Goal: Task Accomplishment & Management: Manage account settings

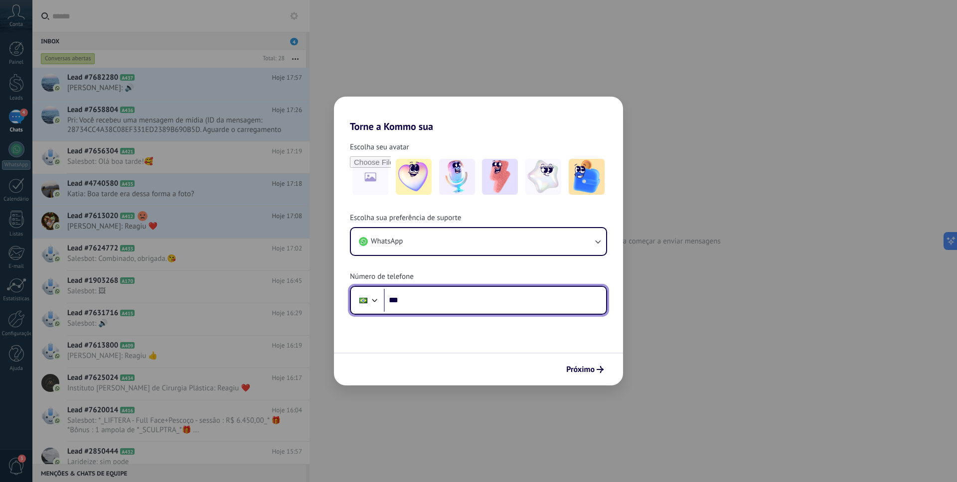
click at [442, 294] on input "***" at bounding box center [495, 300] width 222 height 23
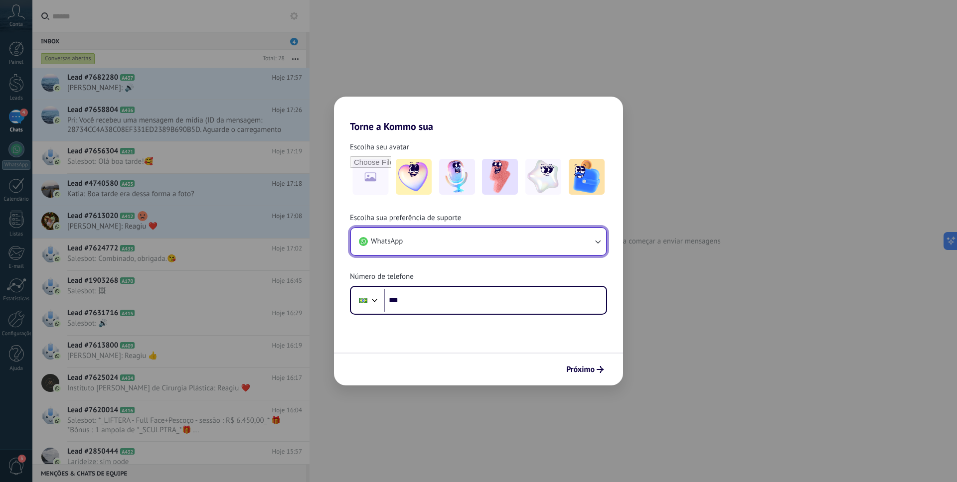
click at [466, 241] on button "WhatsApp" at bounding box center [478, 241] width 255 height 27
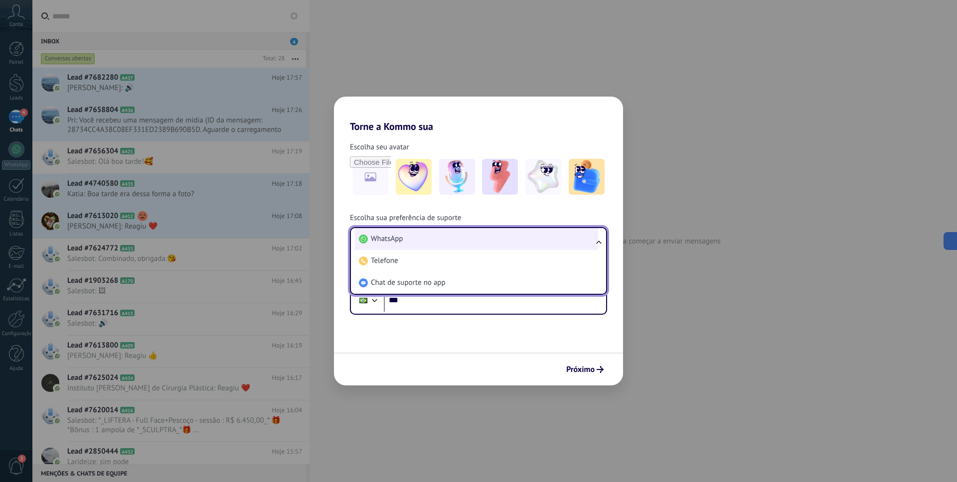
click at [471, 249] on li "WhatsApp" at bounding box center [476, 239] width 243 height 22
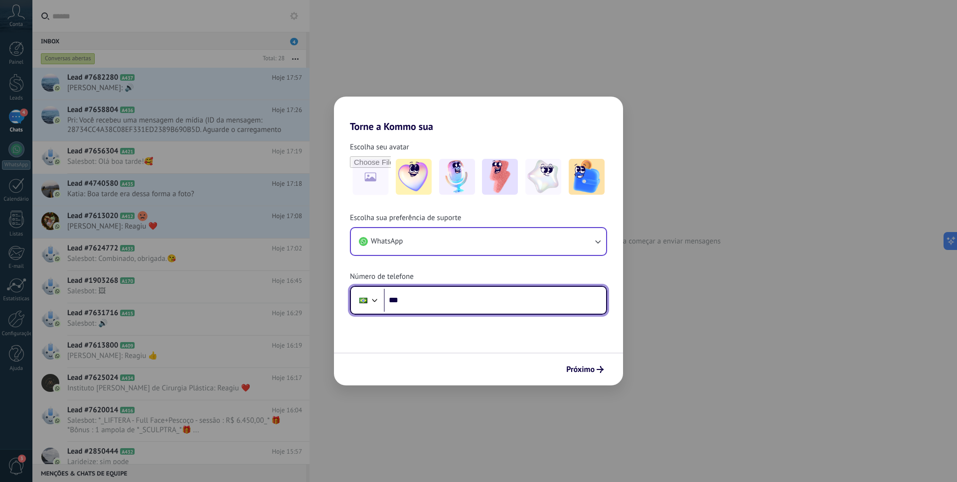
click at [473, 299] on input "***" at bounding box center [495, 300] width 222 height 23
type input "**********"
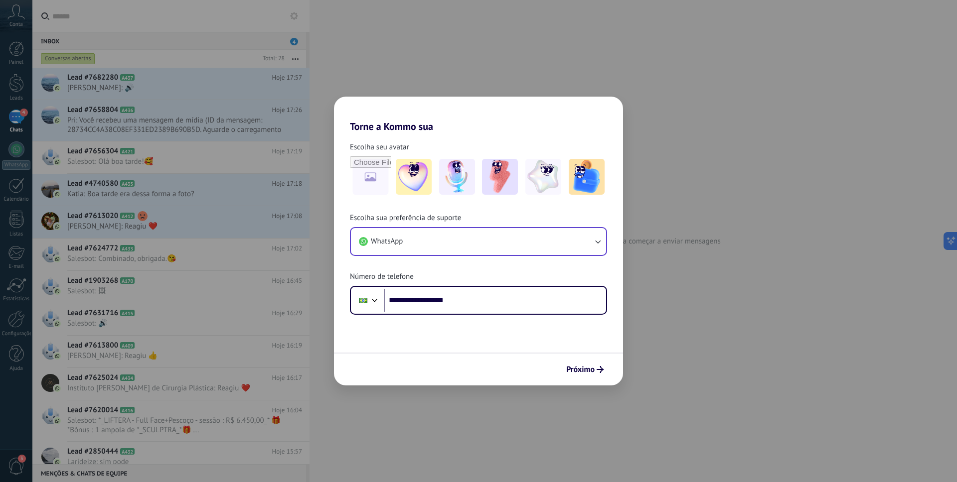
click at [596, 380] on div "Próximo" at bounding box center [478, 369] width 289 height 33
click at [595, 378] on div "Próximo" at bounding box center [478, 369] width 289 height 33
click at [591, 376] on button "Próximo" at bounding box center [585, 369] width 46 height 17
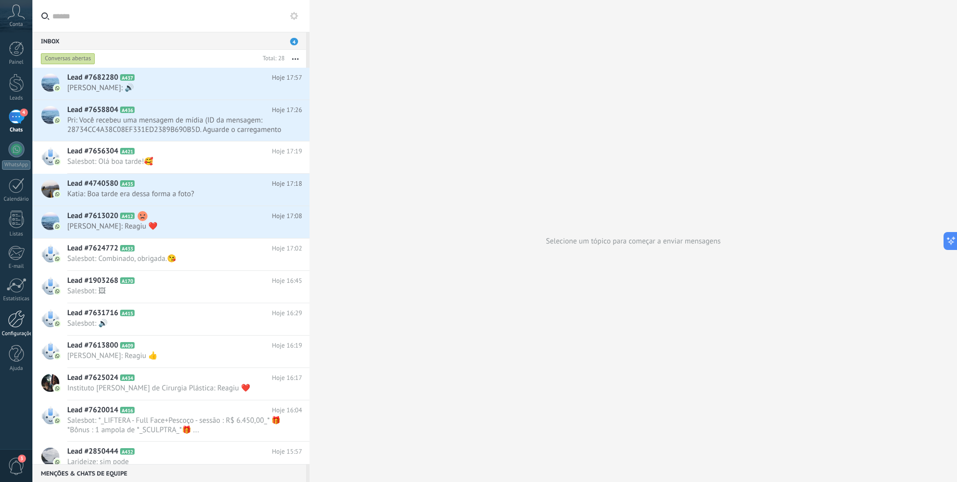
click at [14, 333] on div "Configurações" at bounding box center [16, 334] width 29 height 6
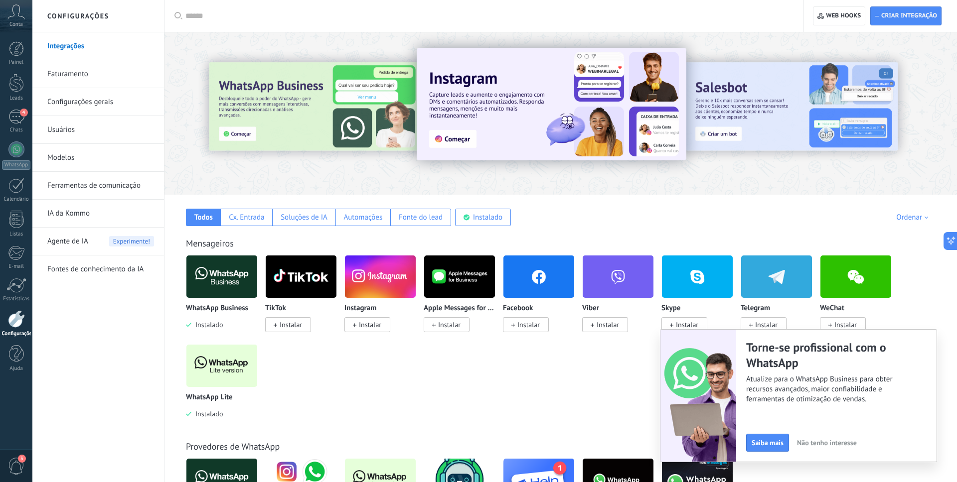
click at [105, 134] on link "Usuários" at bounding box center [100, 130] width 107 height 28
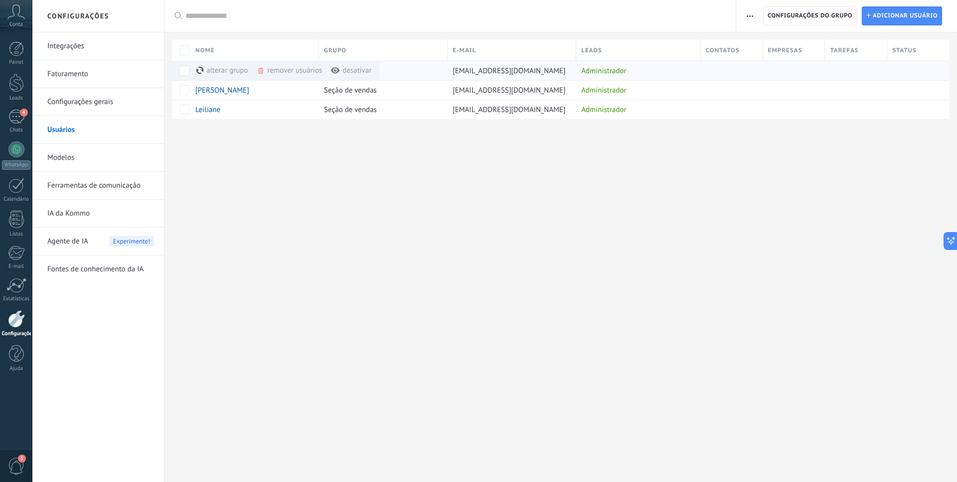
click at [283, 71] on div "remover usuários mais" at bounding box center [307, 70] width 101 height 19
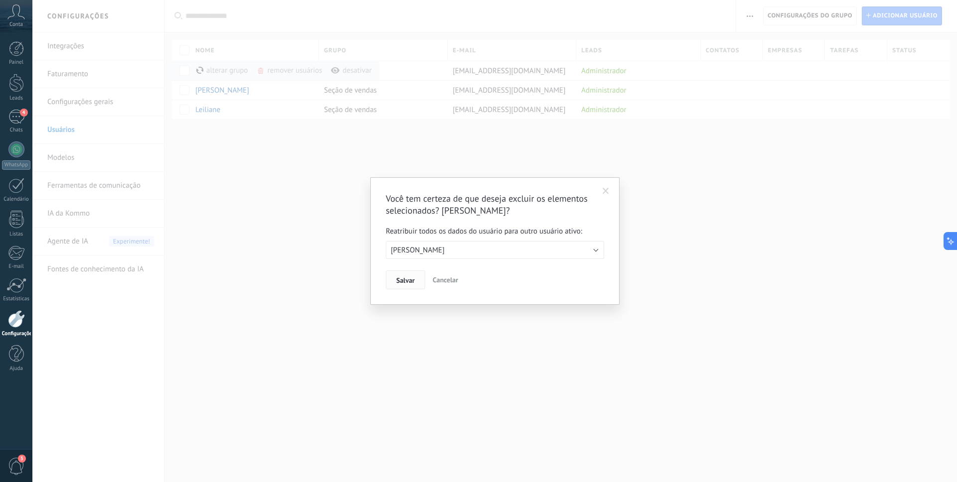
click at [406, 284] on span "Salvar" at bounding box center [405, 280] width 18 height 7
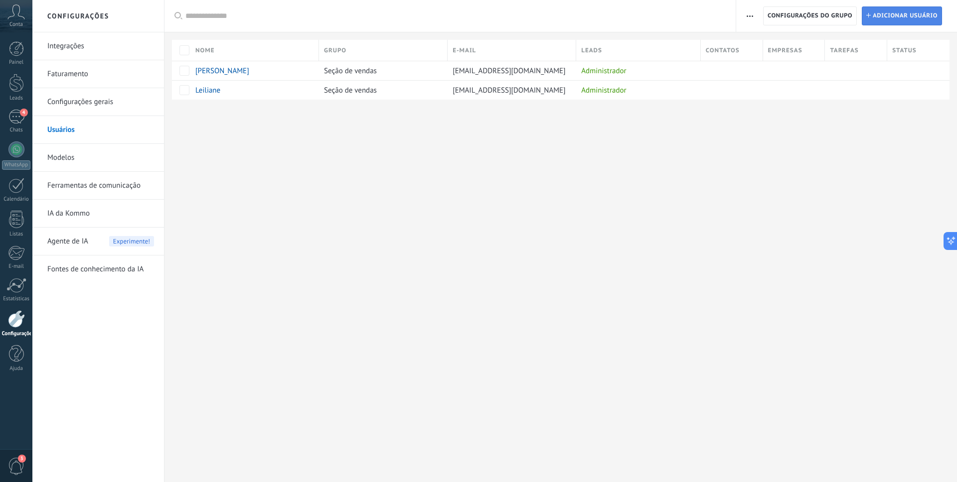
click at [914, 19] on span "Adicionar usuário" at bounding box center [905, 16] width 65 height 18
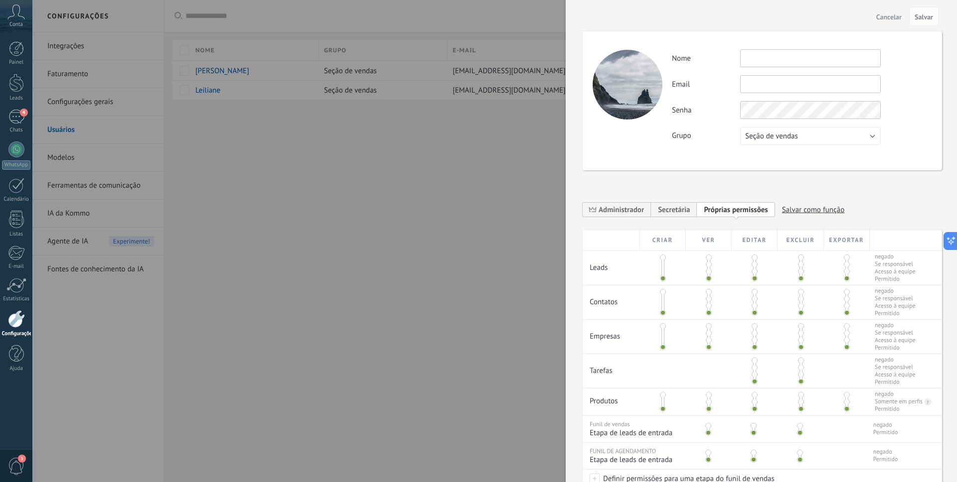
click at [784, 56] on input "text" at bounding box center [810, 58] width 141 height 18
type input "********"
paste input "**********"
type input "**********"
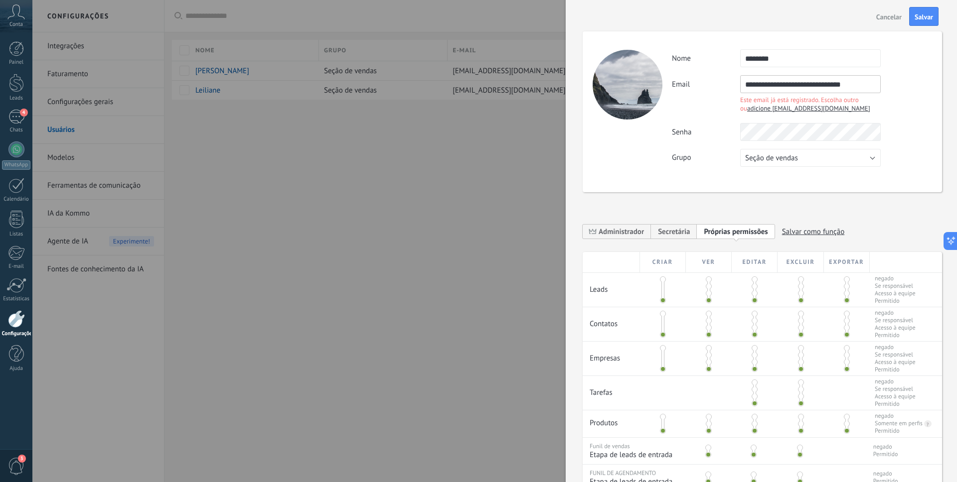
click at [773, 110] on span "adicione [EMAIL_ADDRESS][DOMAIN_NAME]" at bounding box center [808, 108] width 123 height 8
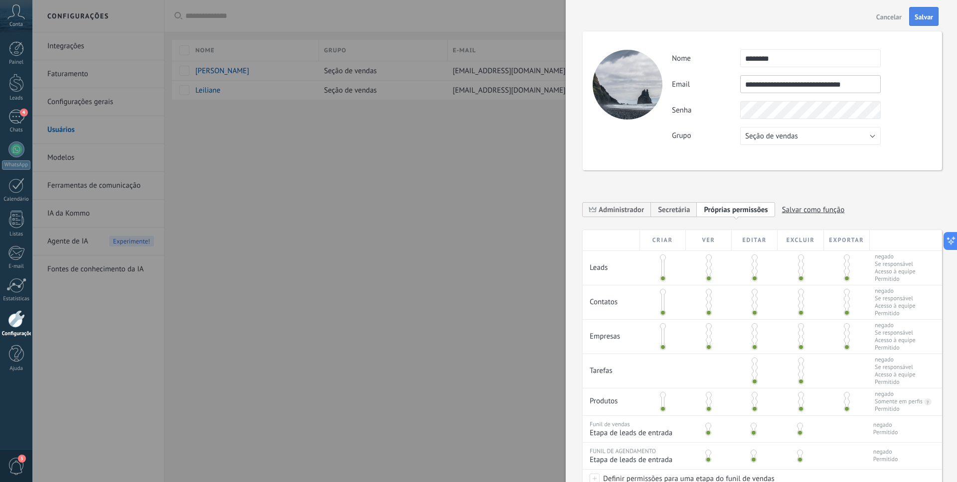
click at [934, 17] on button "Salvar" at bounding box center [923, 16] width 29 height 19
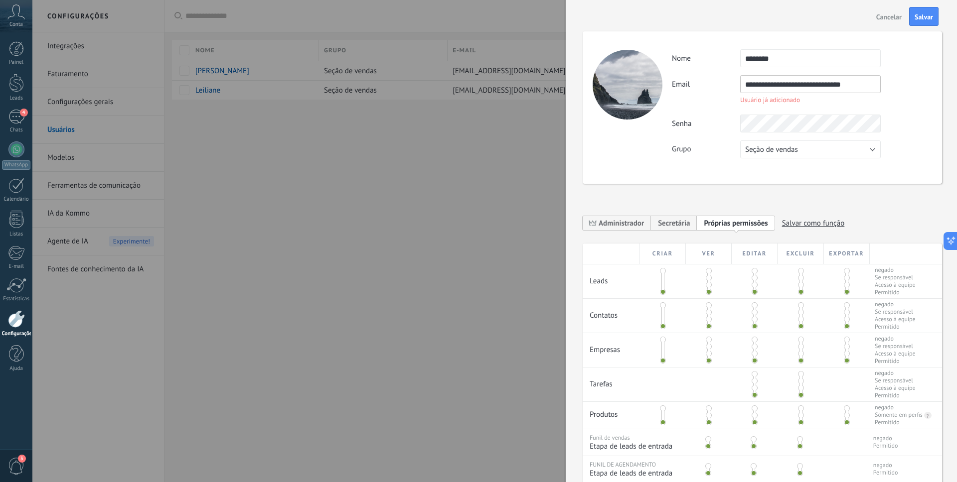
click at [884, 21] on button "Cancelar" at bounding box center [888, 16] width 33 height 16
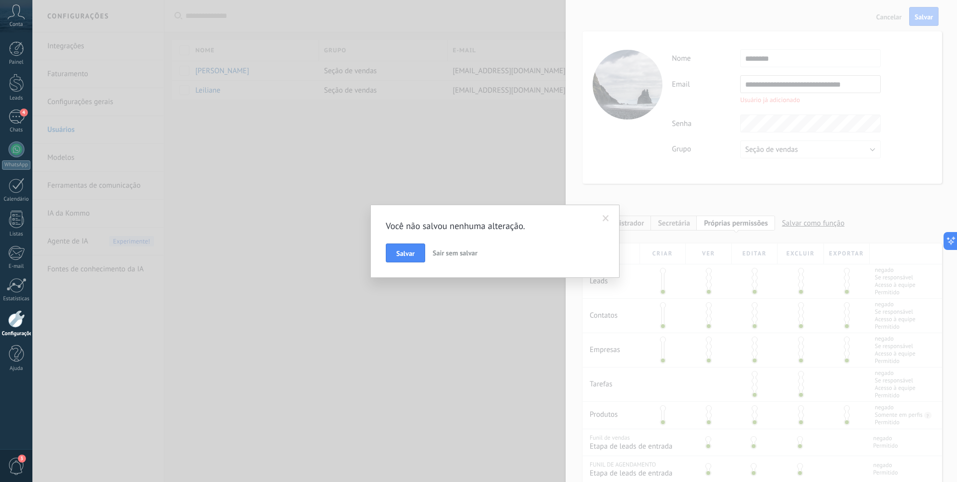
click at [439, 256] on span "Sair sem salvar" at bounding box center [455, 253] width 45 height 9
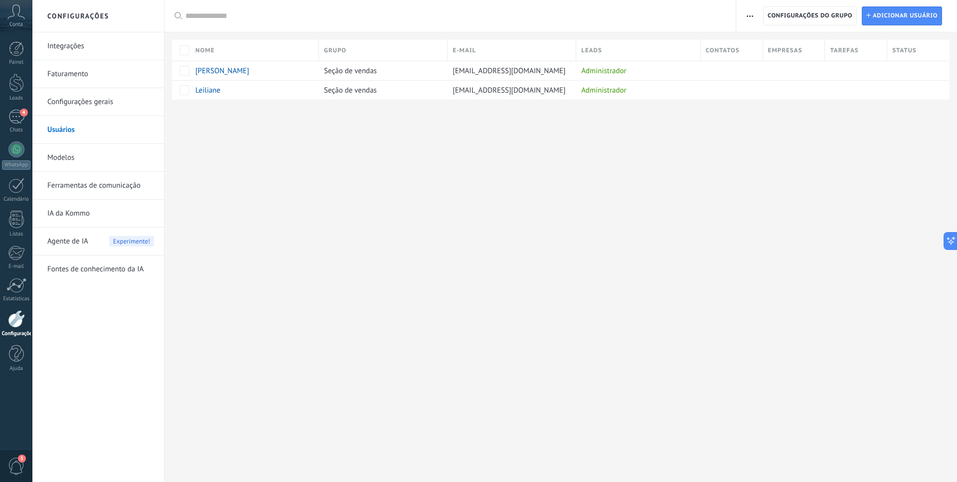
click at [755, 13] on button "button" at bounding box center [750, 15] width 14 height 19
click at [565, 162] on div "Configurações Integrações Faturamento Configurações gerais Usuários Modelos Fer…" at bounding box center [494, 241] width 925 height 482
click at [755, 24] on button "button" at bounding box center [749, 15] width 14 height 19
click at [771, 45] on span "Registro de autorização" at bounding box center [792, 42] width 75 height 20
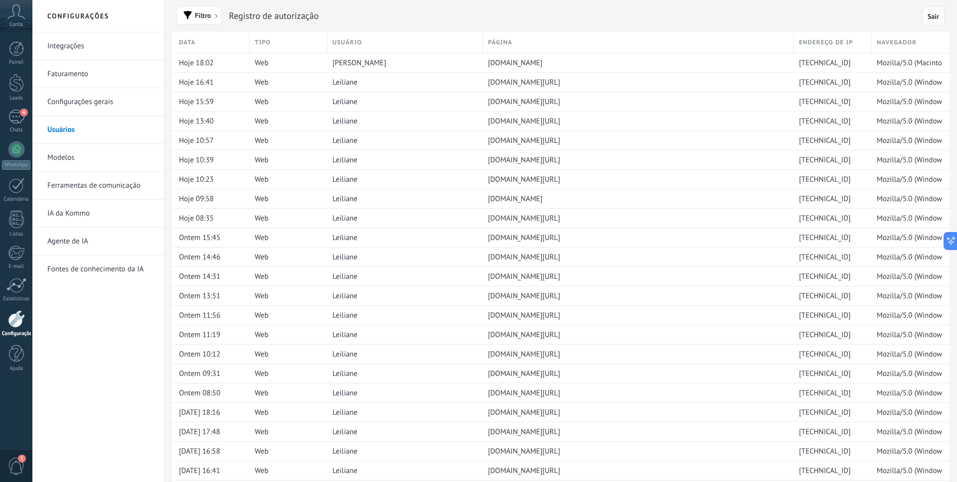
click at [929, 17] on span "Sair" at bounding box center [933, 16] width 11 height 7
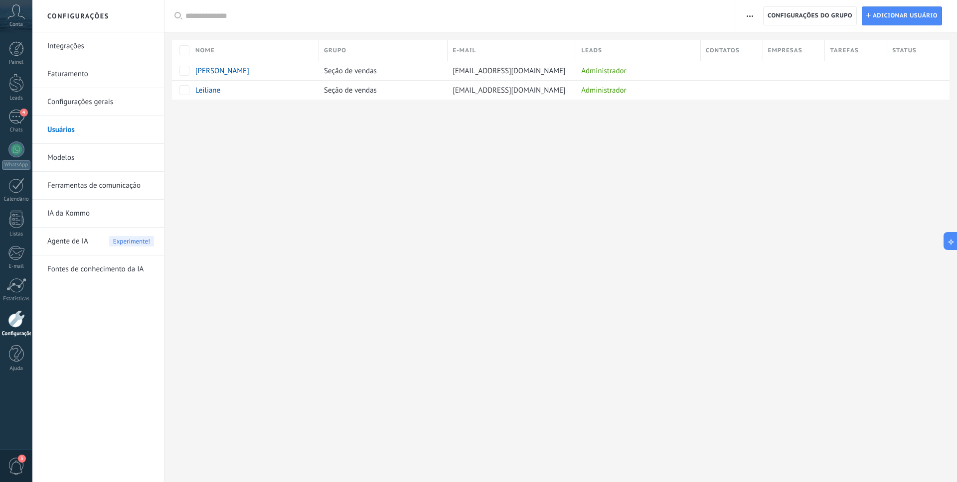
click at [753, 16] on button "button" at bounding box center [750, 15] width 14 height 19
click at [791, 77] on span "Limites de atividade" at bounding box center [787, 82] width 65 height 20
drag, startPoint x: 791, startPoint y: 4, endPoint x: 791, endPoint y: 10, distance: 6.1
click at [791, 5] on div "Registro de autorização Lista de permissões de endereços IP Limites de atividad…" at bounding box center [846, 16] width 221 height 32
click at [791, 11] on span "Configurações do grupo" at bounding box center [810, 16] width 85 height 18
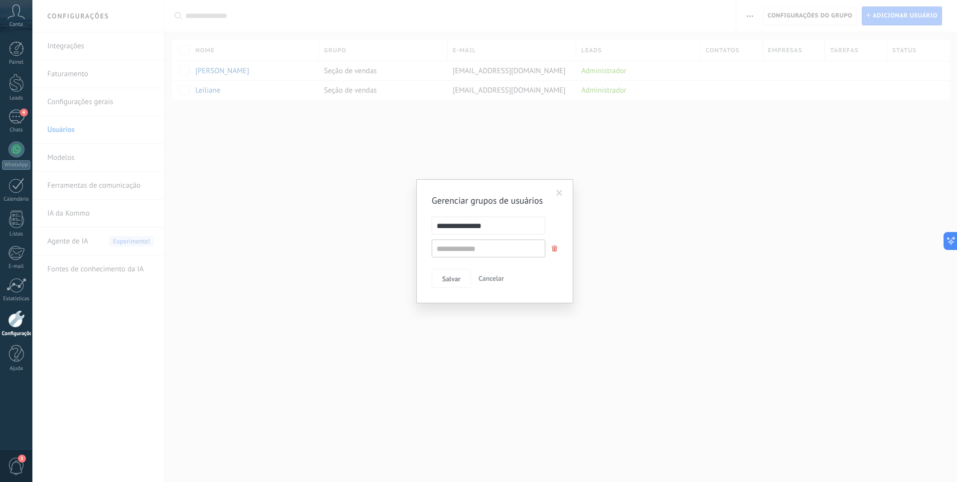
click at [556, 246] on span at bounding box center [555, 249] width 6 height 6
click at [461, 259] on button "Salvar" at bounding box center [451, 255] width 39 height 19
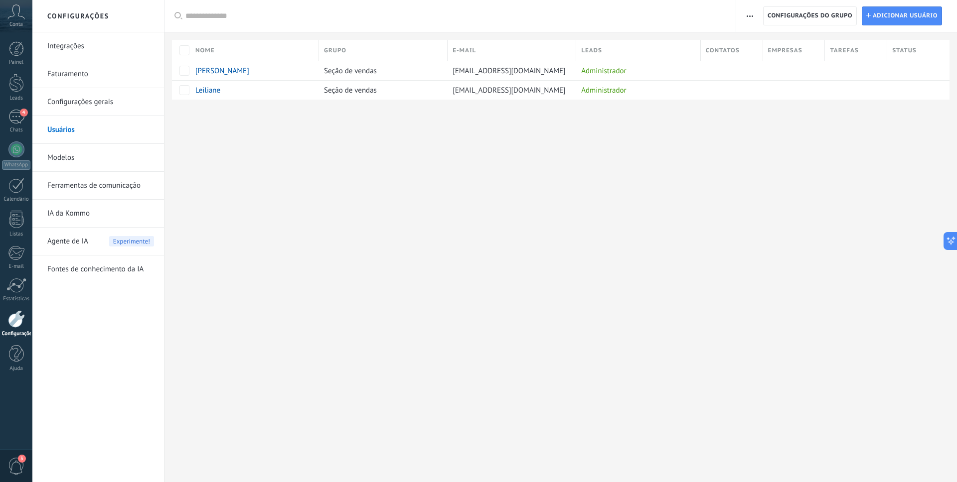
click at [461, 259] on div "Configurações Integrações Faturamento Configurações gerais Usuários Modelos Fer…" at bounding box center [494, 241] width 925 height 482
click at [876, 19] on span "Adicionar usuário" at bounding box center [905, 16] width 65 height 18
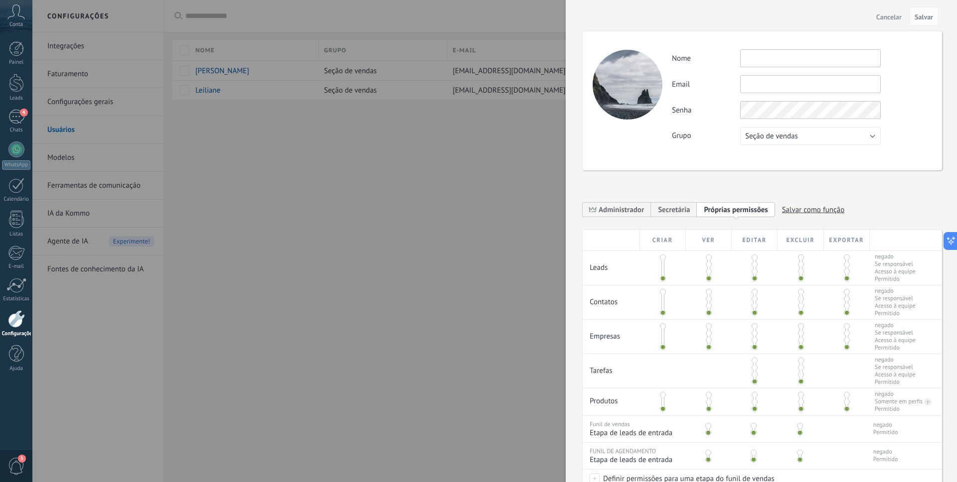
click at [780, 63] on input "text" at bounding box center [810, 58] width 141 height 18
type input "********"
paste input "**********"
type input "**********"
click at [719, 107] on label "Senha" at bounding box center [706, 110] width 68 height 9
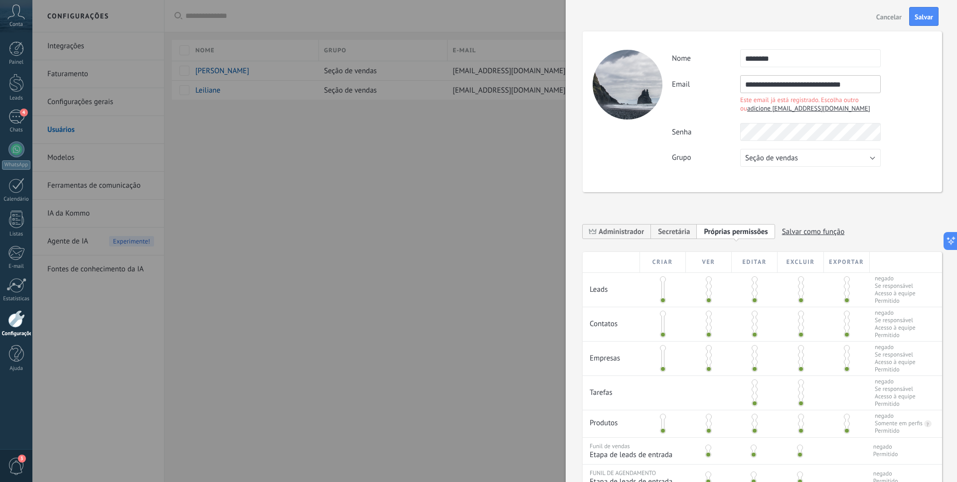
click at [825, 111] on span "adicione [EMAIL_ADDRESS][DOMAIN_NAME]" at bounding box center [808, 108] width 123 height 8
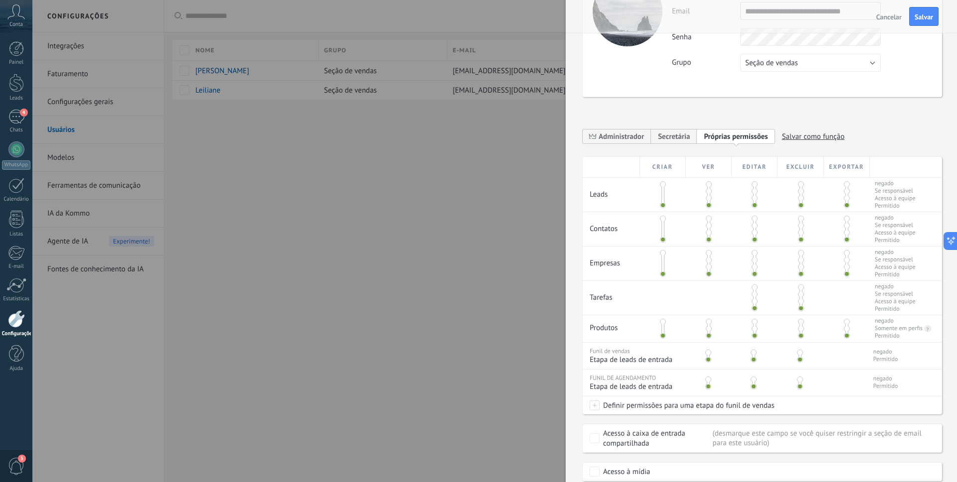
scroll to position [72, 0]
click at [627, 138] on span "Administrador" at bounding box center [621, 137] width 45 height 9
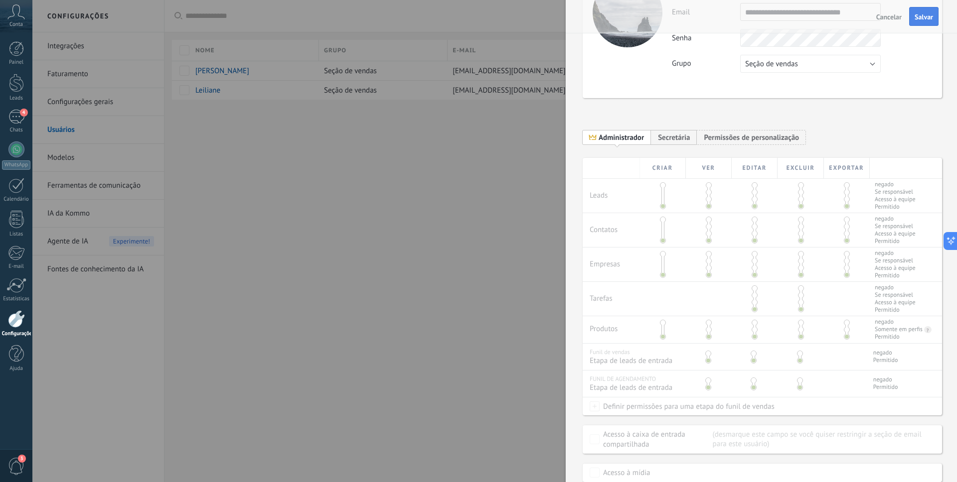
click at [916, 21] on button "Salvar" at bounding box center [923, 16] width 29 height 19
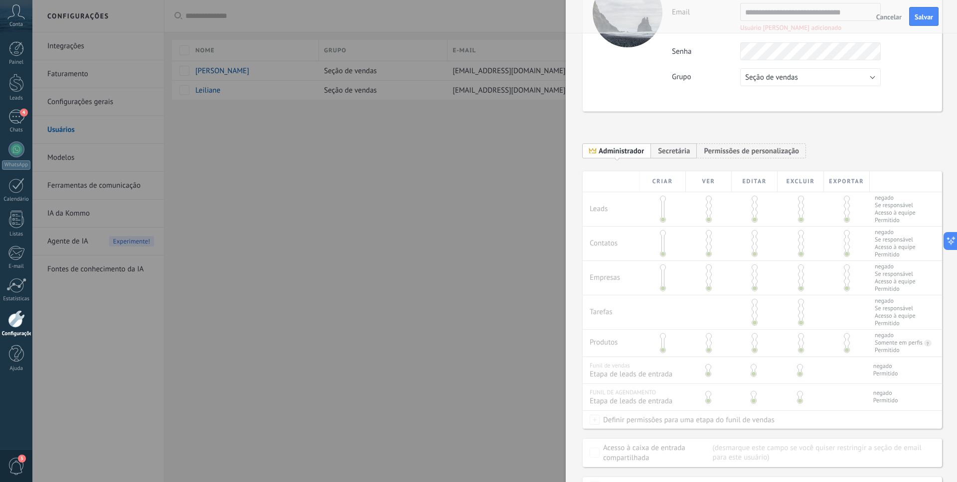
scroll to position [0, 0]
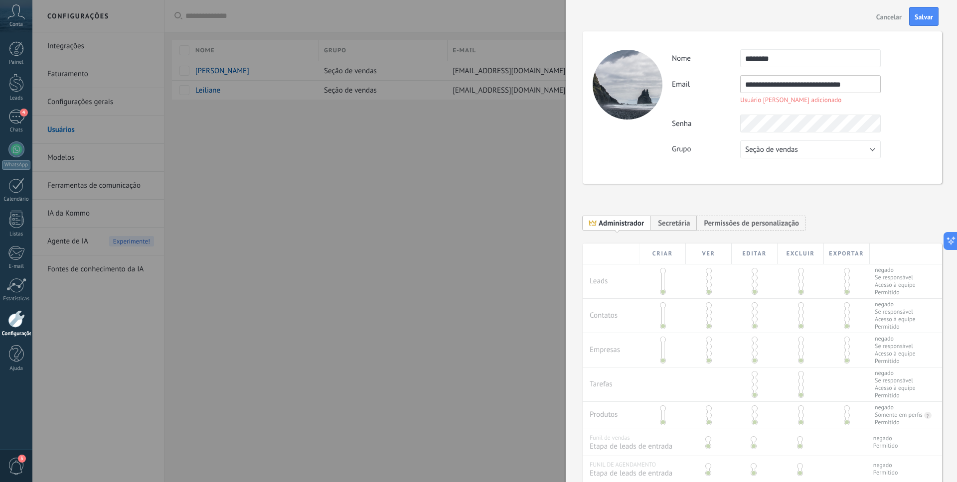
click at [820, 83] on input "**********" at bounding box center [810, 84] width 141 height 18
click at [795, 83] on input "**********" at bounding box center [810, 84] width 141 height 18
click at [913, 19] on button "Salvar" at bounding box center [923, 16] width 29 height 19
click at [893, 15] on span "Cancelar" at bounding box center [888, 16] width 25 height 7
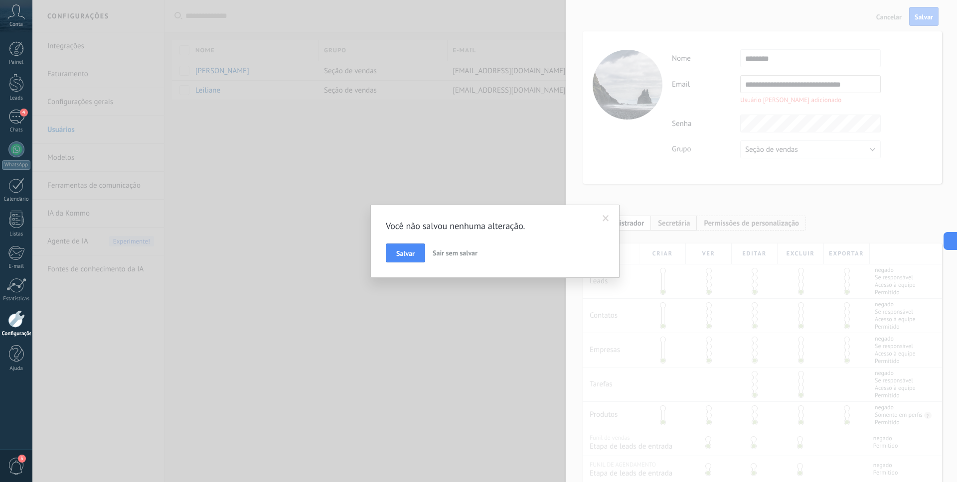
click at [444, 256] on span "Sair sem salvar" at bounding box center [455, 253] width 45 height 9
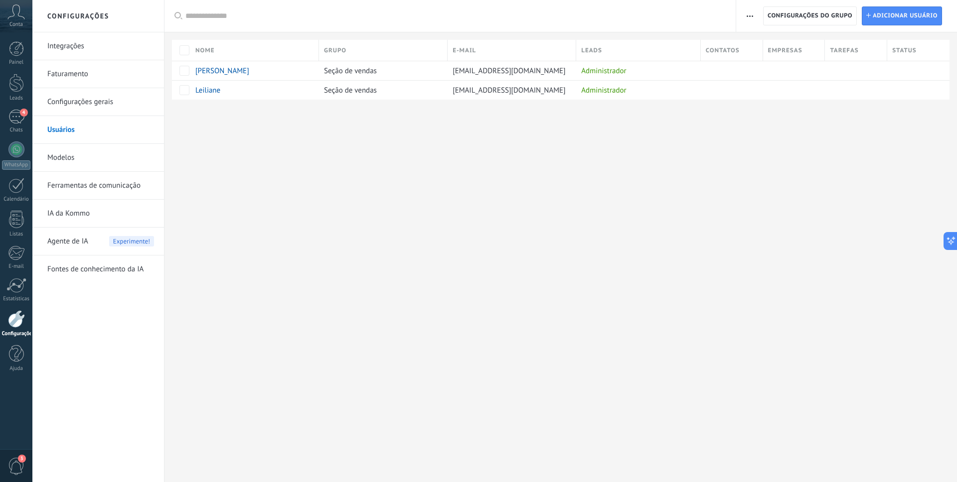
click at [563, 173] on div "Configurações Integrações Faturamento Configurações gerais Usuários Modelos Fer…" at bounding box center [494, 241] width 925 height 482
click at [425, 265] on div "Configurações Integrações Faturamento Configurações gerais Usuários Modelos Fer…" at bounding box center [494, 241] width 925 height 482
click at [947, 240] on icon at bounding box center [947, 241] width 10 height 10
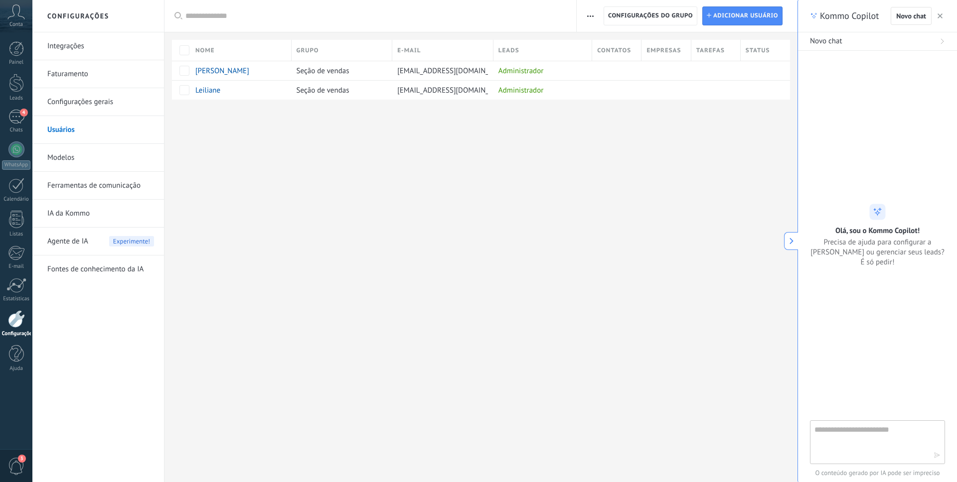
click at [854, 439] on textarea at bounding box center [870, 442] width 112 height 36
paste textarea "**********"
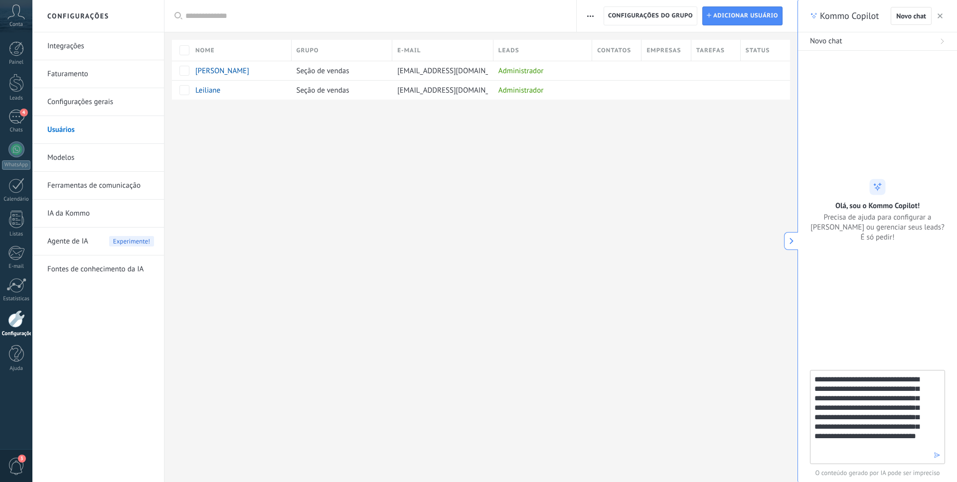
type textarea "**********"
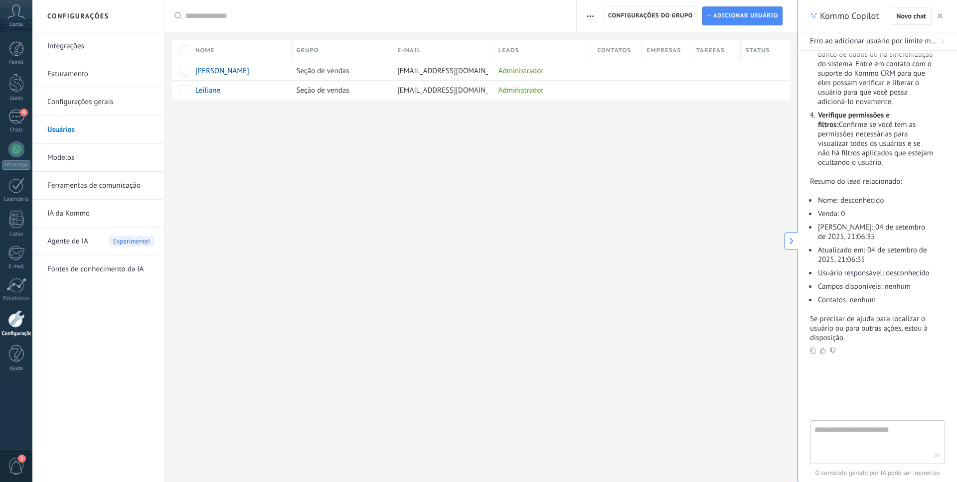
scroll to position [452, 0]
click at [913, 18] on span "Novo chat" at bounding box center [911, 15] width 30 height 7
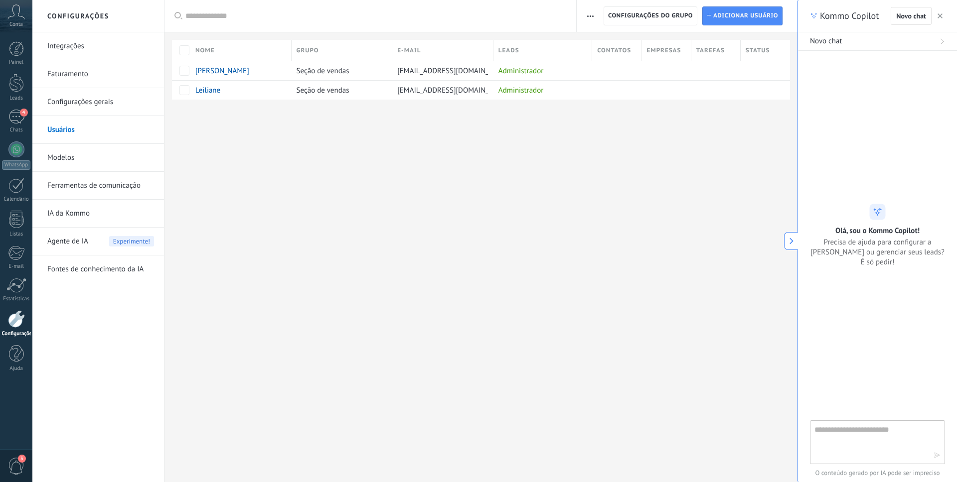
click at [926, 45] on div "Novo chat" at bounding box center [877, 41] width 135 height 10
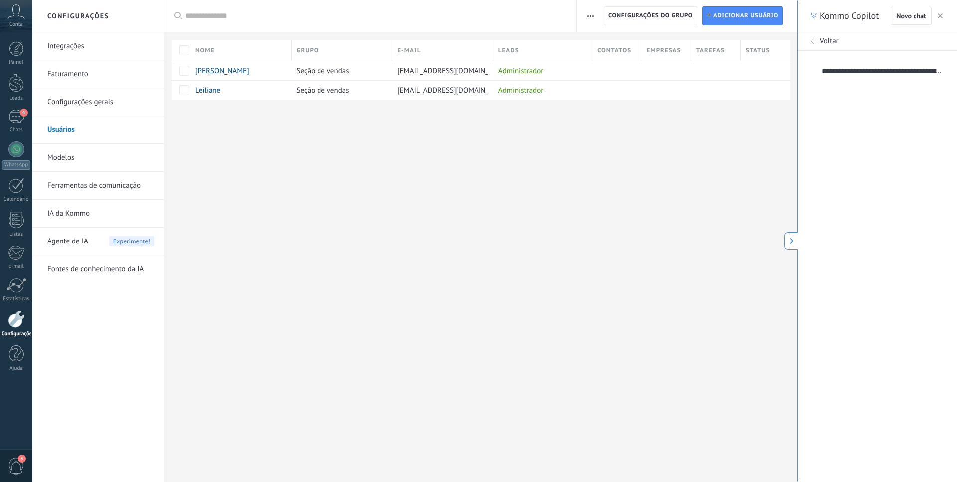
click at [833, 41] on span "Voltar" at bounding box center [829, 41] width 19 height 10
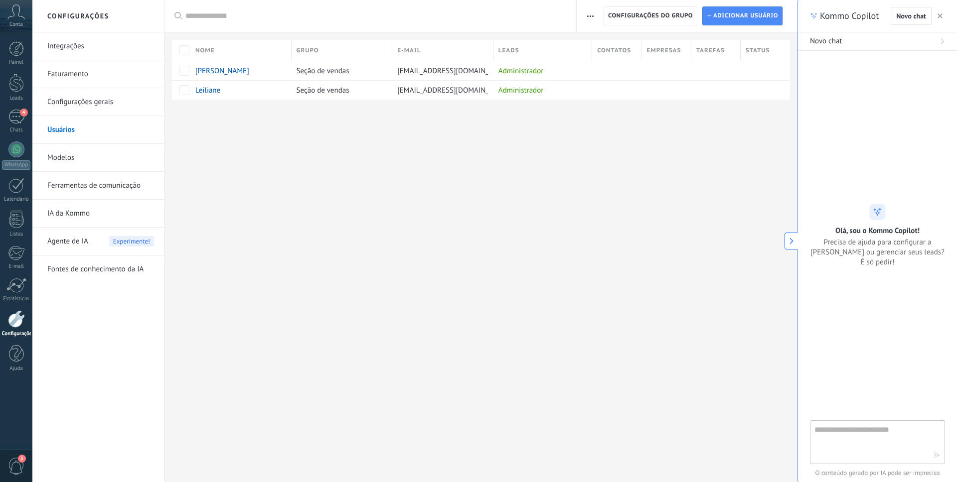
click at [940, 18] on icon "button" at bounding box center [940, 15] width 5 height 5
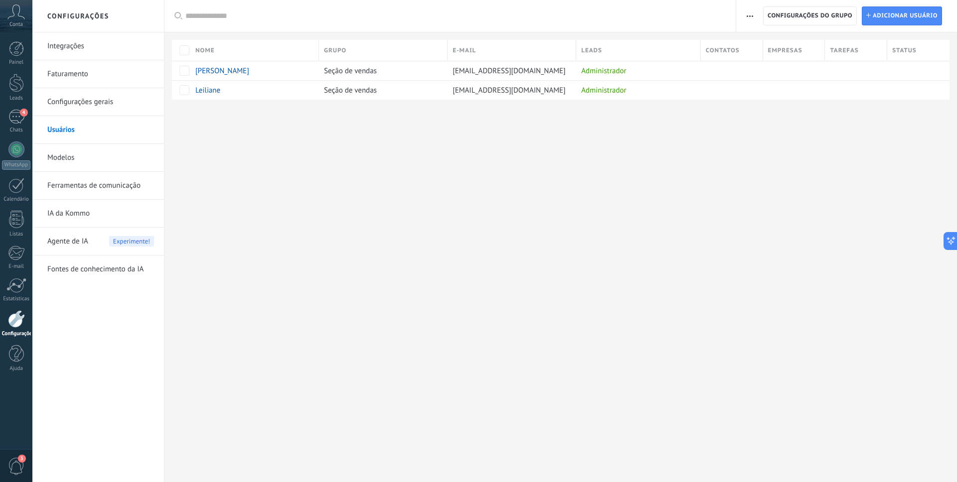
click at [762, 166] on div "Configurações Integrações Faturamento Configurações gerais Usuários Modelos Fer…" at bounding box center [494, 241] width 925 height 482
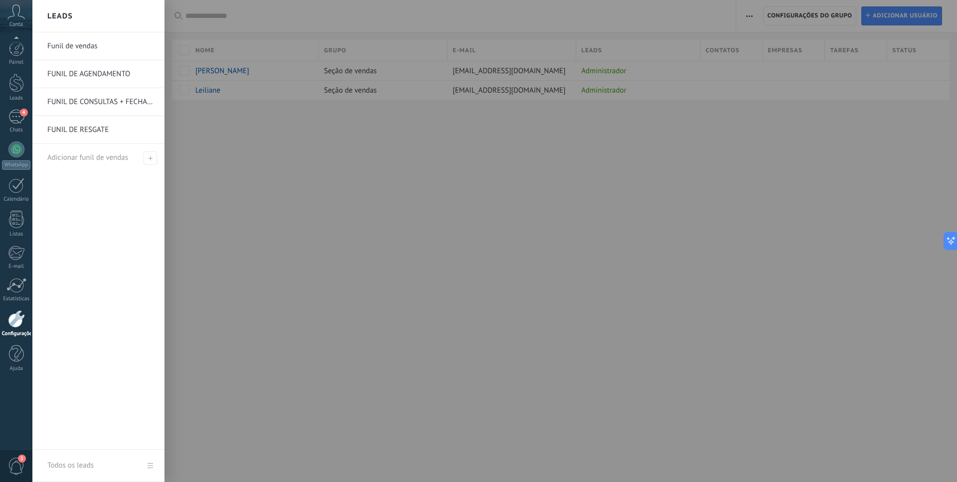
click at [83, 76] on link "FUNIL DE AGENDAMENTO" at bounding box center [100, 74] width 107 height 28
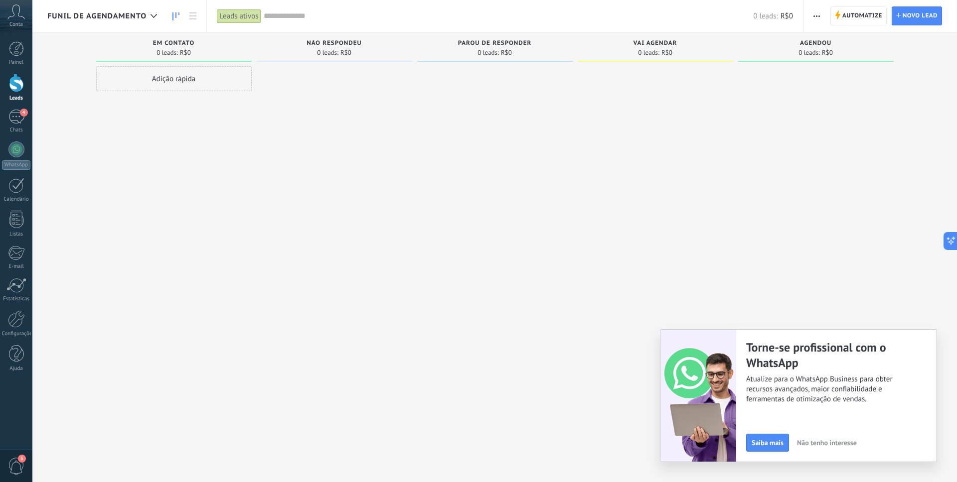
click at [814, 20] on span "button" at bounding box center [816, 15] width 6 height 19
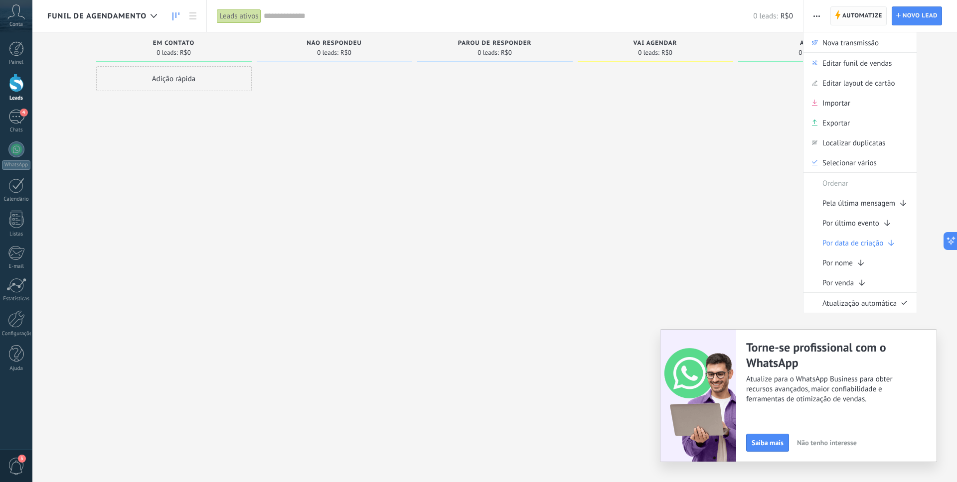
click at [858, 16] on span "Automatize" at bounding box center [862, 16] width 40 height 18
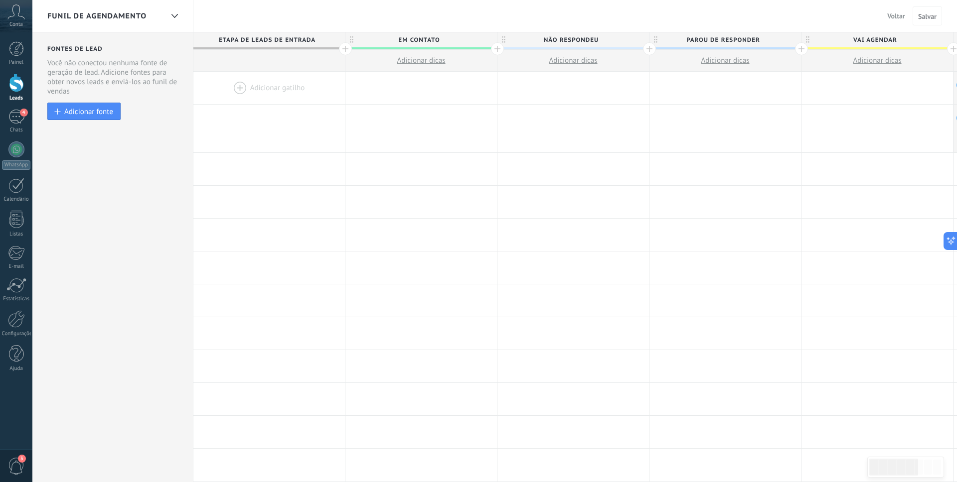
click at [268, 93] on div at bounding box center [269, 88] width 152 height 32
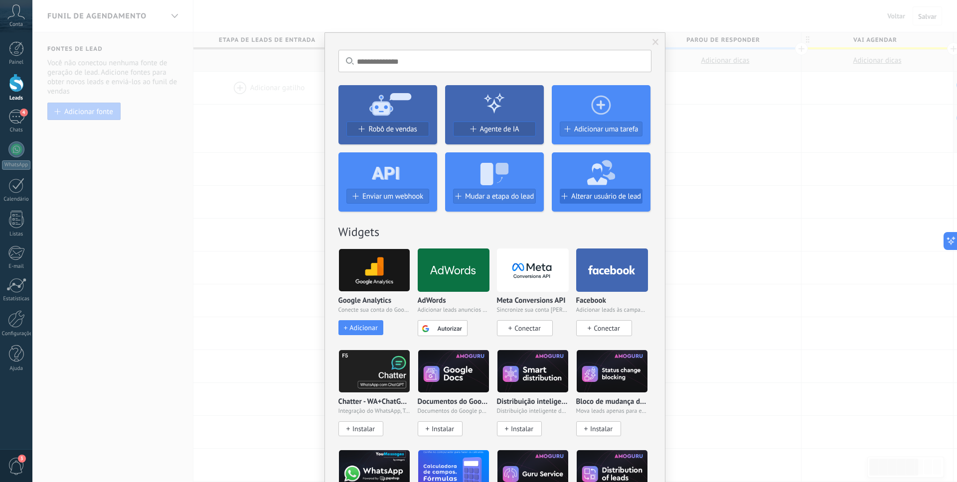
click at [590, 199] on span "Alterar usuário de lead" at bounding box center [606, 196] width 70 height 8
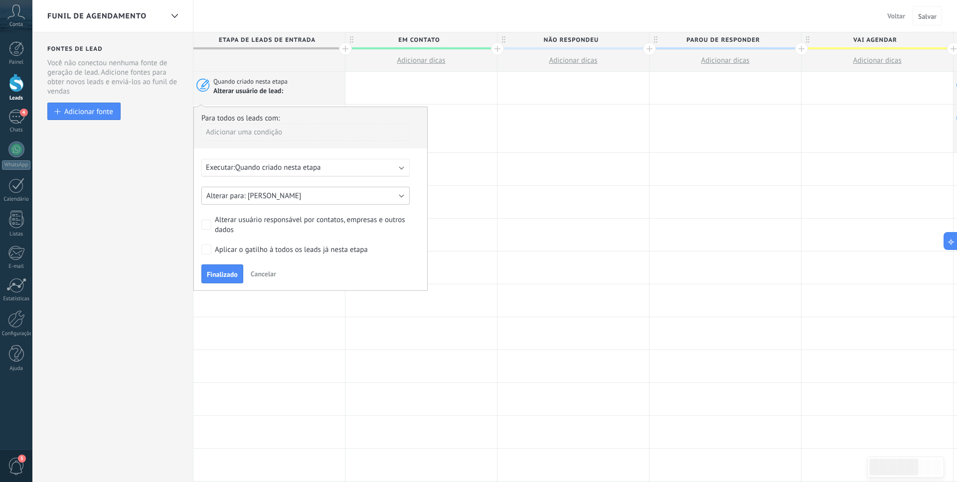
click at [302, 201] on span "[PERSON_NAME]" at bounding box center [275, 195] width 54 height 9
click at [296, 218] on span "Leiliane" at bounding box center [300, 212] width 211 height 9
click at [219, 276] on button "Finalizado" at bounding box center [222, 274] width 42 height 19
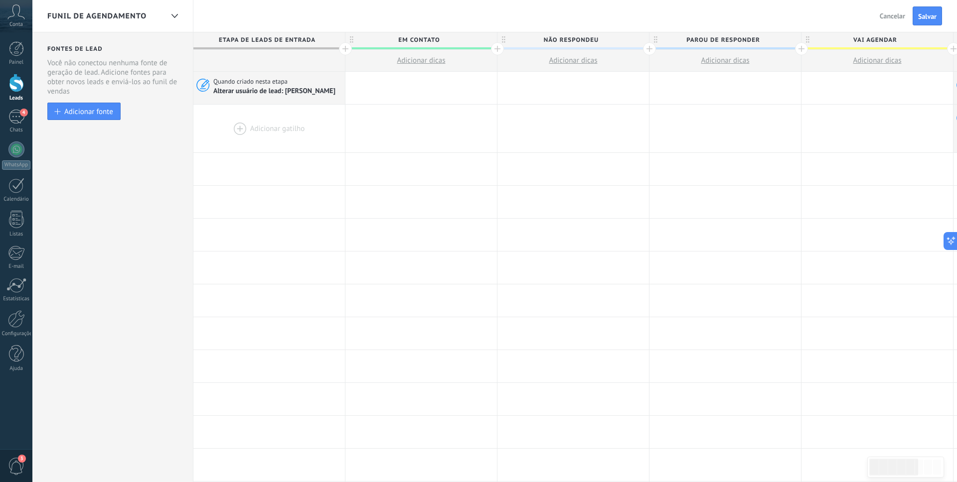
click at [250, 137] on div at bounding box center [269, 129] width 152 height 48
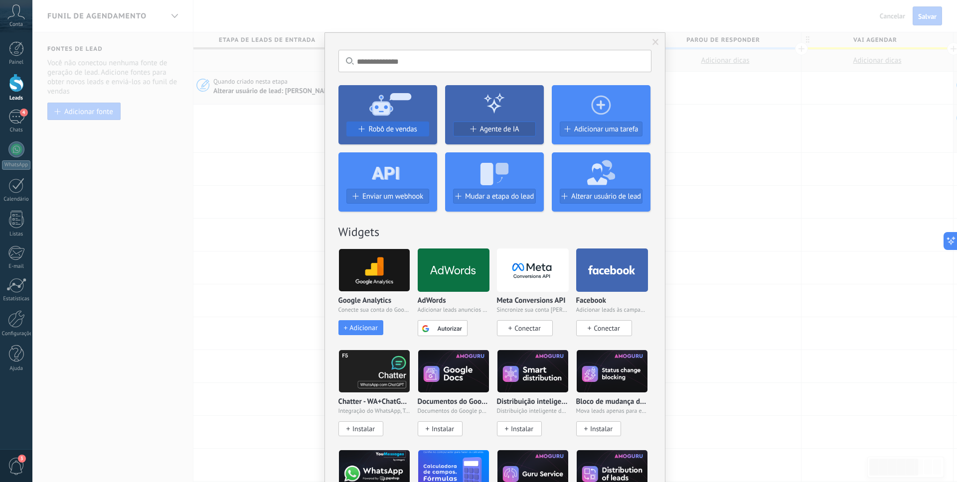
click at [402, 128] on span "Robô de vendas" at bounding box center [392, 129] width 48 height 8
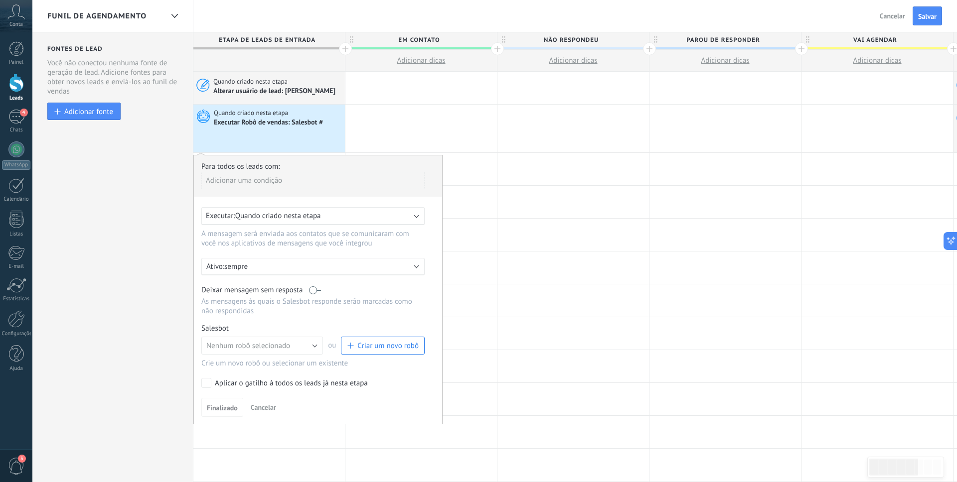
click at [302, 272] on p "sempre" at bounding box center [311, 266] width 174 height 9
drag, startPoint x: 217, startPoint y: 295, endPoint x: 223, endPoint y: 295, distance: 6.0
click at [217, 295] on div "Seg" at bounding box center [216, 289] width 19 height 14
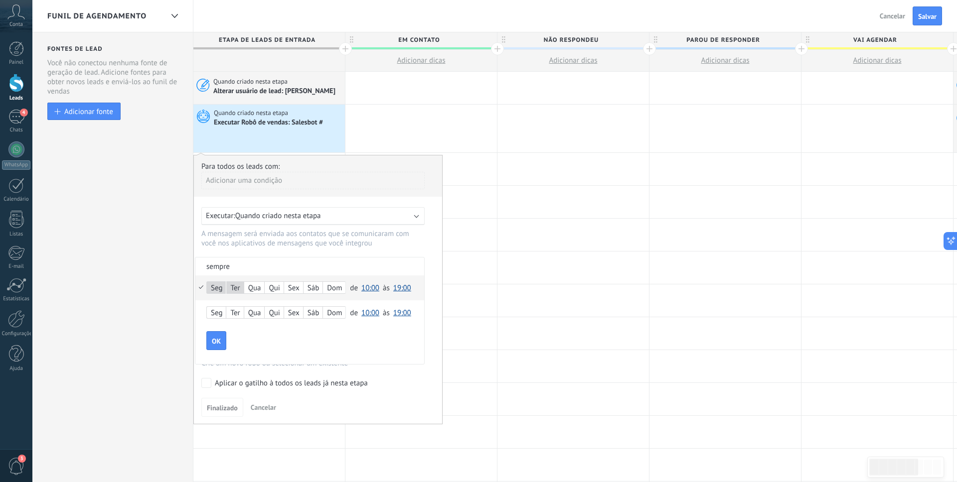
click at [256, 295] on div "Qua" at bounding box center [254, 289] width 20 height 14
click at [295, 294] on label "Sex" at bounding box center [293, 287] width 19 height 11
click at [365, 293] on span "10:00" at bounding box center [370, 288] width 18 height 9
click at [376, 331] on span "08:00" at bounding box center [372, 326] width 28 height 9
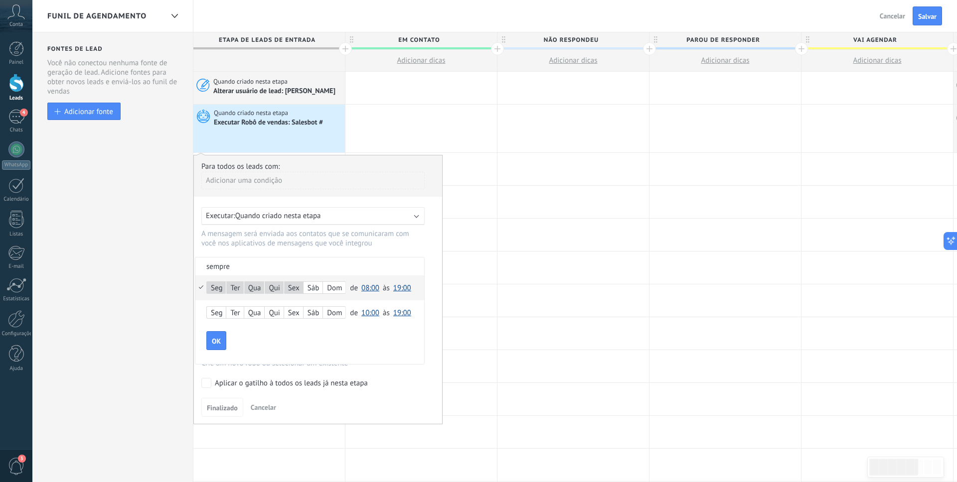
click at [401, 293] on span "19:00" at bounding box center [402, 288] width 18 height 9
click at [404, 302] on span "18:00" at bounding box center [404, 297] width 28 height 9
click at [315, 320] on div "Sáb" at bounding box center [313, 314] width 19 height 14
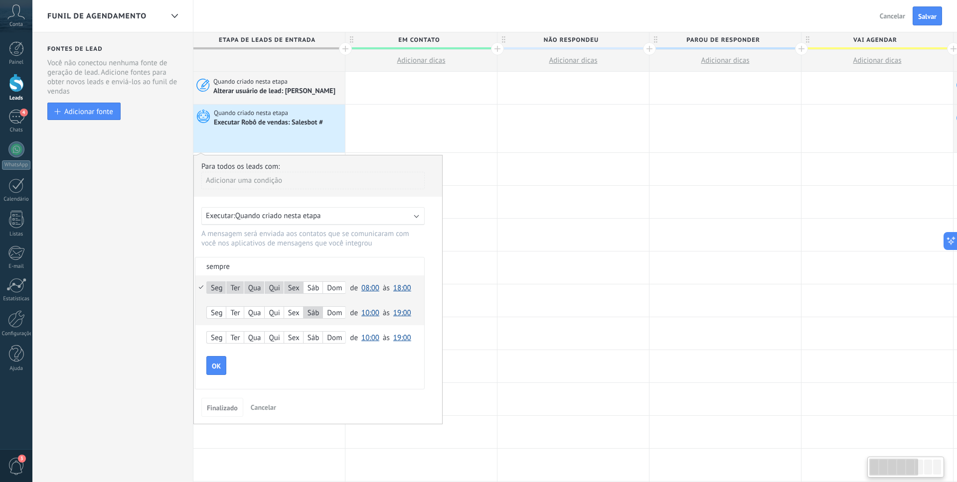
click at [334, 320] on div "Dom" at bounding box center [334, 314] width 22 height 14
click at [368, 317] on span "10:00" at bounding box center [370, 313] width 18 height 9
drag, startPoint x: 323, startPoint y: 370, endPoint x: 332, endPoint y: 357, distance: 16.2
click at [323, 370] on div "OK" at bounding box center [315, 365] width 218 height 19
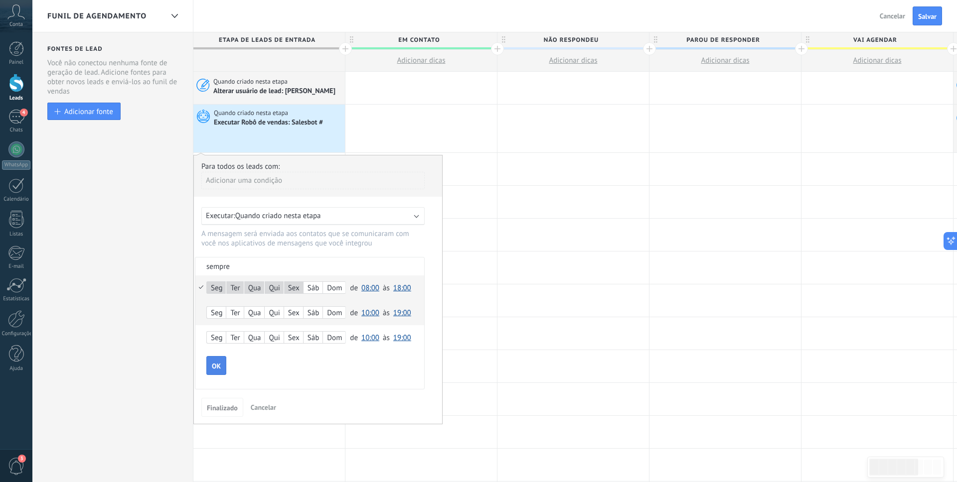
click at [223, 373] on button "OK" at bounding box center [216, 365] width 20 height 19
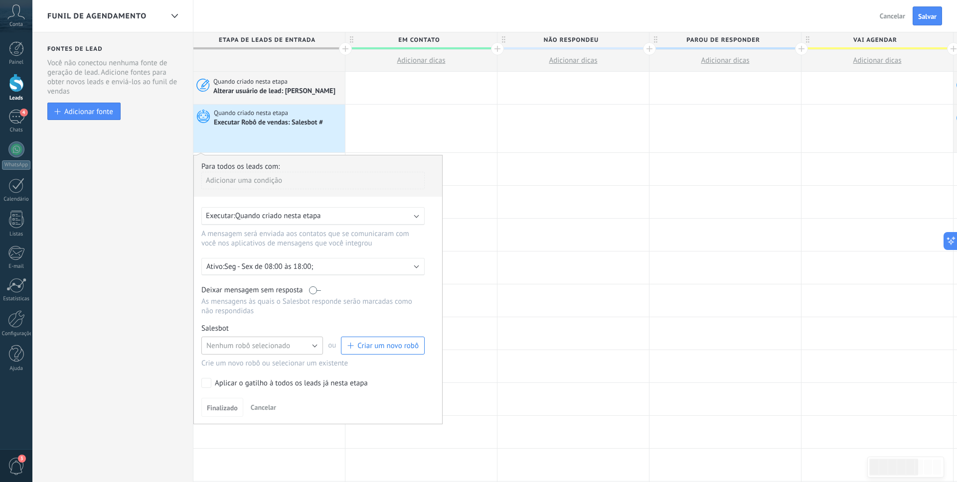
click at [264, 348] on span "Nenhum robô selecionado" at bounding box center [248, 345] width 84 height 9
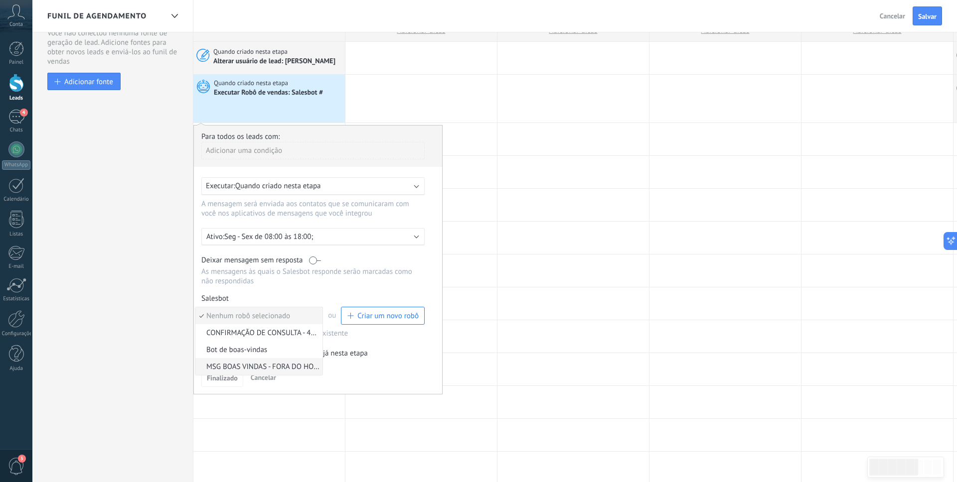
scroll to position [34, 0]
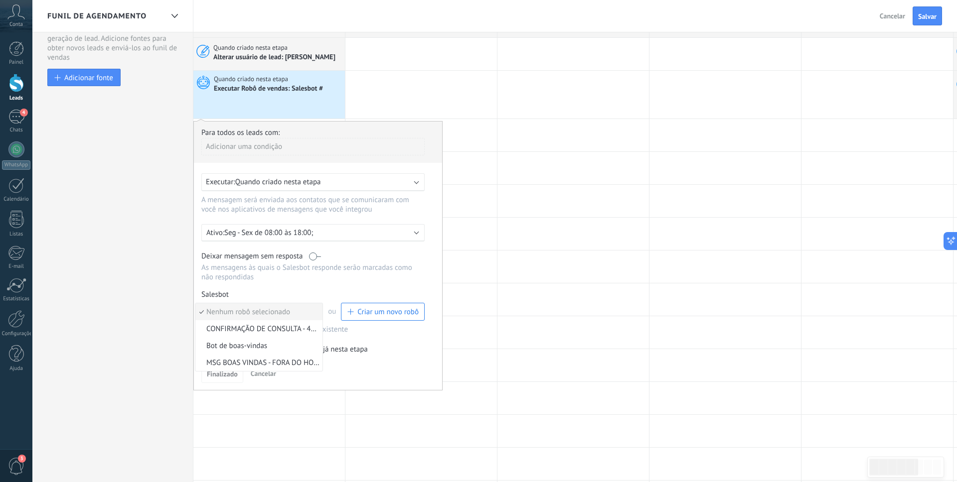
click at [261, 351] on span "Bot de boas-vindas" at bounding box center [257, 345] width 124 height 9
click at [224, 376] on button "Finalizado" at bounding box center [222, 373] width 42 height 19
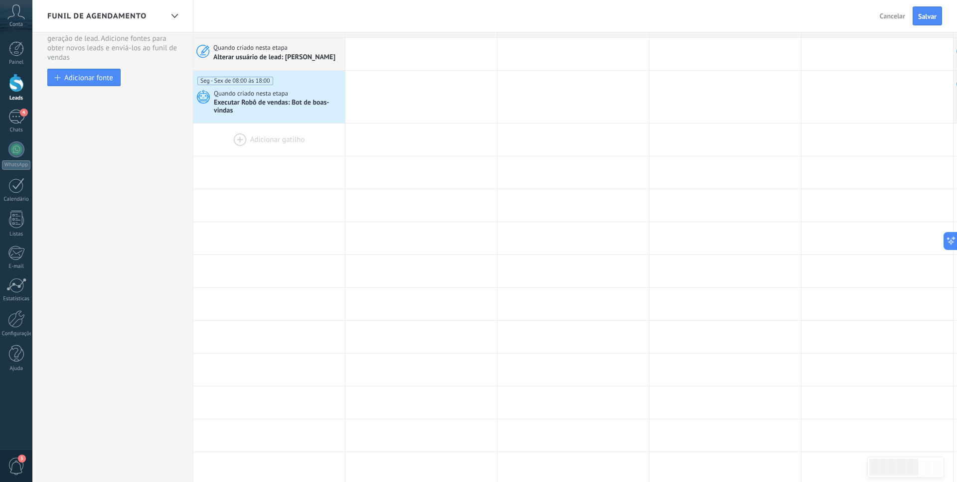
click at [249, 145] on div at bounding box center [269, 140] width 152 height 32
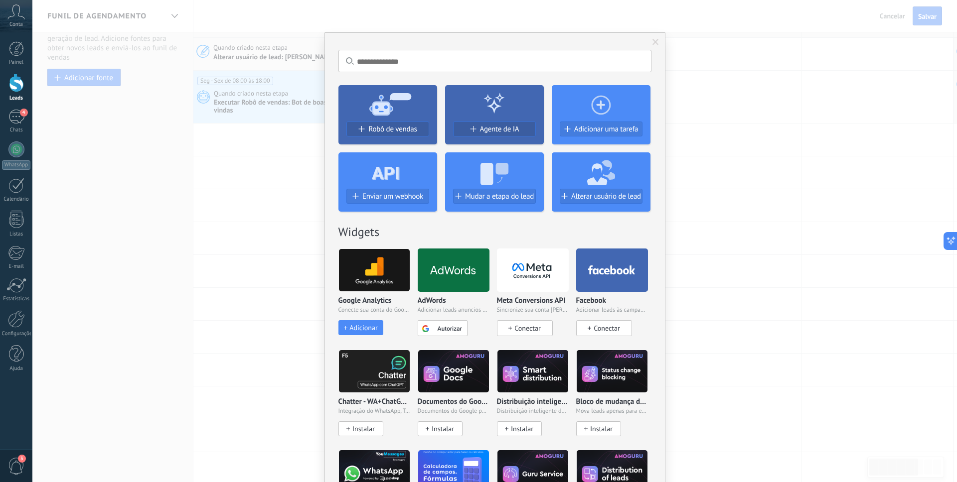
click at [413, 111] on icon at bounding box center [387, 104] width 99 height 36
click at [399, 125] on span "Robô de vendas" at bounding box center [392, 129] width 48 height 8
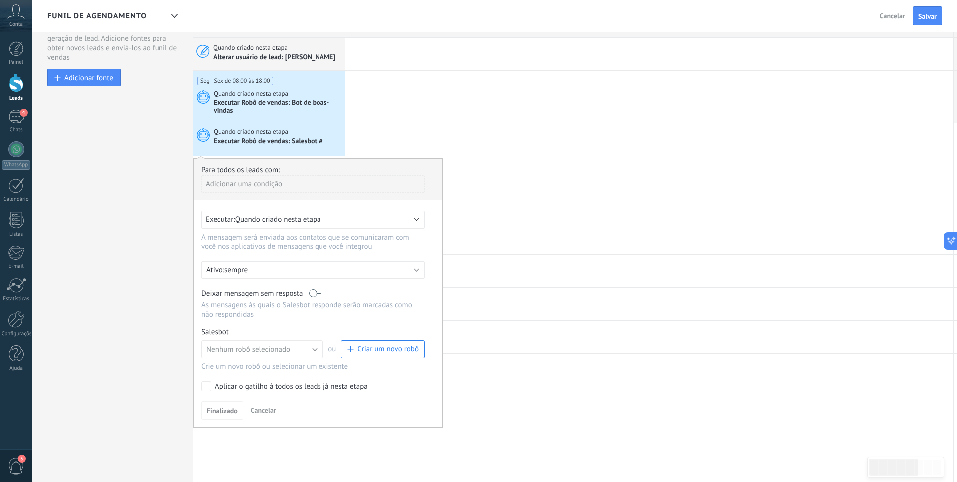
click at [295, 275] on p "sempre" at bounding box center [311, 270] width 174 height 9
click at [223, 299] on div "Seg" at bounding box center [216, 292] width 19 height 14
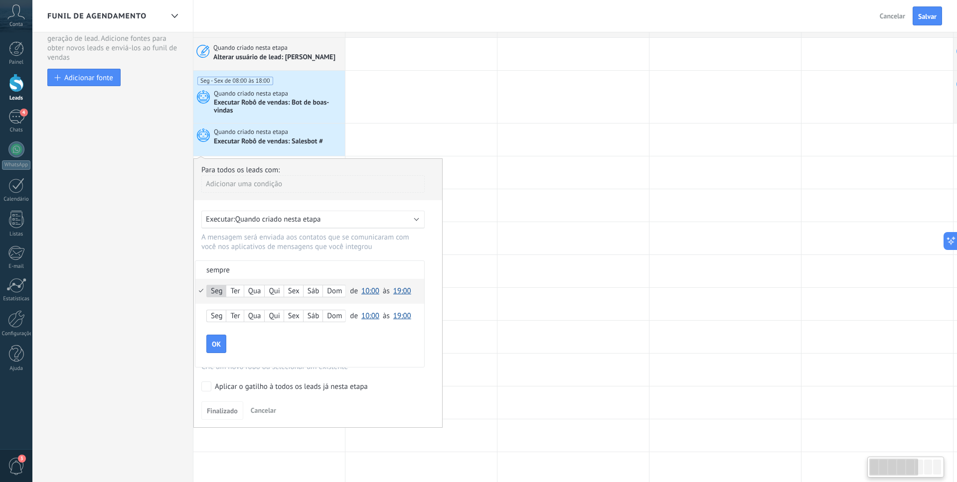
click at [239, 299] on div "Ter" at bounding box center [234, 292] width 17 height 14
click at [314, 322] on label "Sáb" at bounding box center [313, 316] width 19 height 11
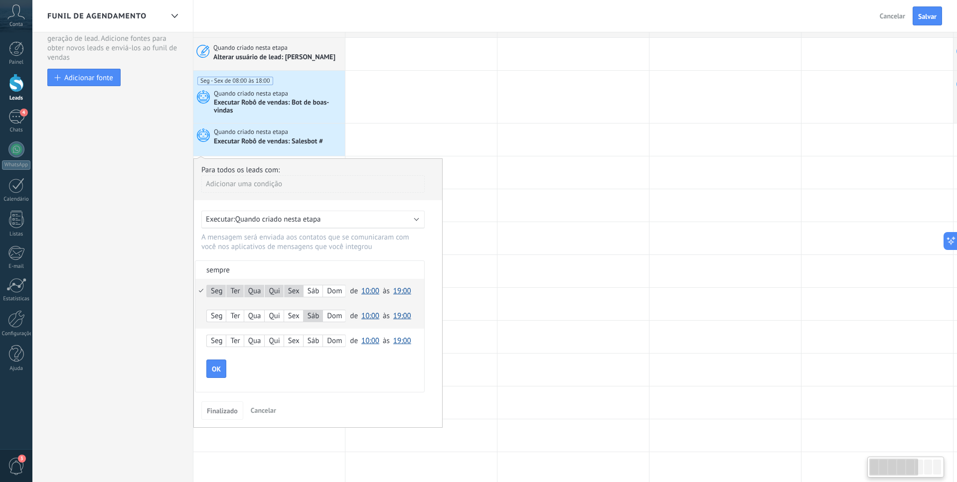
click at [334, 322] on label "Dom" at bounding box center [334, 316] width 22 height 11
click at [368, 296] on span "10:00" at bounding box center [370, 291] width 18 height 9
click at [373, 353] on span "18:00" at bounding box center [372, 347] width 28 height 9
click at [406, 296] on span "19:00" at bounding box center [402, 291] width 18 height 9
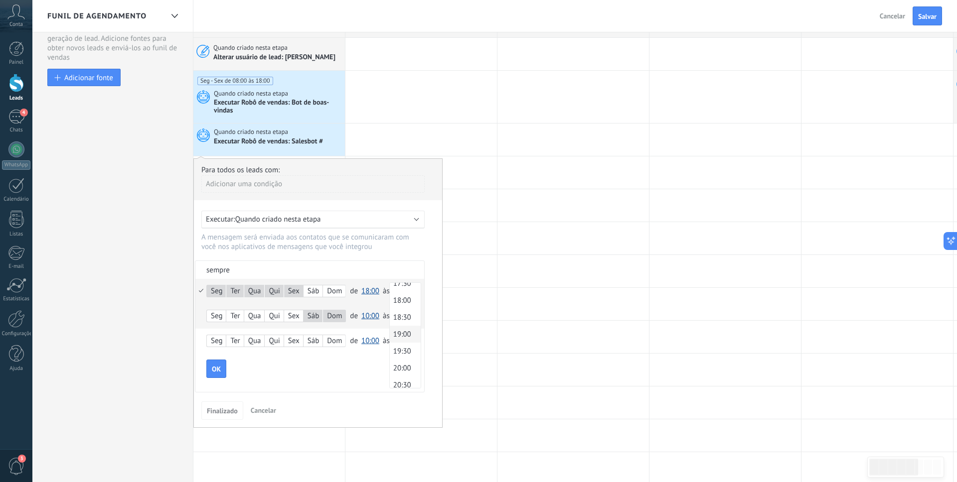
scroll to position [708, 0]
click at [406, 385] on span "23:30" at bounding box center [404, 379] width 28 height 9
click at [376, 321] on span "10:00" at bounding box center [370, 316] width 18 height 9
drag, startPoint x: 371, startPoint y: 322, endPoint x: 384, endPoint y: 323, distance: 13.0
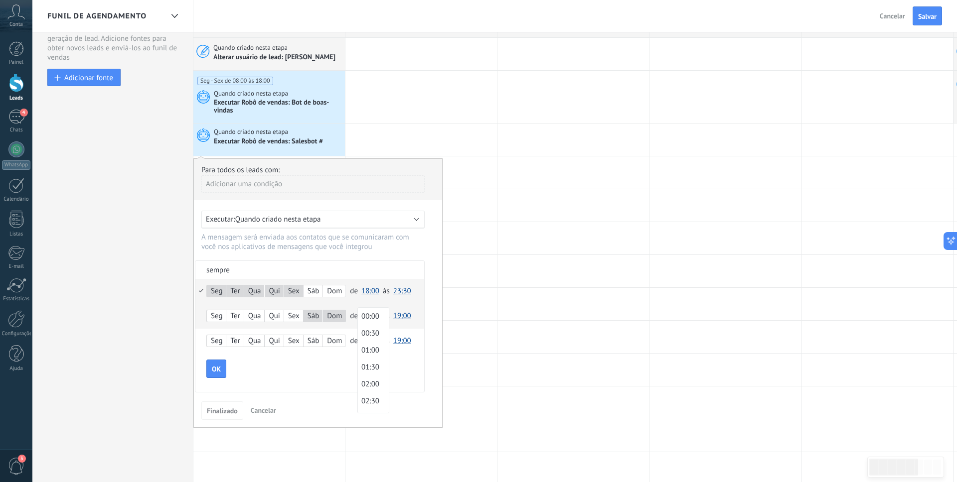
click at [373, 321] on span "00:00" at bounding box center [372, 316] width 28 height 9
click at [402, 321] on span "19:00" at bounding box center [402, 316] width 18 height 9
click at [404, 321] on span "00:00" at bounding box center [404, 316] width 28 height 9
click at [221, 347] on div "Seg" at bounding box center [216, 341] width 19 height 14
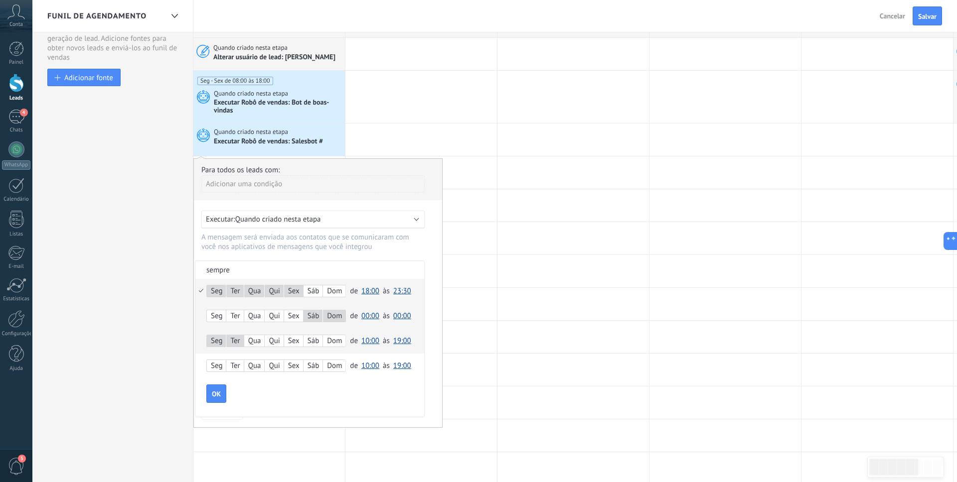
click at [257, 347] on label "Qua" at bounding box center [254, 340] width 20 height 11
drag, startPoint x: 314, startPoint y: 350, endPoint x: 336, endPoint y: 352, distance: 22.6
click at [315, 348] on div "Sáb" at bounding box center [313, 341] width 19 height 14
click at [373, 346] on span "10:00" at bounding box center [370, 340] width 18 height 9
click at [373, 346] on span "00:00" at bounding box center [372, 341] width 28 height 9
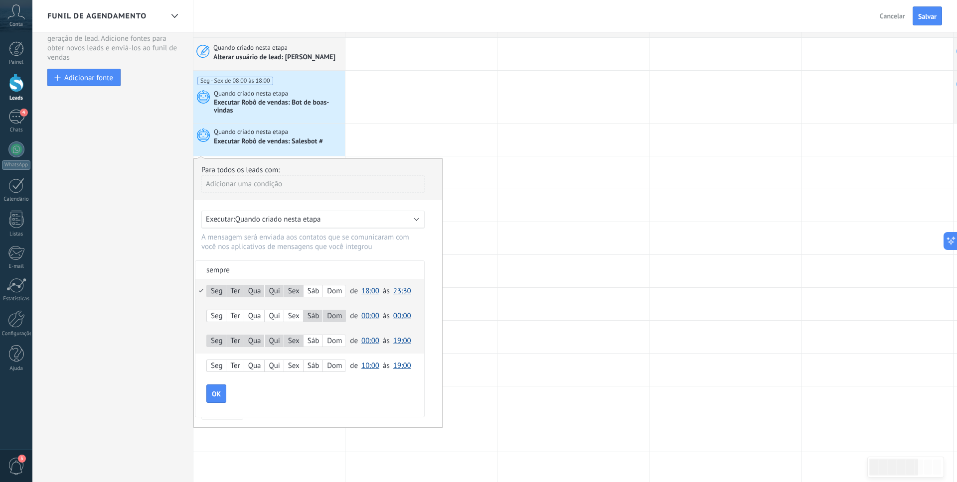
click at [402, 346] on span "19:00" at bounding box center [402, 340] width 18 height 9
click at [401, 420] on span "08:00" at bounding box center [404, 415] width 28 height 9
click at [207, 402] on button "OK" at bounding box center [216, 394] width 20 height 19
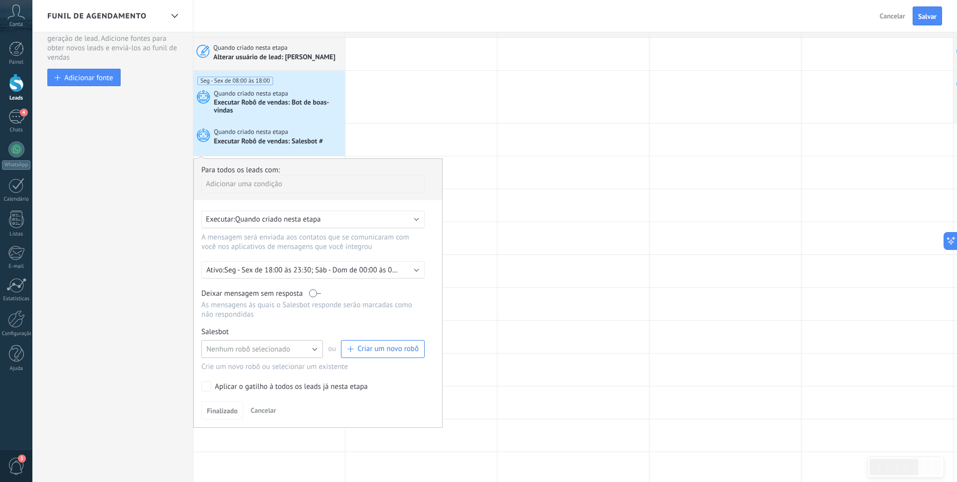
click at [244, 354] on span "Nenhum robô selecionado" at bounding box center [248, 349] width 84 height 9
click at [284, 405] on span "MSG BOAS VINDAS - FORA DO HORÁRIO" at bounding box center [257, 400] width 124 height 9
click at [231, 415] on span "Finalizado" at bounding box center [222, 411] width 31 height 7
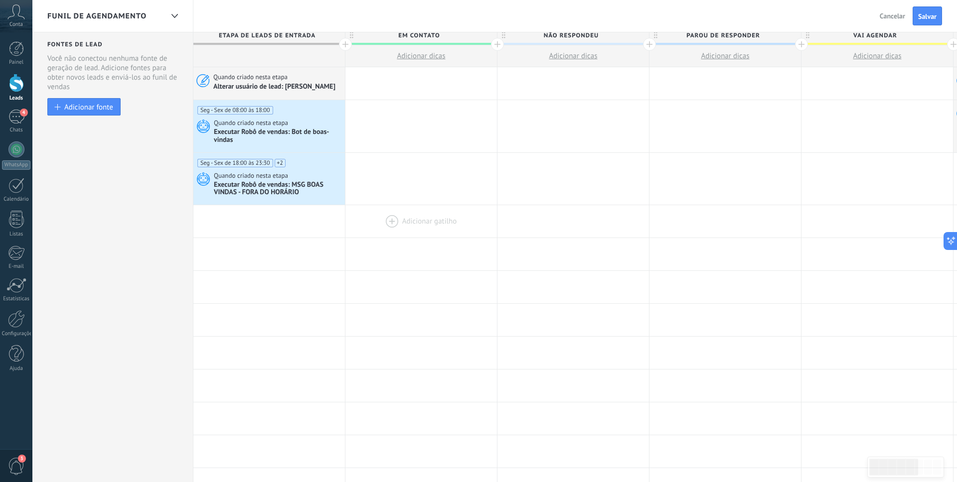
scroll to position [0, 0]
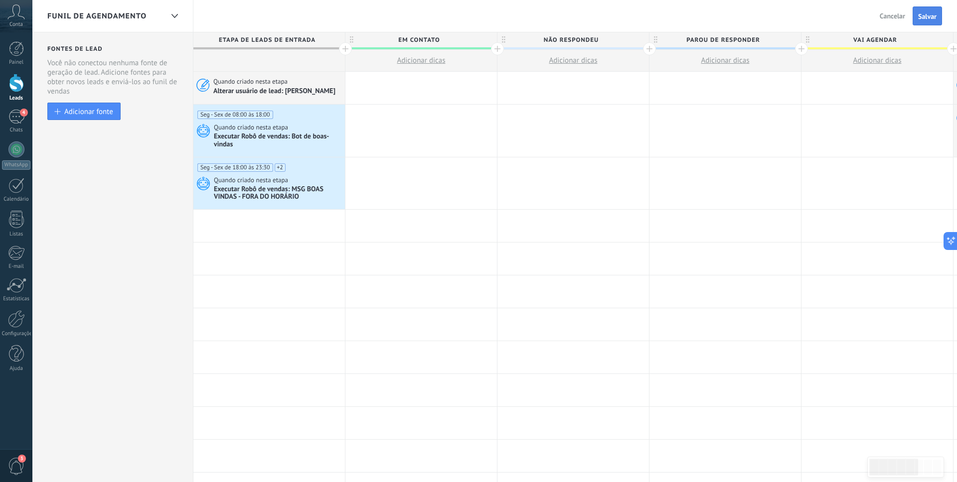
click at [924, 19] on span "Salvar" at bounding box center [927, 16] width 18 height 7
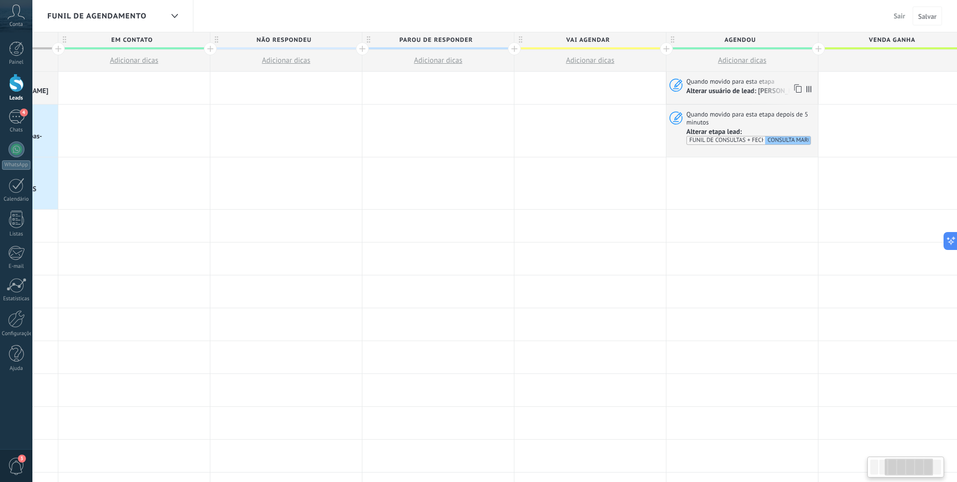
scroll to position [0, 288]
click at [778, 92] on span "Alterar usuário de lead: Rafaela Frigerio Lopes" at bounding box center [748, 91] width 124 height 9
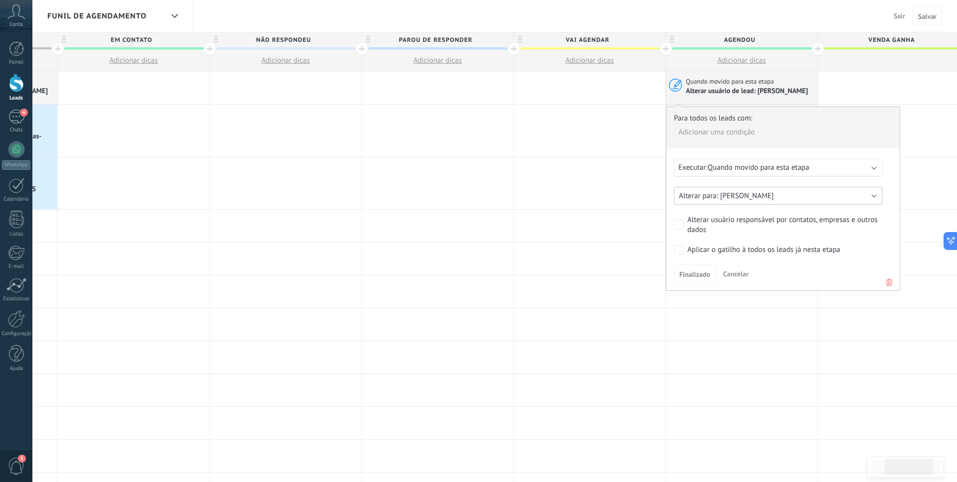
click at [756, 201] on span "[PERSON_NAME]" at bounding box center [747, 195] width 54 height 9
click at [808, 149] on div "Adicionar uma condição" at bounding box center [778, 136] width 208 height 25
click at [737, 279] on span "Cancelar" at bounding box center [735, 274] width 25 height 9
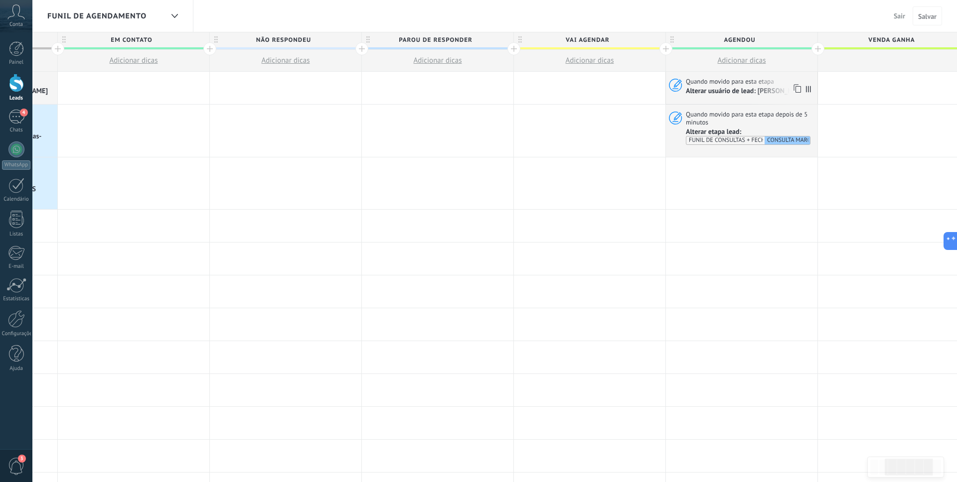
click at [777, 90] on span "Alterar usuário de lead: Rafaela Frigerio Lopes" at bounding box center [748, 91] width 124 height 9
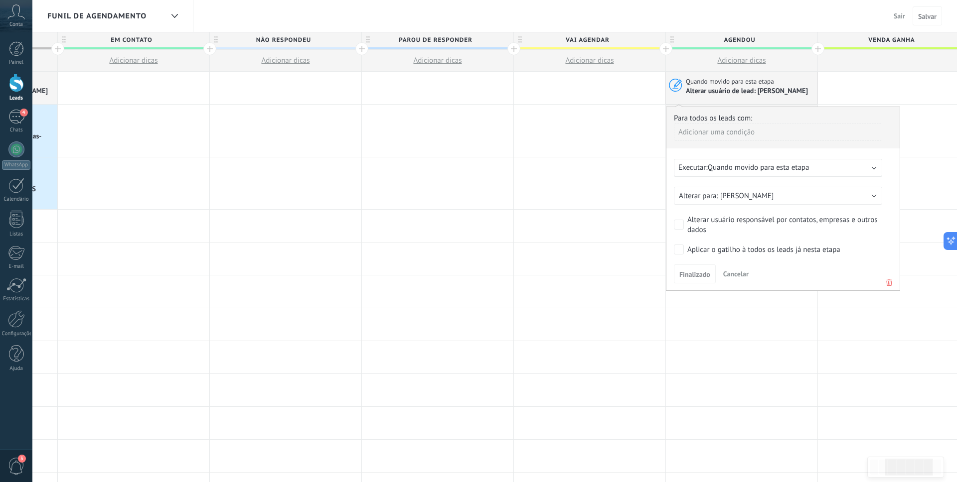
click at [889, 289] on icon at bounding box center [889, 283] width 11 height 12
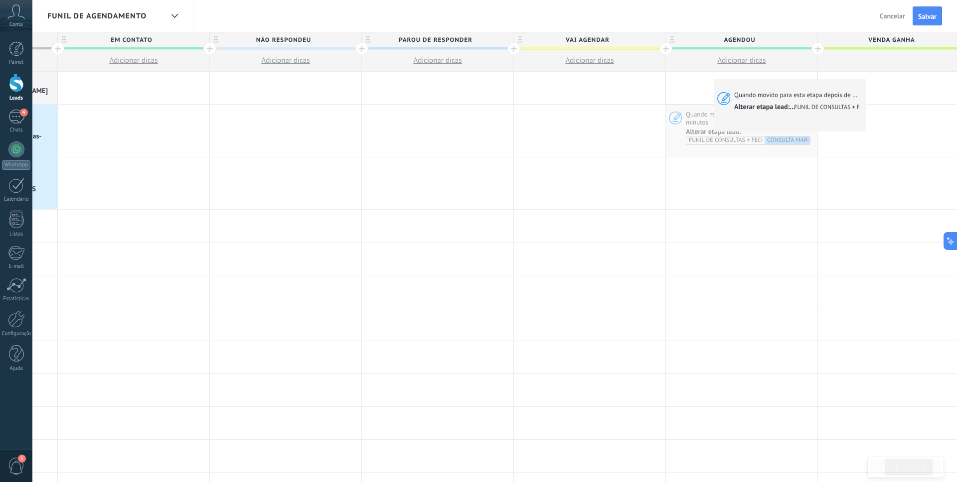
drag, startPoint x: 736, startPoint y: 118, endPoint x: 717, endPoint y: 82, distance: 40.6
click at [717, 105] on div "Quando movido para esta etapa depois de 5 minutos Alterar etapa lead: FUNIL DE …" at bounding box center [742, 131] width 152 height 52
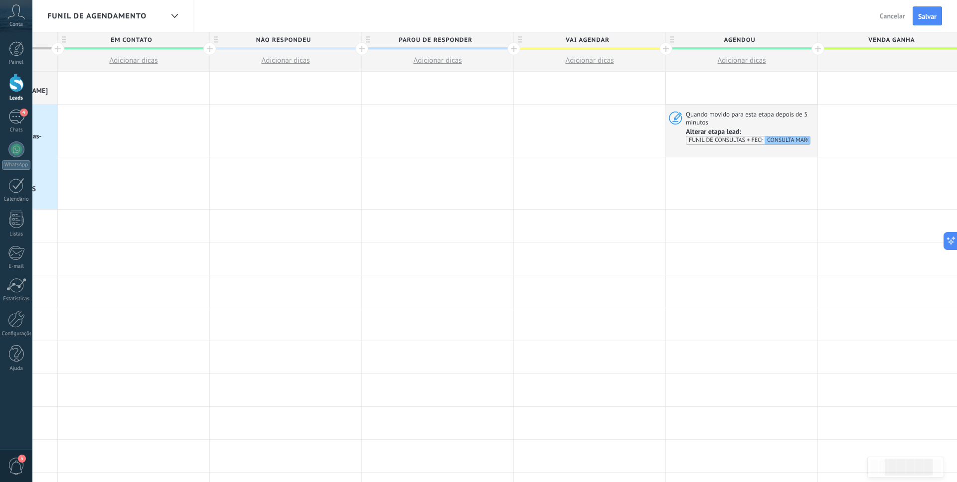
drag, startPoint x: 807, startPoint y: 130, endPoint x: 745, endPoint y: 84, distance: 77.0
click at [745, 84] on div "**********" at bounding box center [514, 470] width 1216 height 796
click at [936, 11] on button "Salvar" at bounding box center [927, 15] width 29 height 19
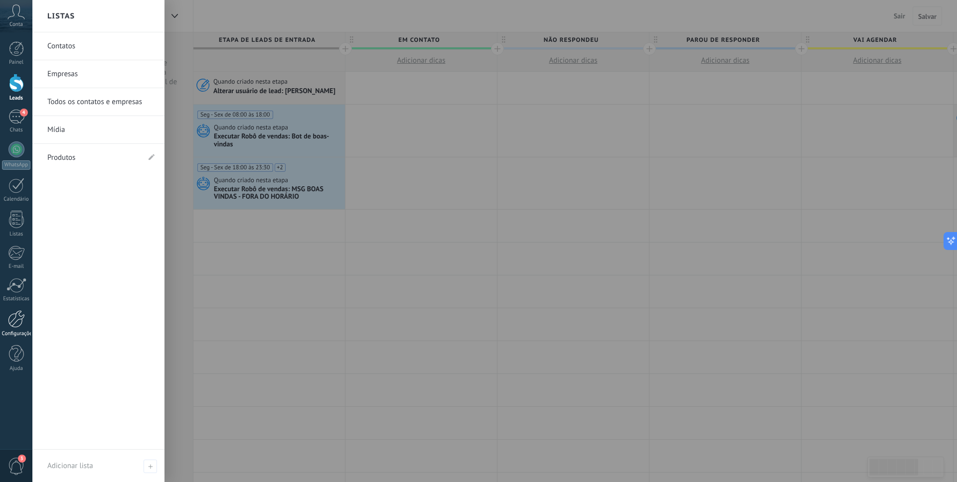
click at [17, 314] on div at bounding box center [16, 319] width 17 height 17
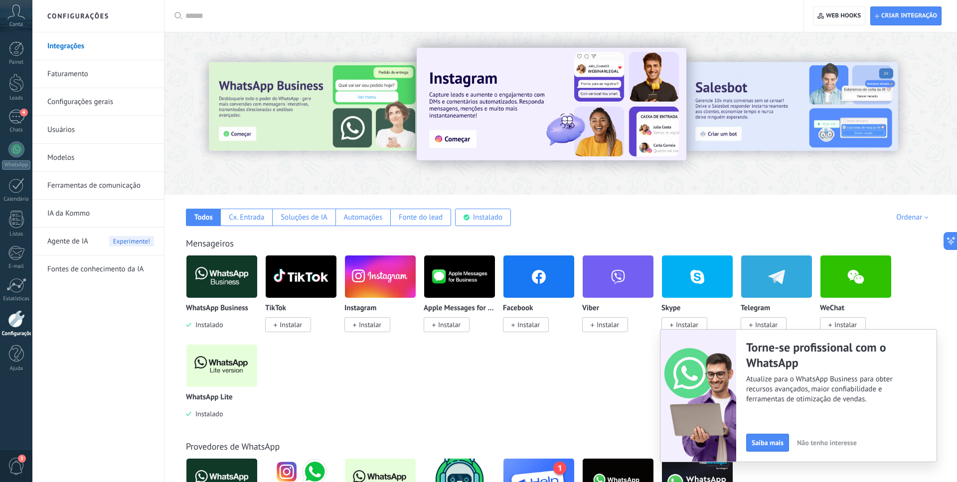
click at [96, 161] on link "Modelos" at bounding box center [100, 158] width 107 height 28
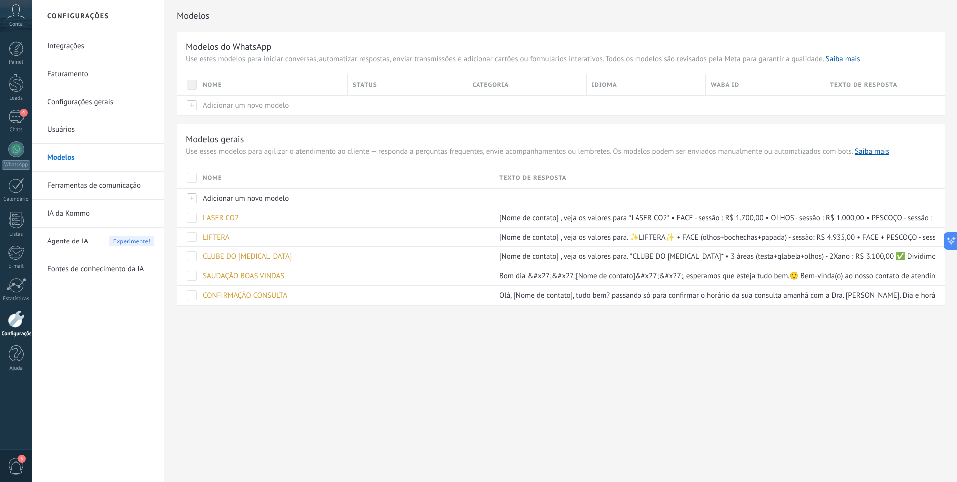
click at [105, 189] on link "Ferramentas de comunicação" at bounding box center [100, 186] width 107 height 28
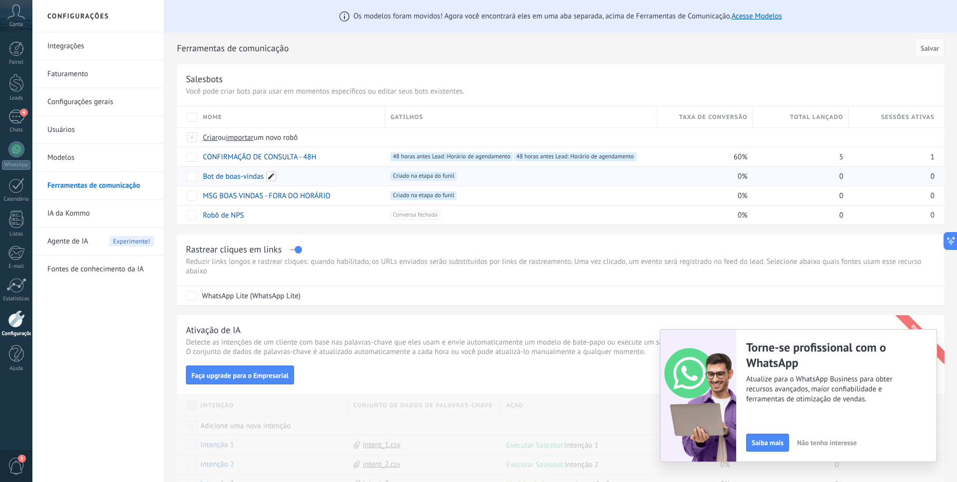
click at [270, 176] on span at bounding box center [271, 176] width 10 height 10
click at [276, 176] on input "**********" at bounding box center [290, 177] width 175 height 16
type input "**********"
click at [221, 204] on button "Salvar" at bounding box center [222, 198] width 39 height 19
click at [325, 174] on link "MSG DE BOAS-VINDAS - HORÁRIO COMERCIAL" at bounding box center [277, 176] width 148 height 9
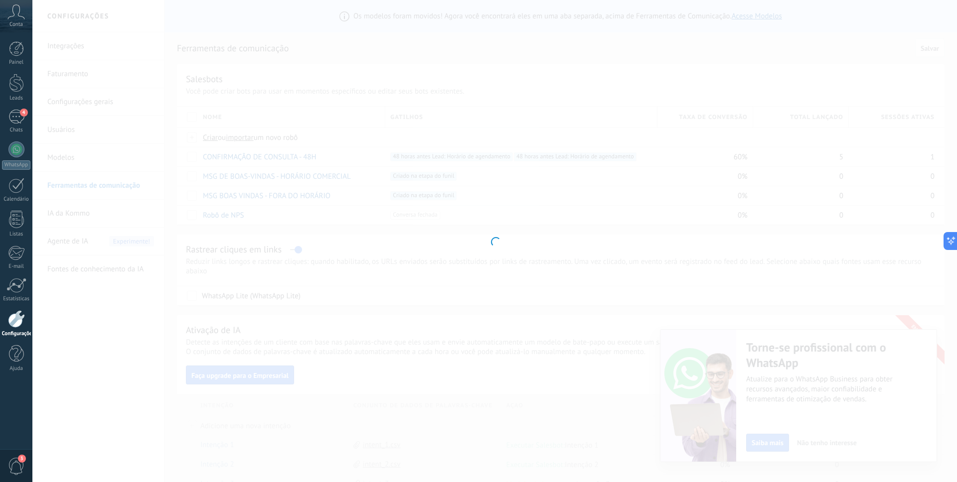
type input "**********"
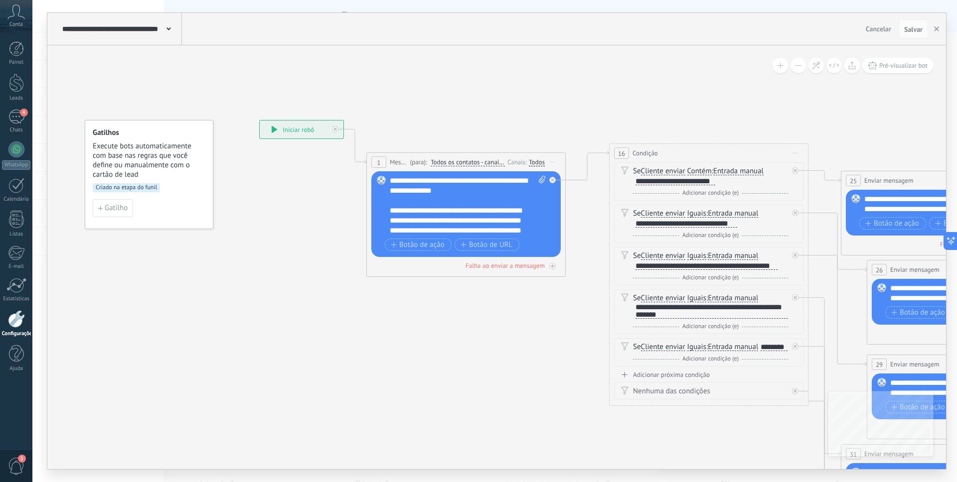
click at [453, 197] on div "**********" at bounding box center [468, 206] width 156 height 60
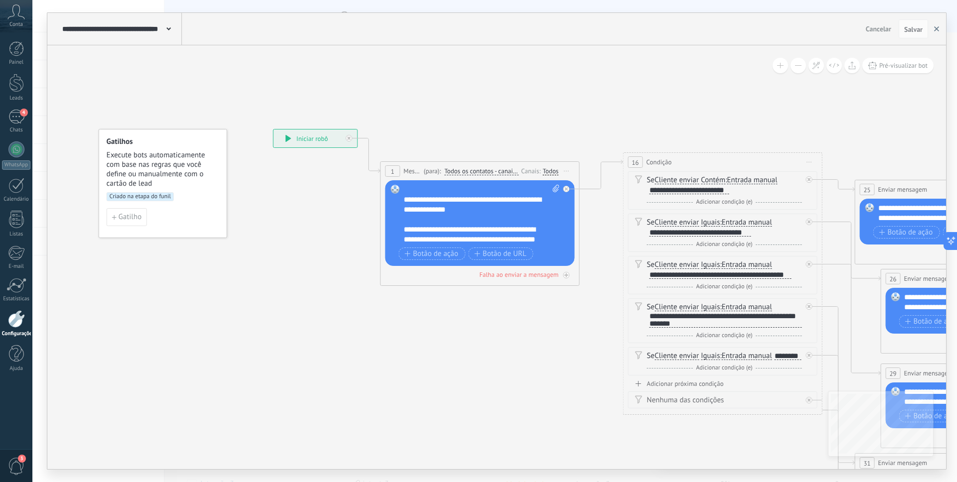
click at [935, 29] on icon "button" at bounding box center [936, 28] width 5 height 5
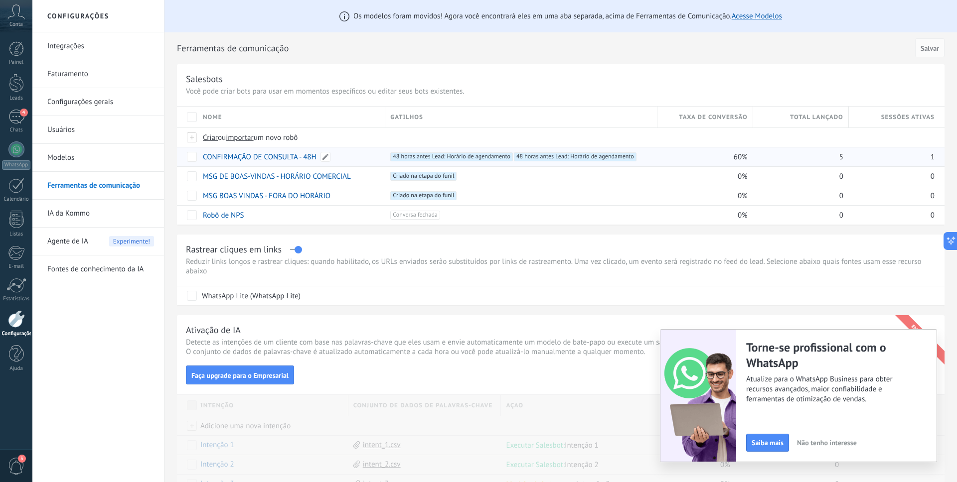
click at [285, 157] on link "CONFIRMAÇÃO DE CONSULTA - 48H" at bounding box center [260, 157] width 114 height 9
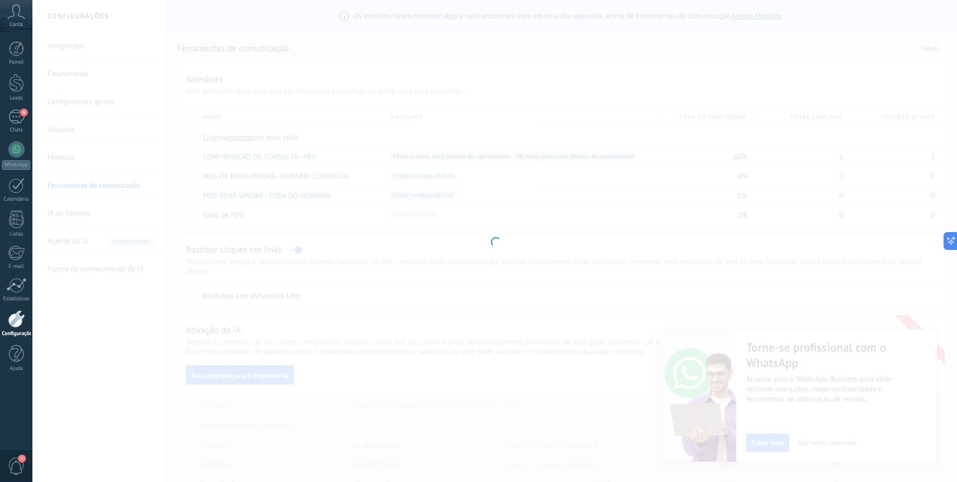
type input "**********"
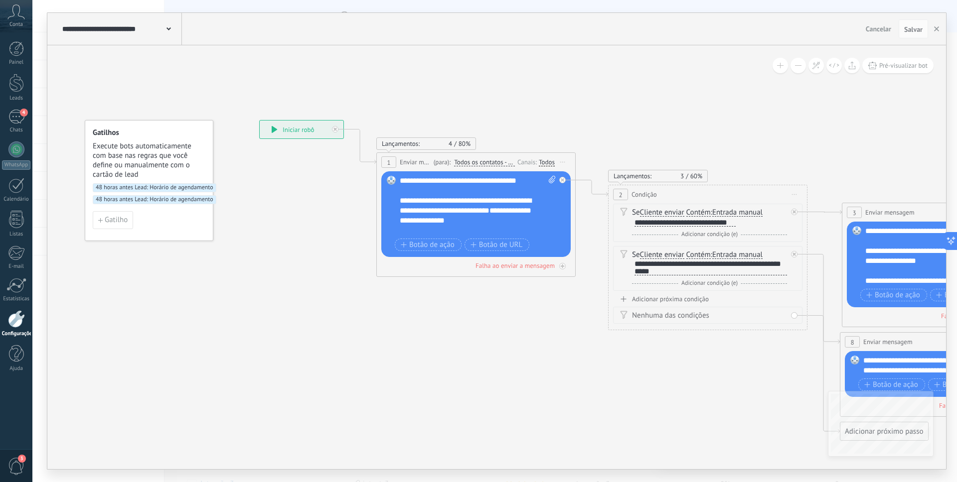
click at [510, 214] on span "**********" at bounding box center [466, 215] width 132 height 17
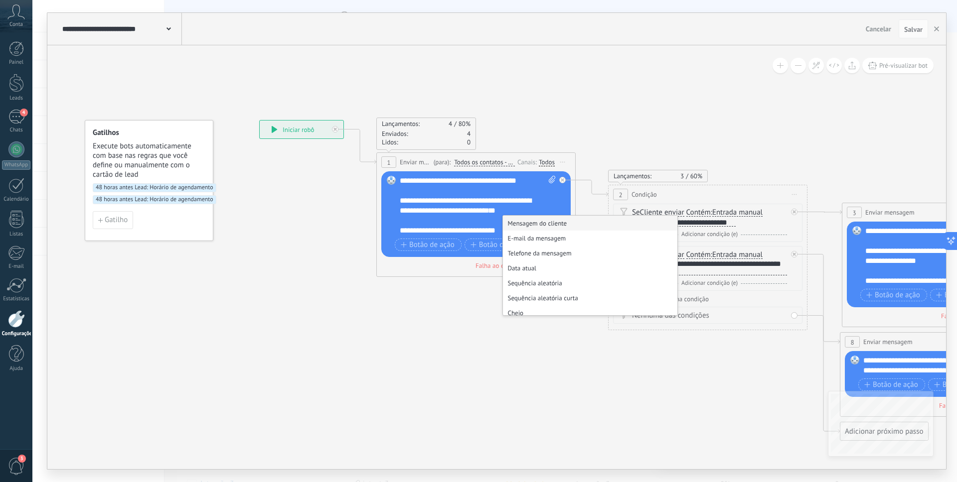
click at [400, 182] on div "**********" at bounding box center [478, 206] width 156 height 60
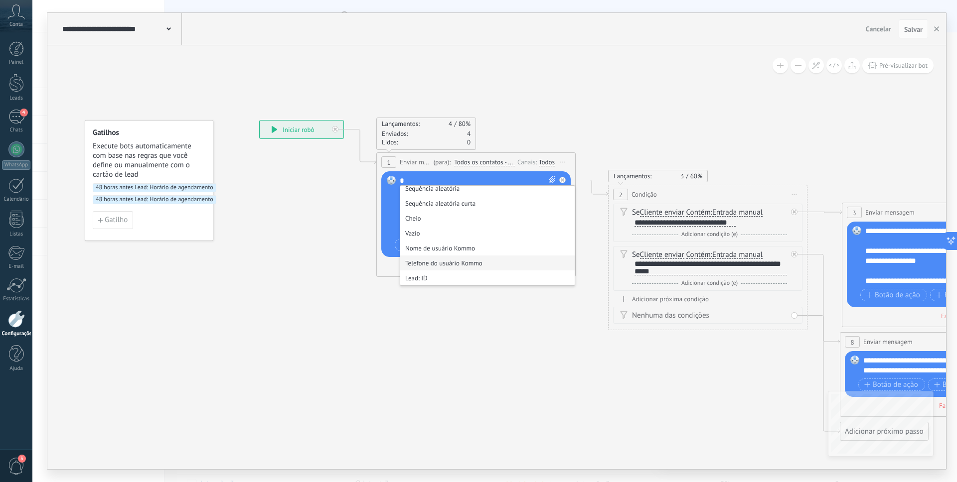
scroll to position [50, 0]
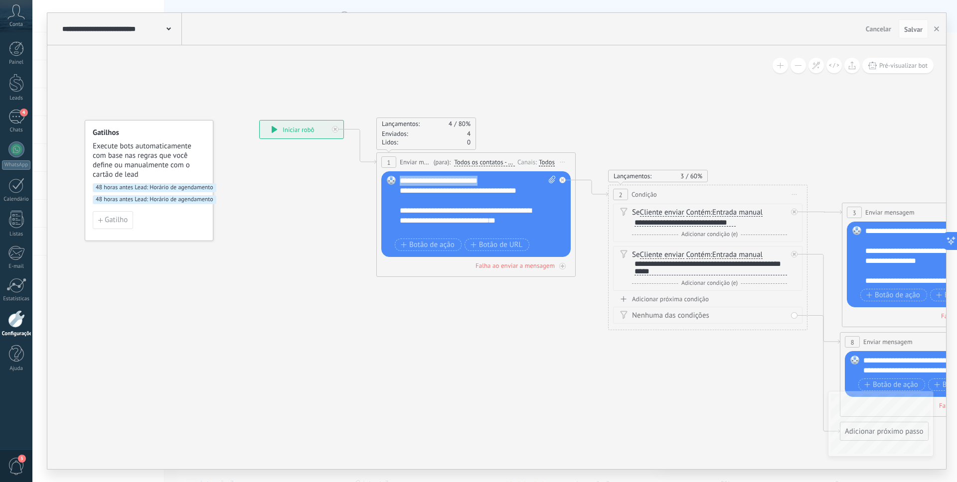
copy div "**********"
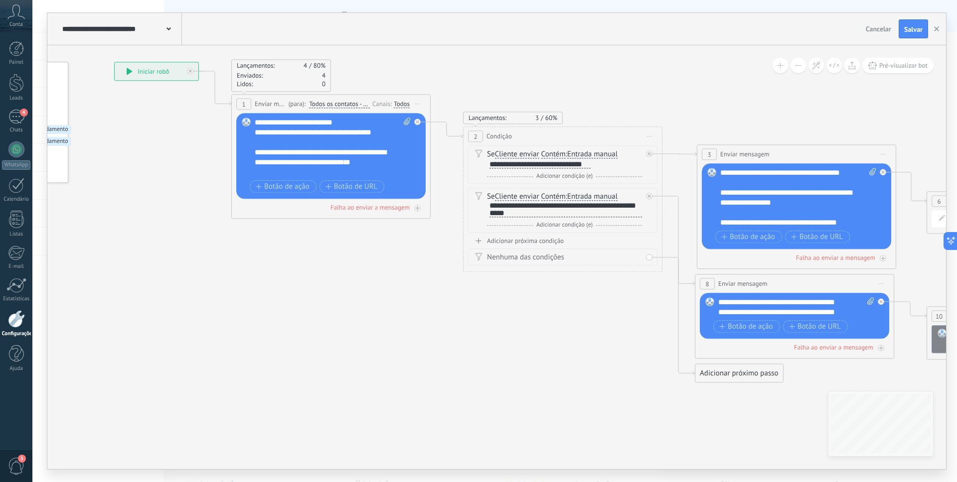
drag, startPoint x: 777, startPoint y: 149, endPoint x: 628, endPoint y: 91, distance: 159.7
click at [627, 90] on icon at bounding box center [845, 222] width 1961 height 819
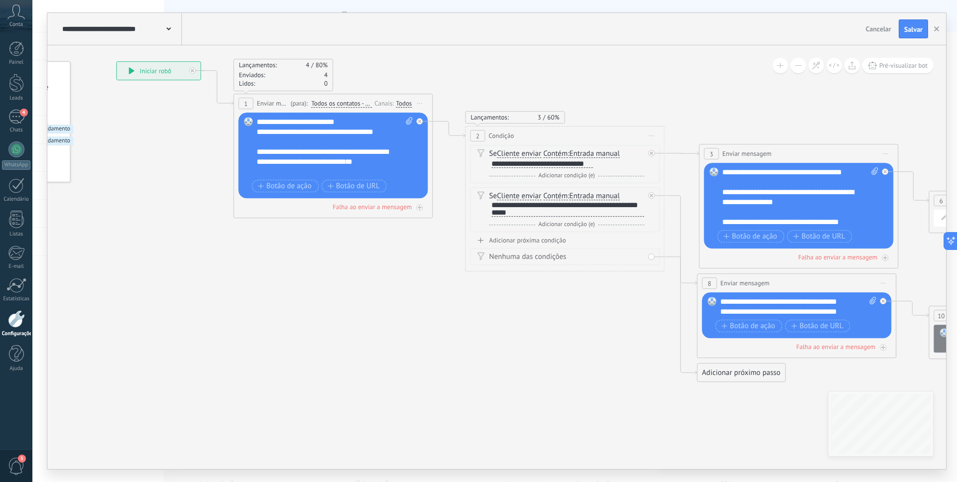
click at [728, 171] on div "**********" at bounding box center [800, 197] width 156 height 60
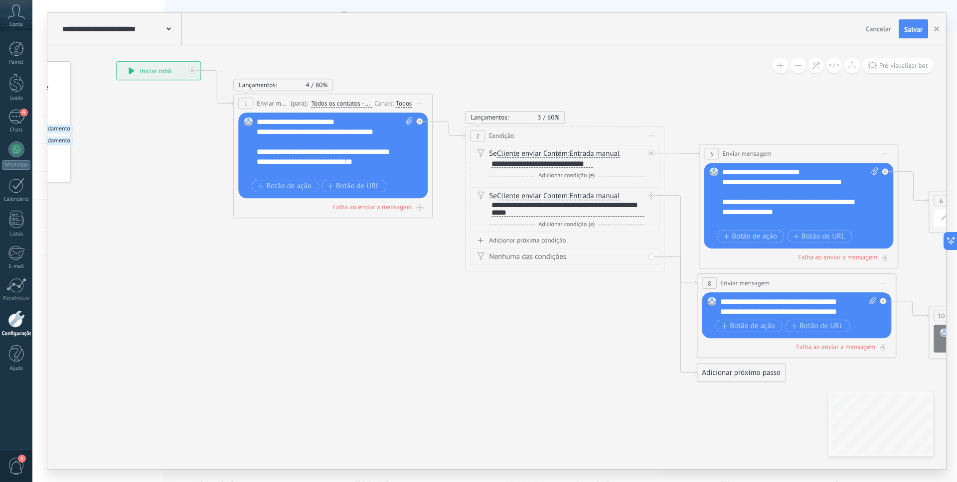
click at [734, 310] on div "**********" at bounding box center [798, 307] width 156 height 20
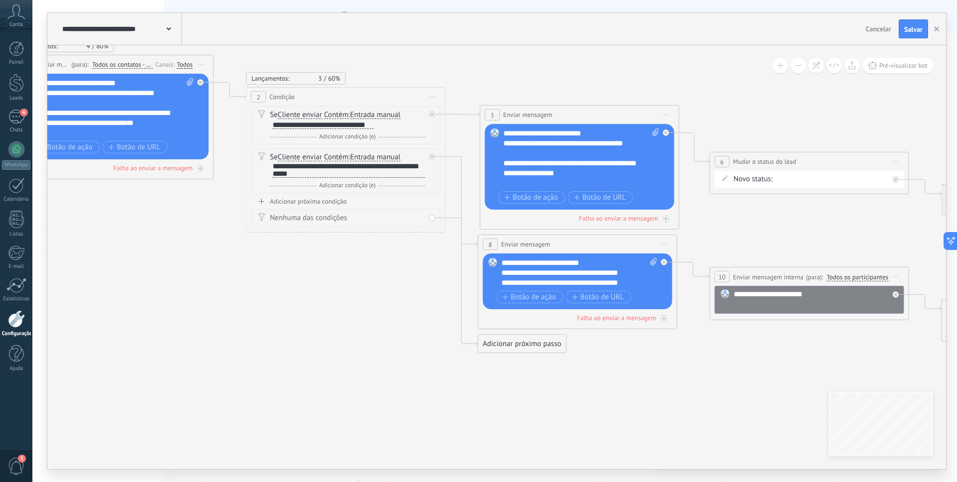
drag, startPoint x: 622, startPoint y: 322, endPoint x: 281, endPoint y: 262, distance: 346.7
click at [283, 262] on icon at bounding box center [628, 187] width 1961 height 829
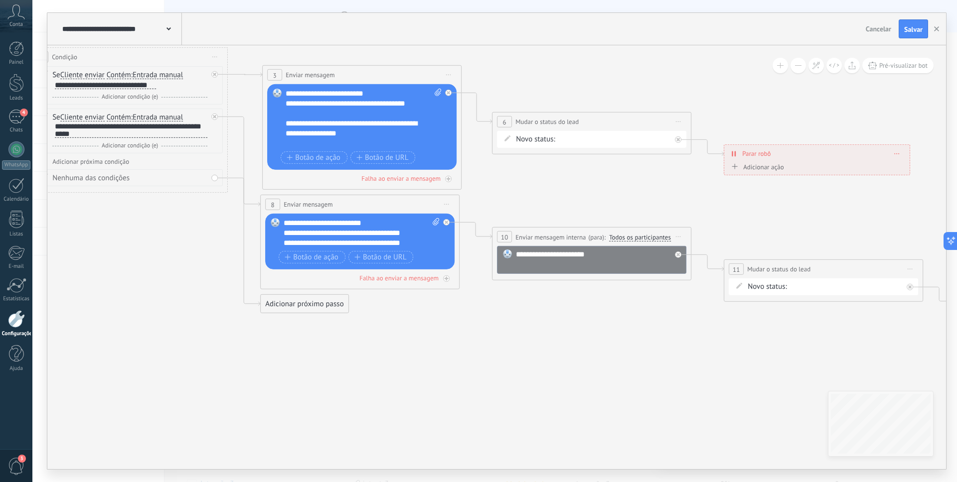
drag, startPoint x: 680, startPoint y: 193, endPoint x: 453, endPoint y: 188, distance: 227.8
click at [453, 188] on icon at bounding box center [410, 152] width 1961 height 839
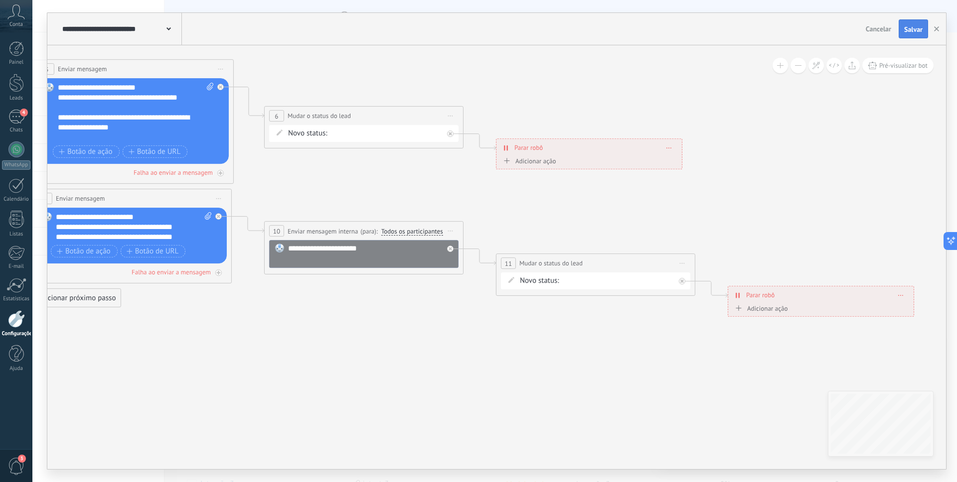
click at [913, 33] on span "Salvar" at bounding box center [913, 29] width 18 height 7
click at [166, 28] on icon at bounding box center [168, 28] width 4 height 3
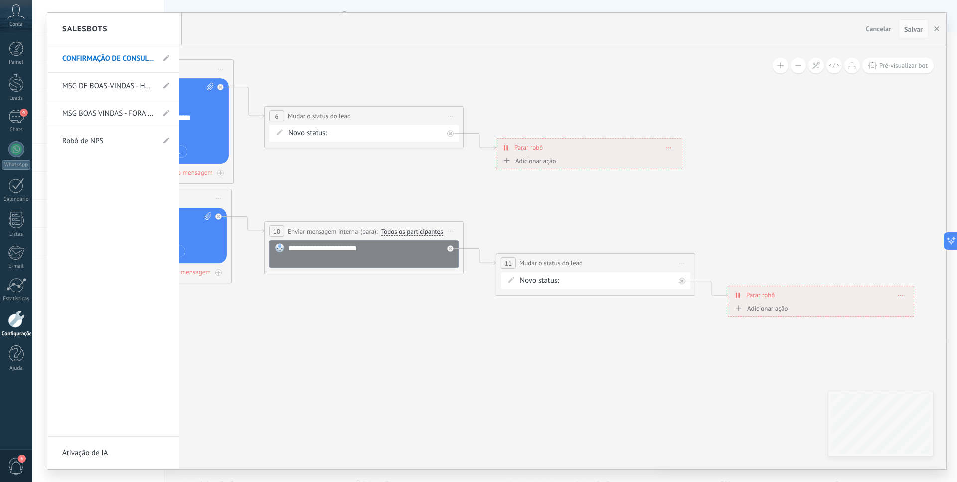
click at [132, 83] on link "MSG DE BOAS-VINDAS - HORÁRIO COMERCIAL" at bounding box center [108, 86] width 92 height 28
type input "**********"
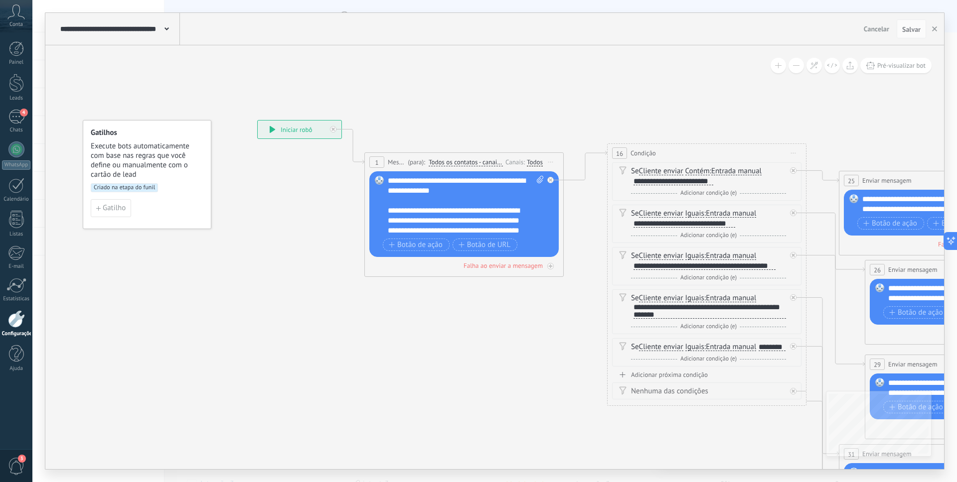
click at [431, 192] on div "**********" at bounding box center [466, 206] width 156 height 60
click at [860, 197] on span at bounding box center [853, 199] width 17 height 8
click at [863, 197] on div "**********" at bounding box center [940, 204] width 156 height 20
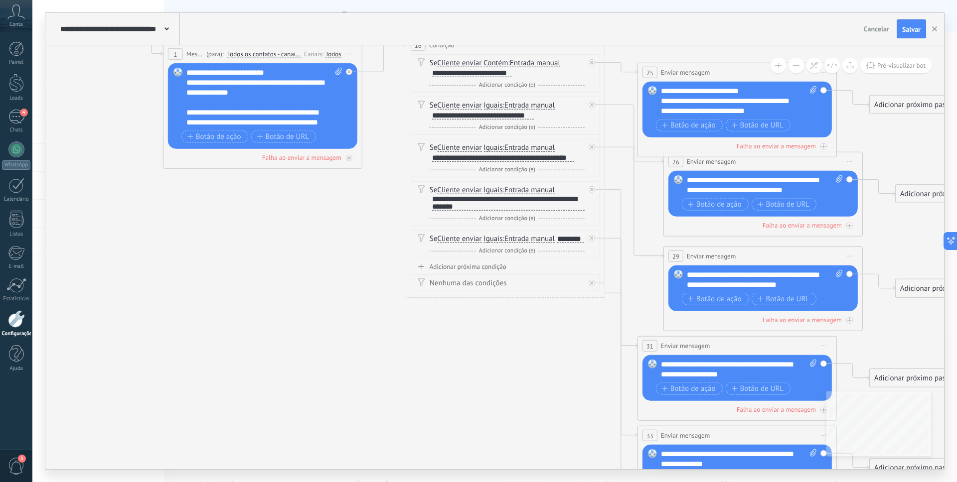
drag, startPoint x: 876, startPoint y: 144, endPoint x: 673, endPoint y: 50, distance: 223.2
click at [668, 31] on div "**********" at bounding box center [494, 241] width 899 height 457
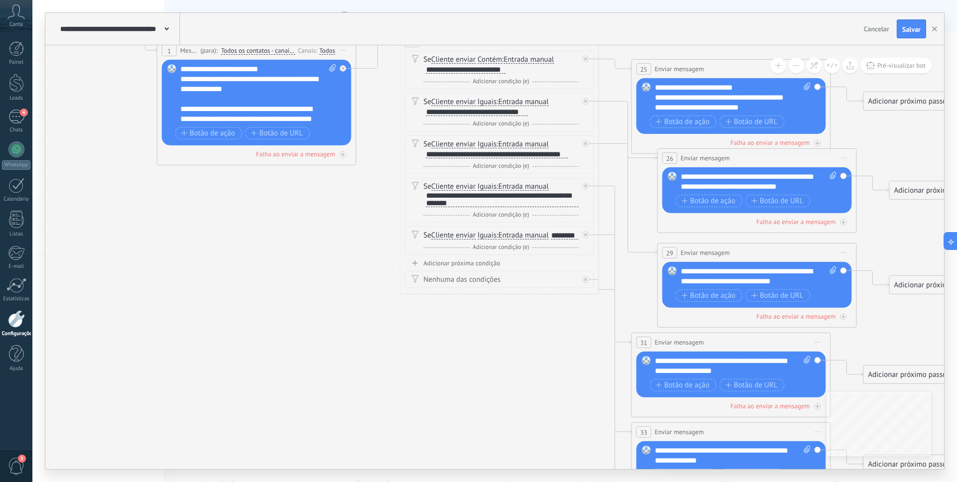
click at [741, 183] on div "**********" at bounding box center [759, 182] width 156 height 20
click at [704, 270] on div "**********" at bounding box center [759, 277] width 156 height 20
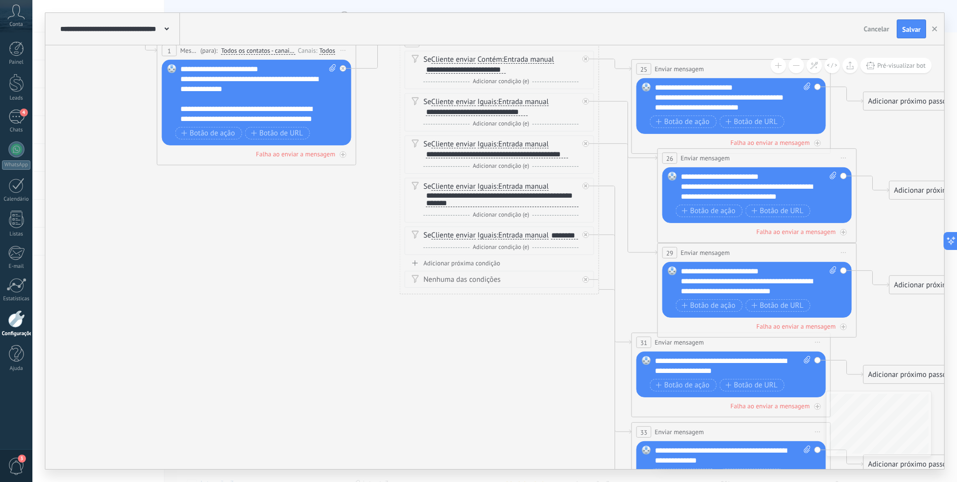
click at [700, 358] on div "**********" at bounding box center [733, 366] width 156 height 20
click at [698, 364] on div "**********" at bounding box center [733, 366] width 156 height 20
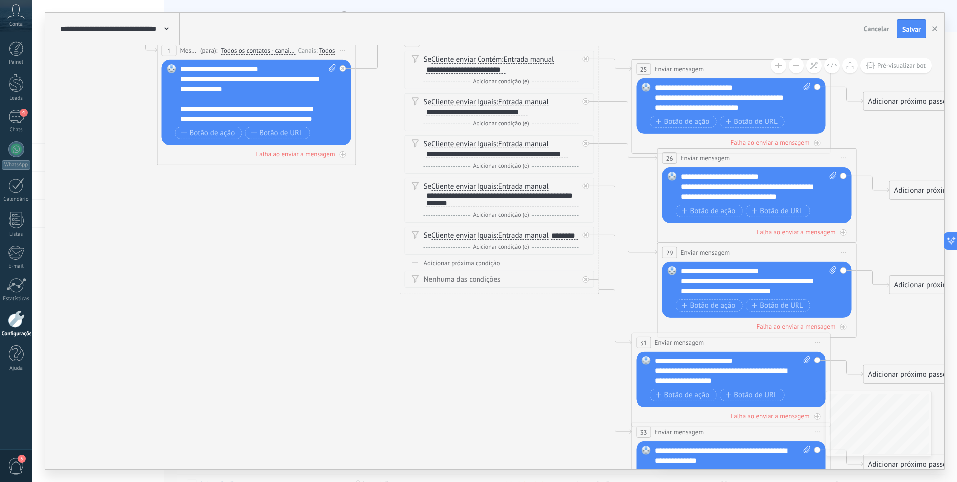
click at [533, 372] on icon at bounding box center [497, 297] width 1392 height 1076
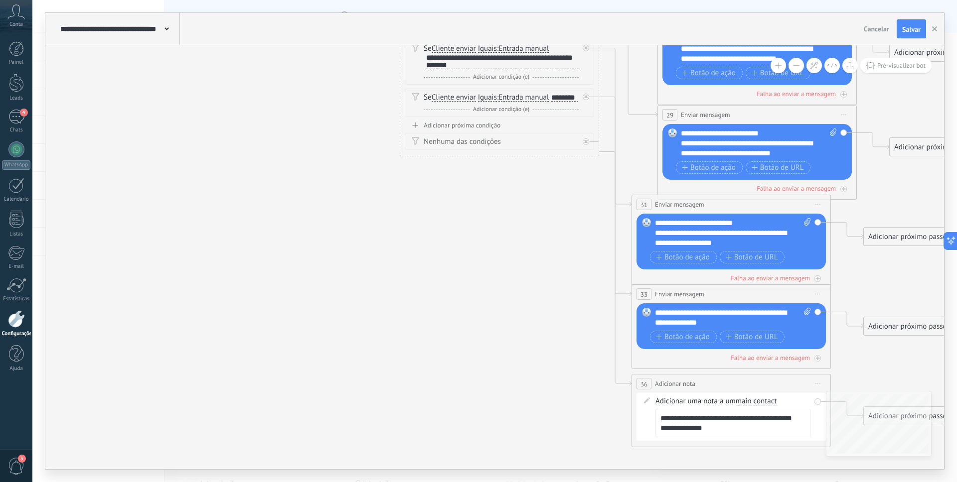
click at [669, 322] on div "**********" at bounding box center [733, 318] width 156 height 20
click at [672, 321] on div "**********" at bounding box center [733, 318] width 156 height 20
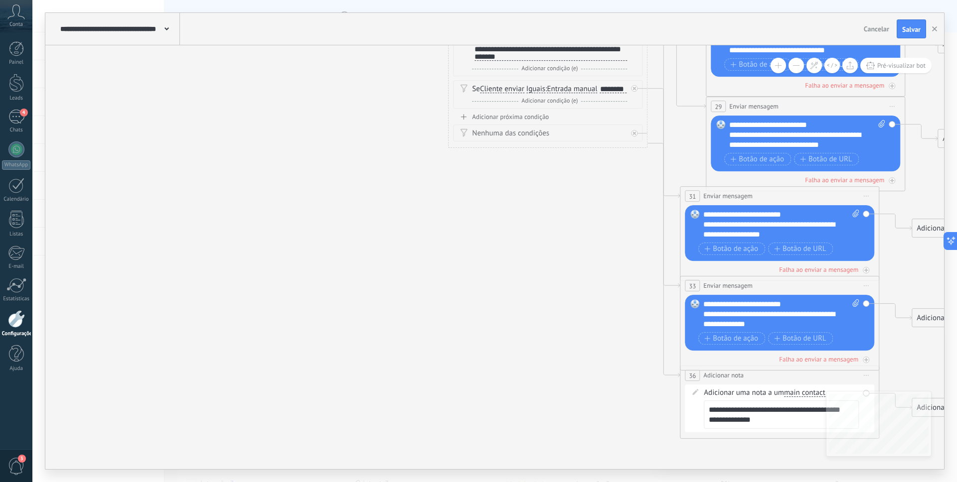
click at [570, 276] on icon at bounding box center [545, 151] width 1392 height 1076
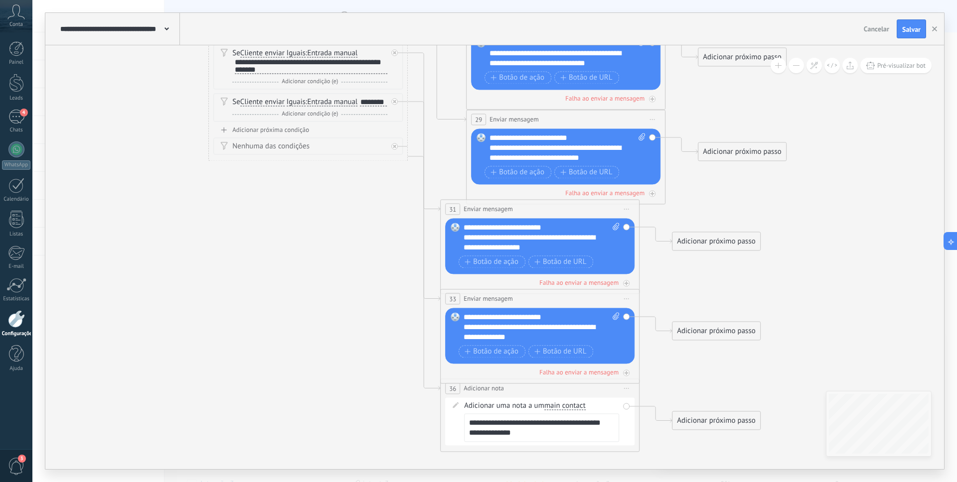
drag, startPoint x: 574, startPoint y: 273, endPoint x: 297, endPoint y: 296, distance: 277.6
click at [297, 296] on icon at bounding box center [305, 164] width 1392 height 1076
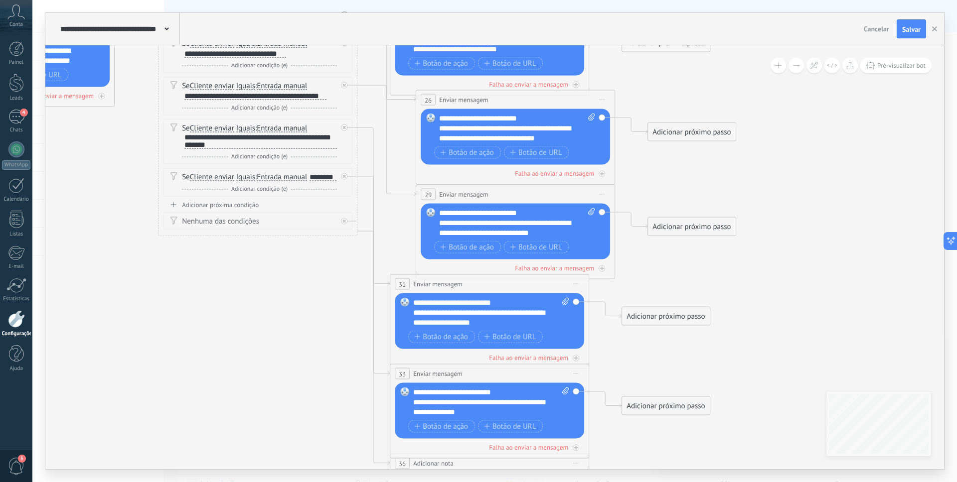
drag, startPoint x: 874, startPoint y: 209, endPoint x: 868, endPoint y: 230, distance: 22.3
click at [895, 242] on icon at bounding box center [255, 239] width 1392 height 1076
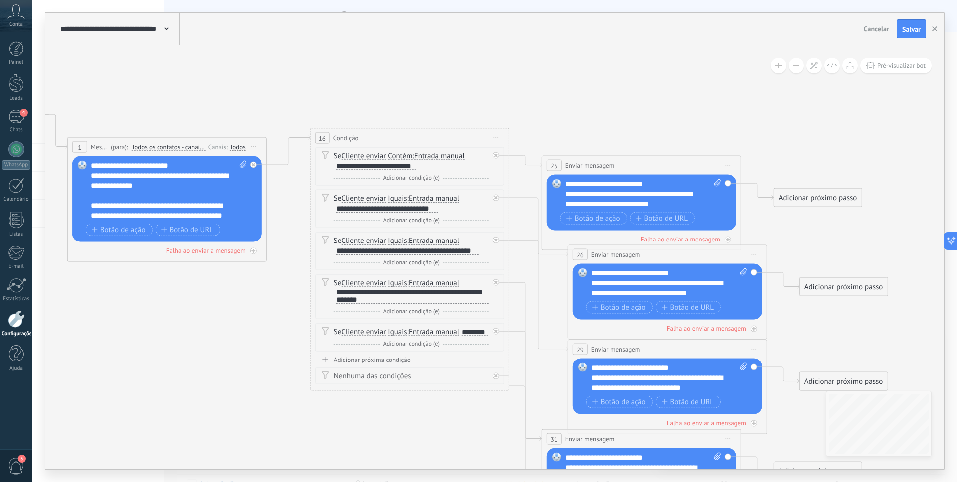
drag, startPoint x: 774, startPoint y: 159, endPoint x: 889, endPoint y: 293, distance: 176.0
click at [902, 298] on icon at bounding box center [407, 394] width 1392 height 1076
click at [912, 31] on span "Salvar" at bounding box center [911, 29] width 18 height 7
click at [171, 29] on div "**********" at bounding box center [119, 29] width 122 height 32
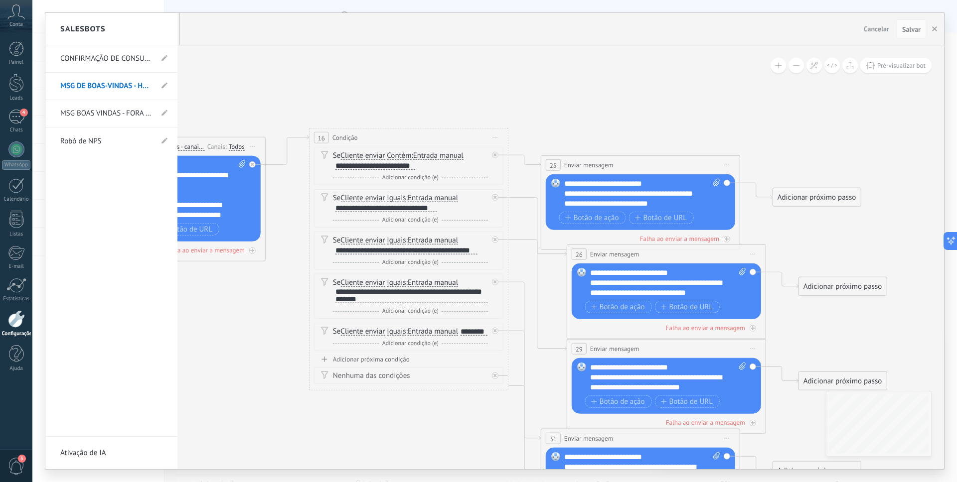
click at [124, 113] on link "MSG BOAS VINDAS - FORA DO HORÁRIO" at bounding box center [106, 114] width 92 height 28
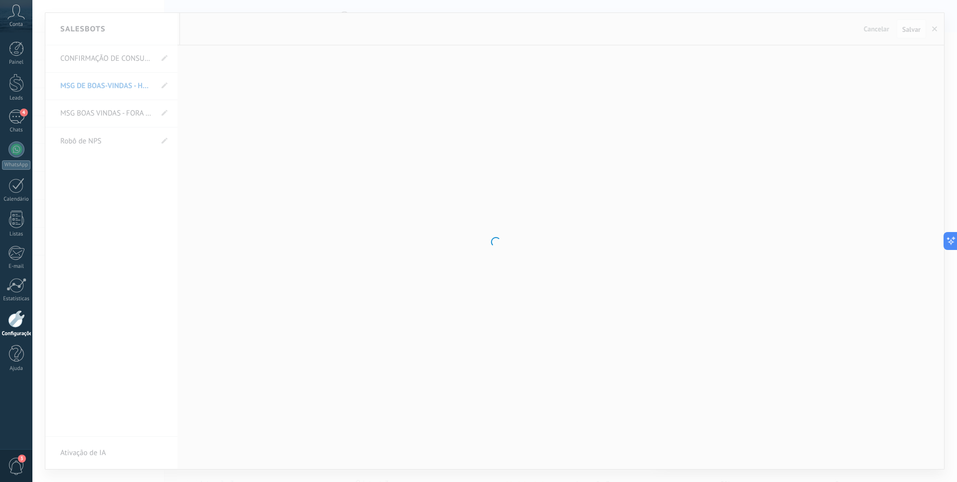
type input "**********"
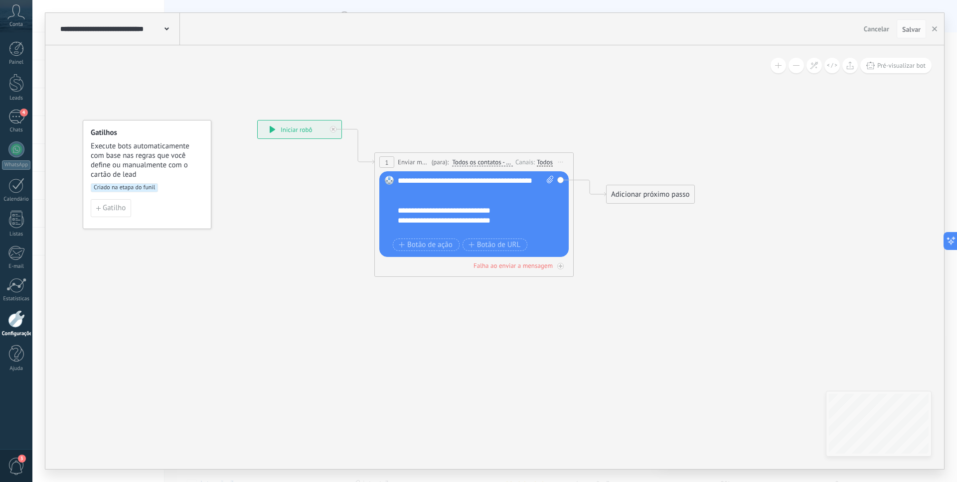
click at [410, 190] on div "**********" at bounding box center [476, 206] width 156 height 60
drag, startPoint x: 684, startPoint y: 134, endPoint x: 771, endPoint y: 72, distance: 106.5
click at [689, 133] on icon at bounding box center [459, 198] width 902 height 655
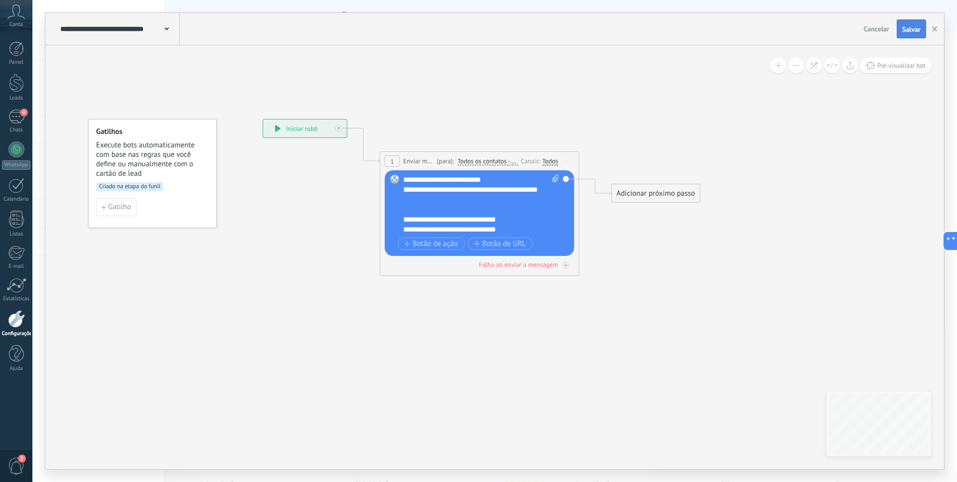
click at [903, 30] on span "Salvar" at bounding box center [911, 29] width 18 height 7
click at [169, 26] on div "**********" at bounding box center [119, 29] width 122 height 32
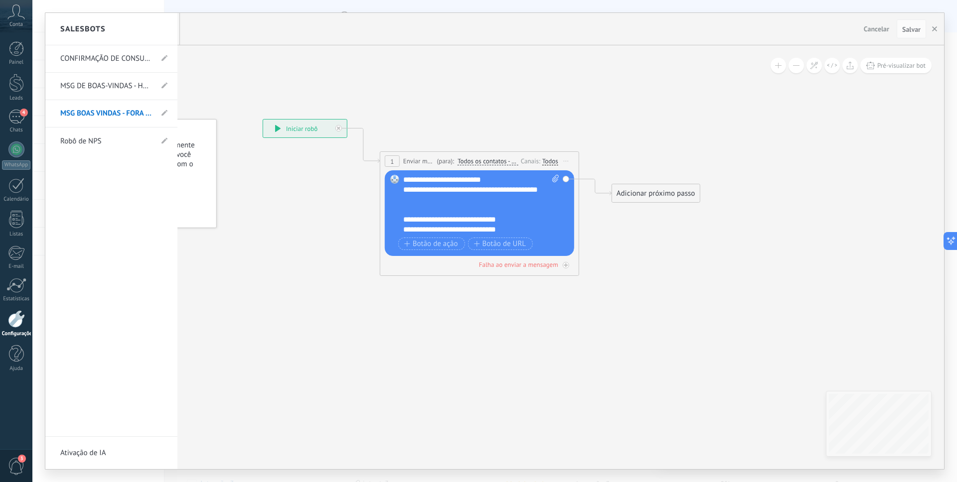
drag, startPoint x: 883, startPoint y: 110, endPoint x: 896, endPoint y: 101, distance: 15.4
click at [884, 110] on div at bounding box center [494, 241] width 899 height 457
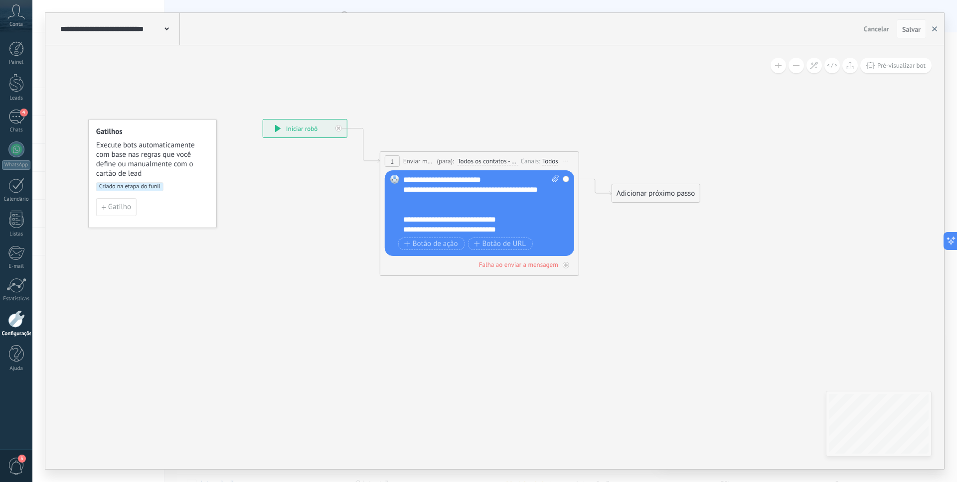
click at [933, 33] on button "button" at bounding box center [934, 28] width 15 height 19
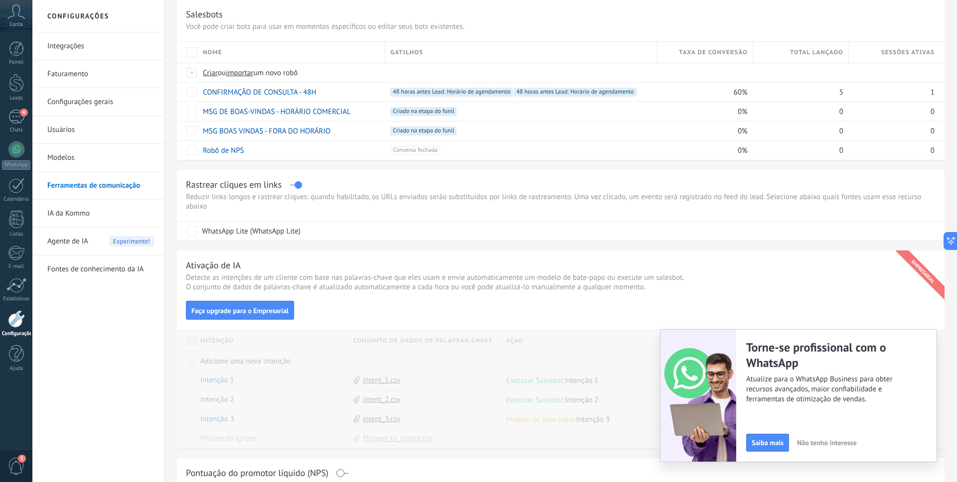
scroll to position [62, 0]
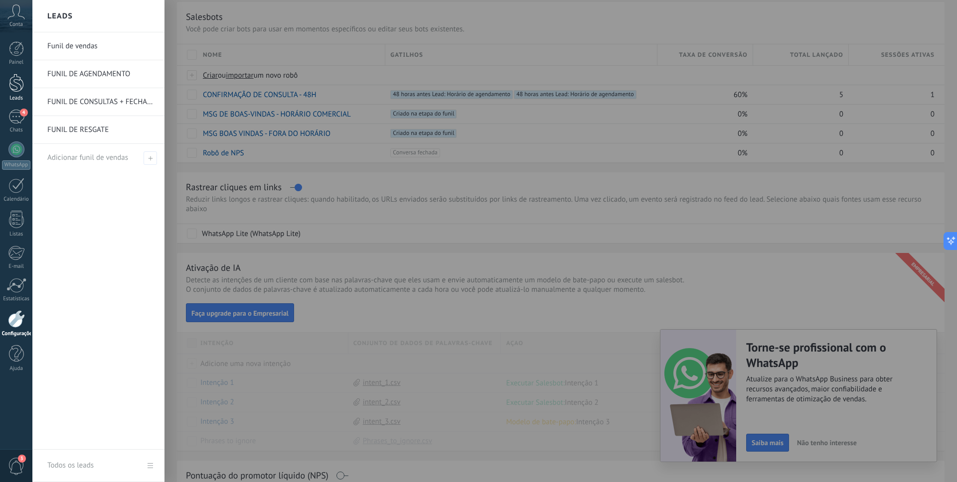
click at [20, 91] on div at bounding box center [16, 83] width 15 height 18
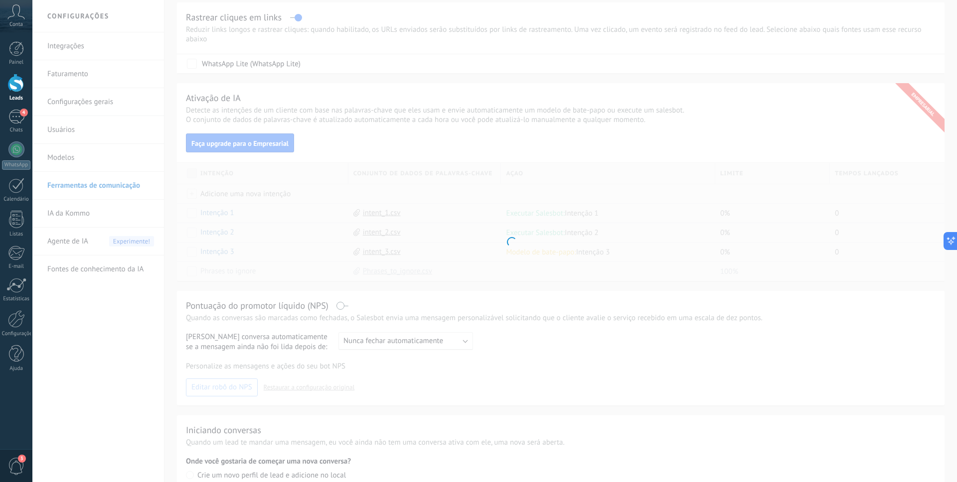
scroll to position [63, 0]
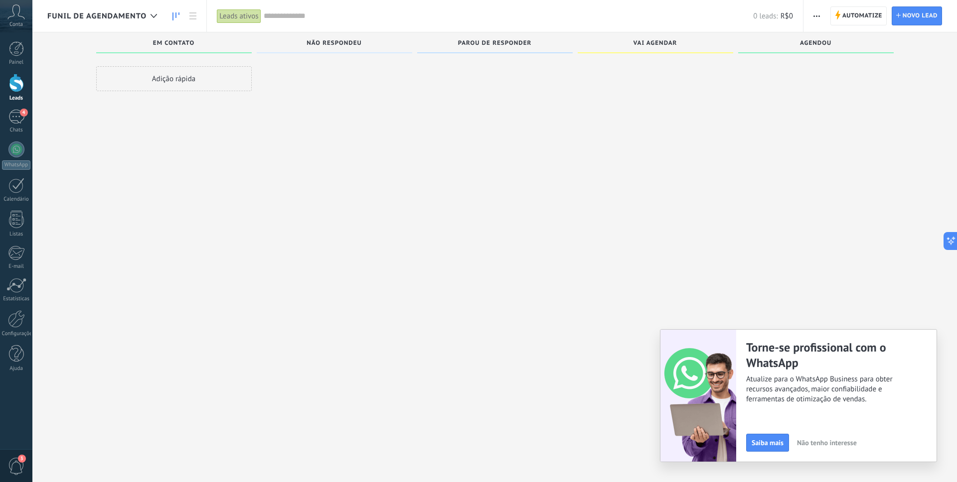
scroll to position [0, 0]
click at [841, 16] on span "Automatize Automatize" at bounding box center [858, 15] width 56 height 19
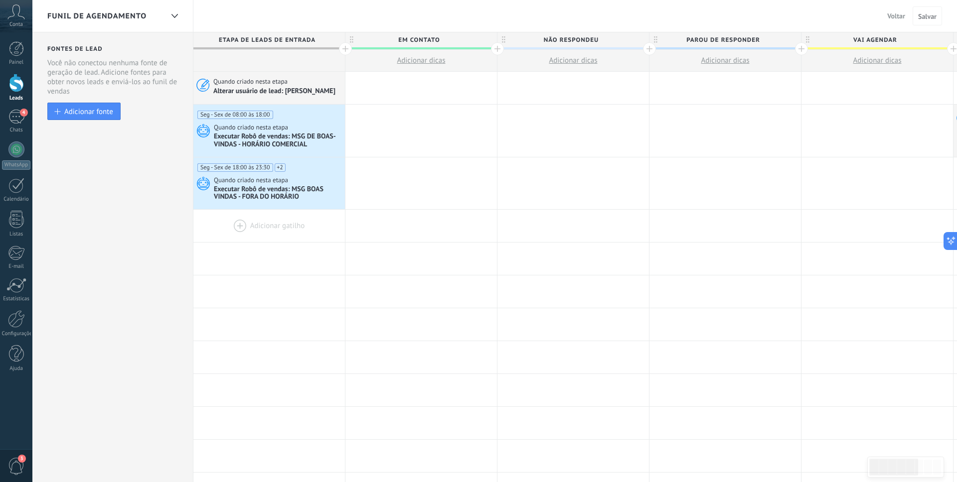
click at [245, 231] on div at bounding box center [269, 226] width 152 height 32
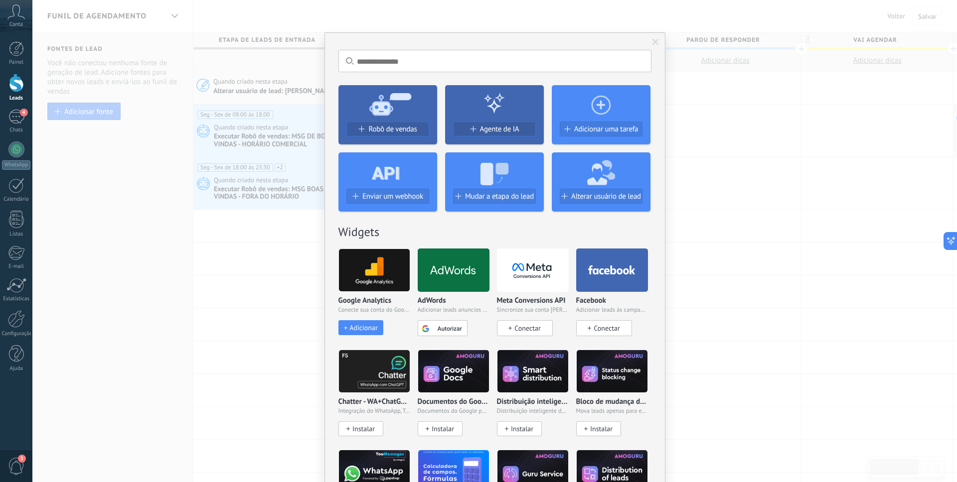
click at [447, 231] on h2 "Widgets" at bounding box center [494, 231] width 313 height 15
click at [286, 241] on div "Sem resultados. Robô de vendas Agente de IA Adicionar uma tarefa Enviar um webh…" at bounding box center [494, 241] width 925 height 482
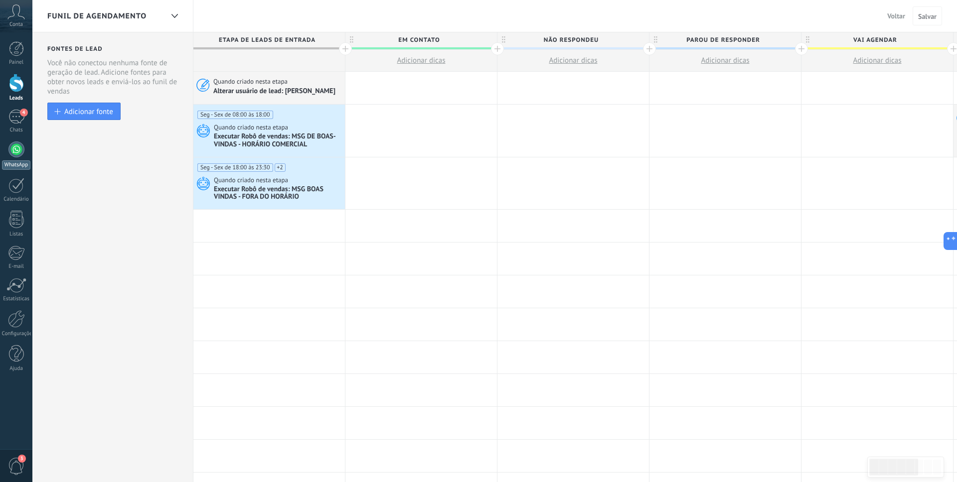
click at [5, 154] on link "WhatsApp" at bounding box center [16, 156] width 32 height 28
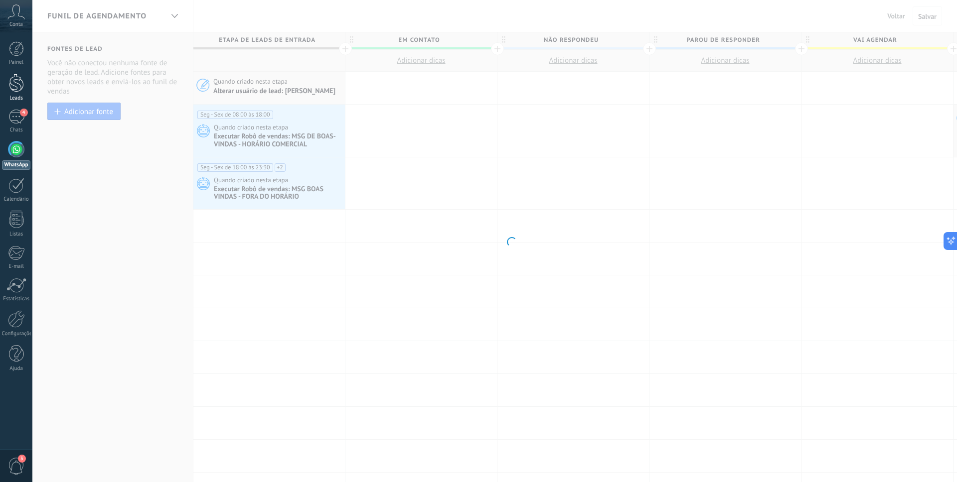
click at [16, 89] on div at bounding box center [16, 83] width 15 height 18
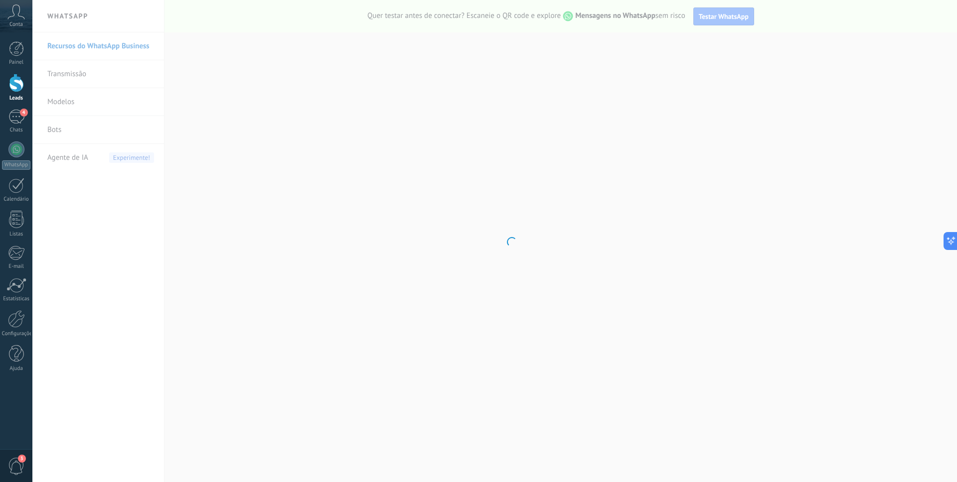
click at [103, 76] on body ".abccls-1,.abccls-2{fill-rule:evenodd}.abccls-2{fill:#fff} .abfcls-1{fill:none}…" at bounding box center [478, 241] width 957 height 482
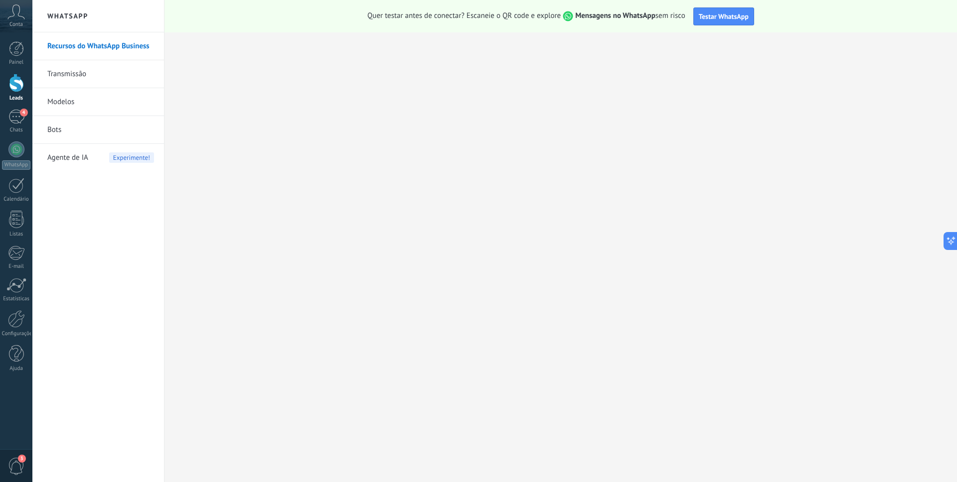
click at [92, 73] on link "Transmissão" at bounding box center [100, 74] width 107 height 28
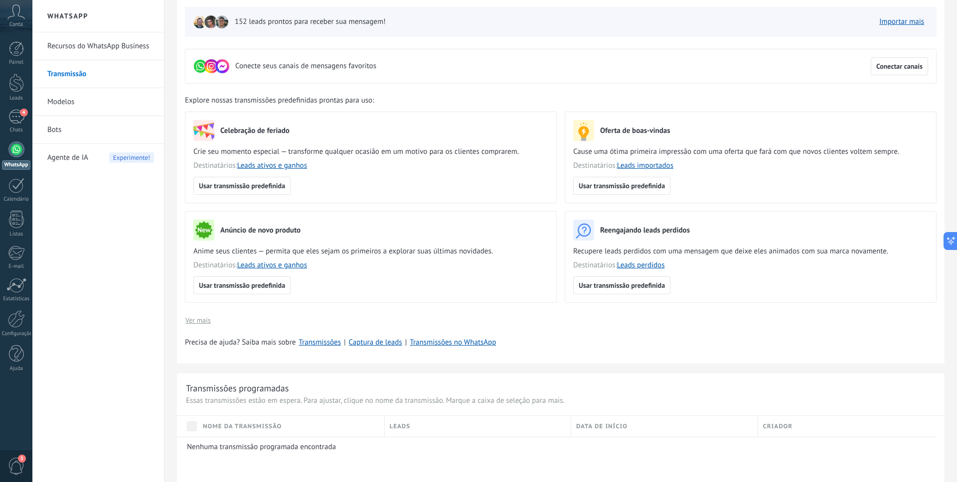
scroll to position [64, 0]
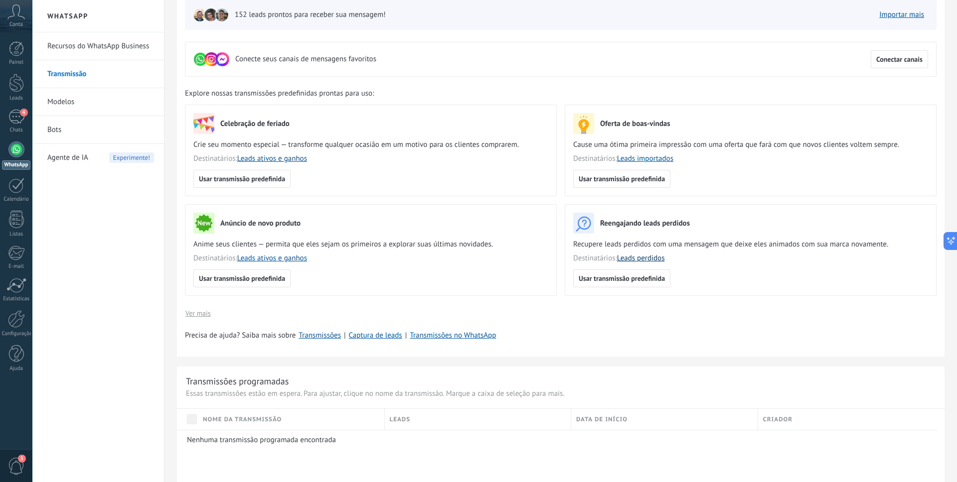
click at [639, 262] on link "Leads perdidos" at bounding box center [641, 258] width 48 height 9
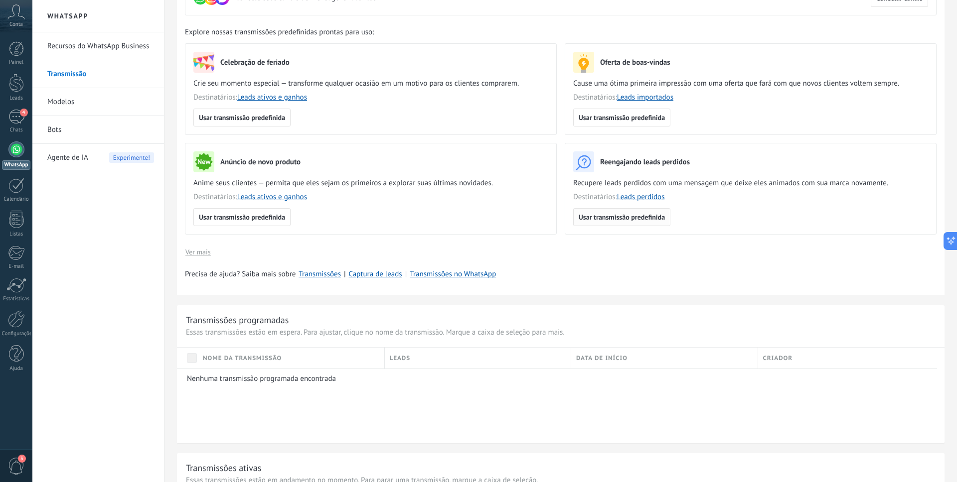
scroll to position [131, 0]
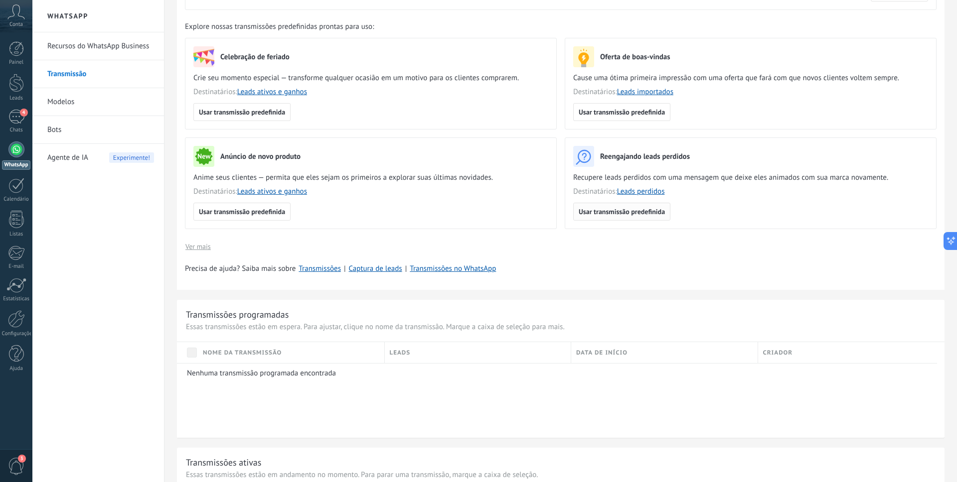
click at [599, 211] on span "Usar transmissão predefinida" at bounding box center [622, 211] width 86 height 7
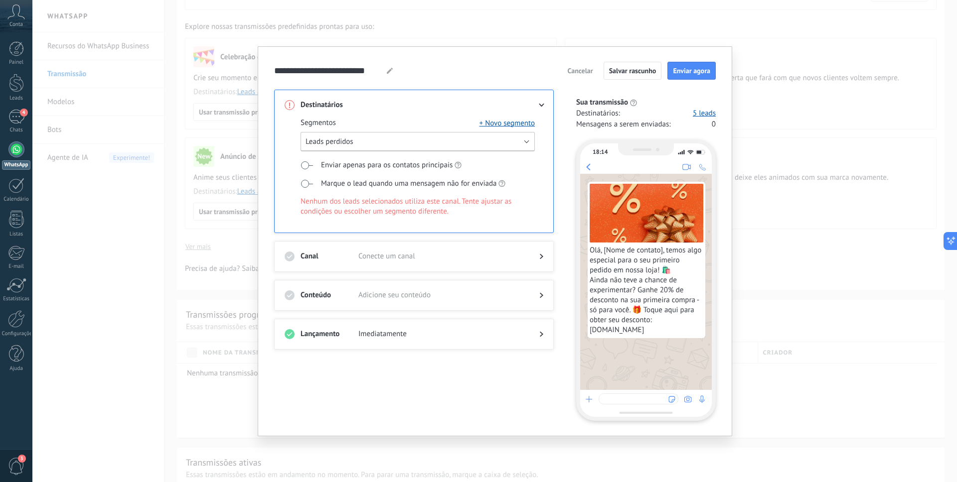
click at [356, 144] on button "Leads perdidos" at bounding box center [418, 141] width 234 height 19
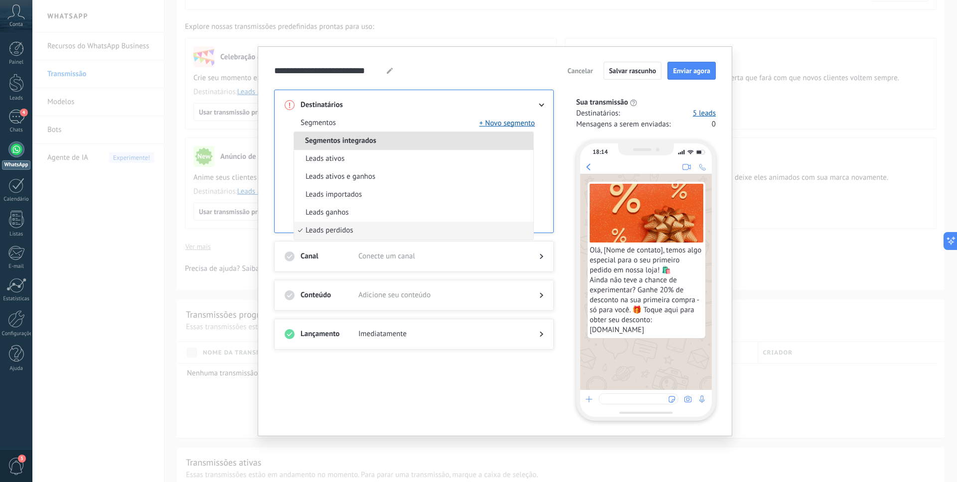
click at [360, 227] on li "Leads perdidos" at bounding box center [413, 231] width 239 height 18
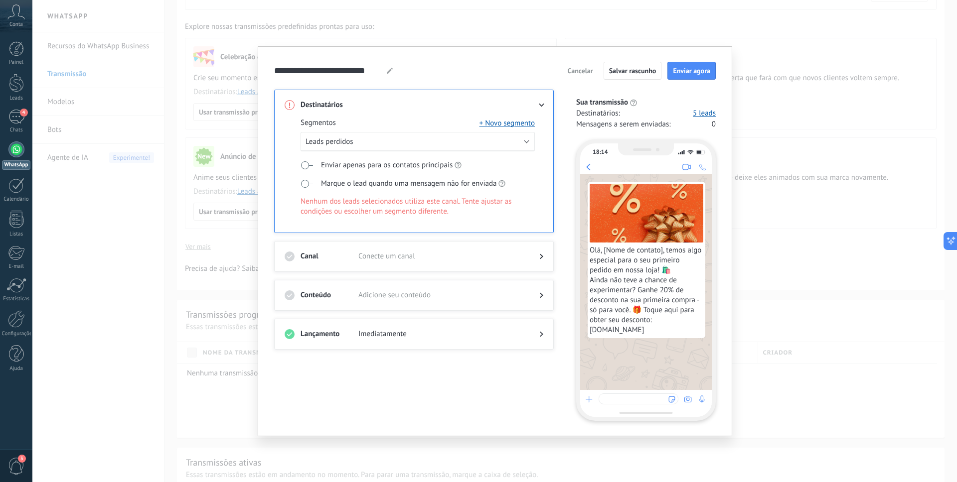
click at [357, 256] on h3 "Canal" at bounding box center [330, 257] width 58 height 10
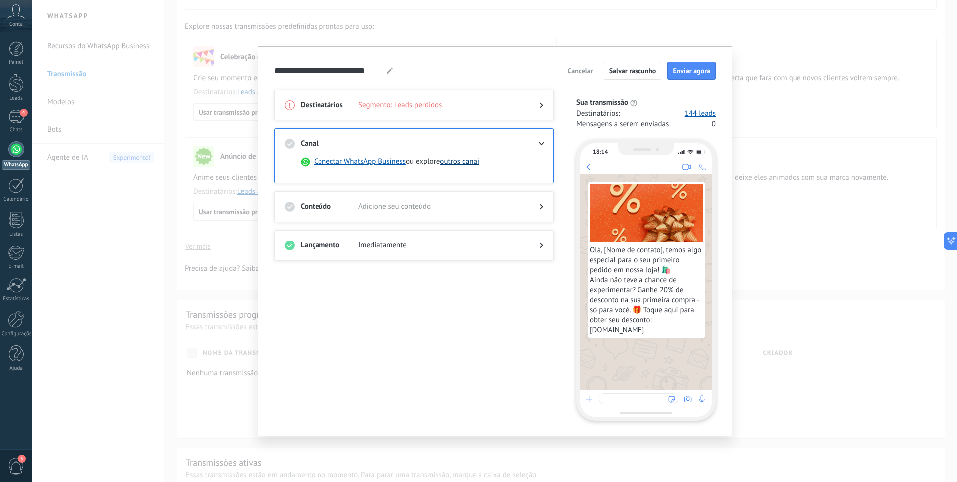
click at [453, 163] on button "outros canai" at bounding box center [459, 162] width 39 height 10
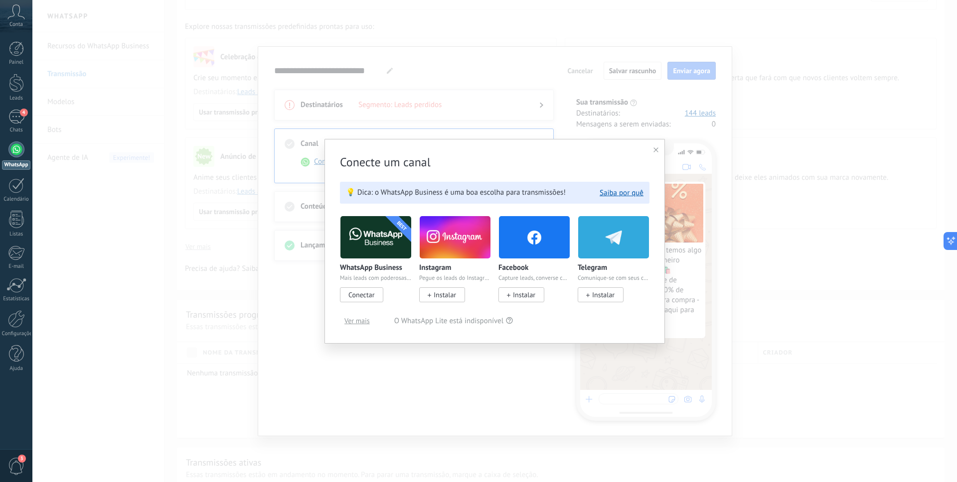
click at [659, 148] on div "Conecte um canal 💡 Dica: o WhatsApp Business é uma boa escolha para transmissõe…" at bounding box center [494, 241] width 340 height 205
click at [657, 149] on use at bounding box center [655, 150] width 5 height 5
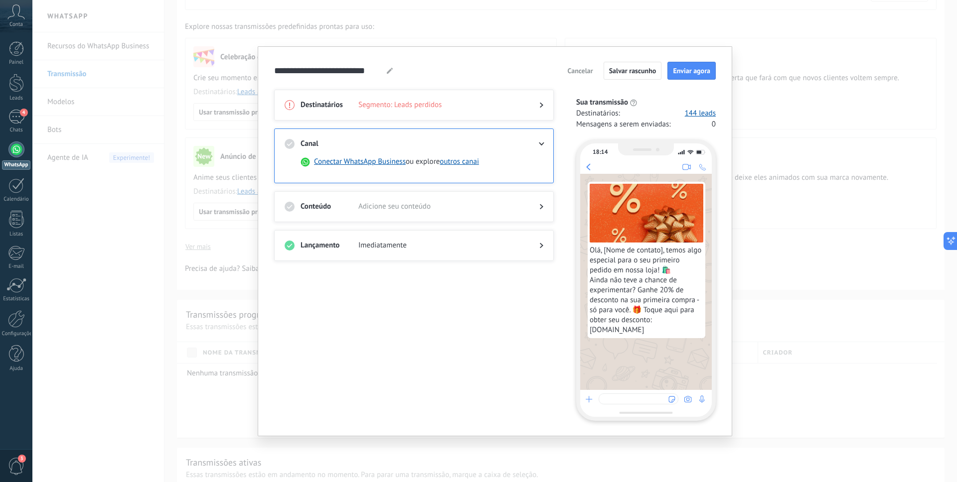
click at [588, 71] on span "Cancelar" at bounding box center [580, 70] width 25 height 7
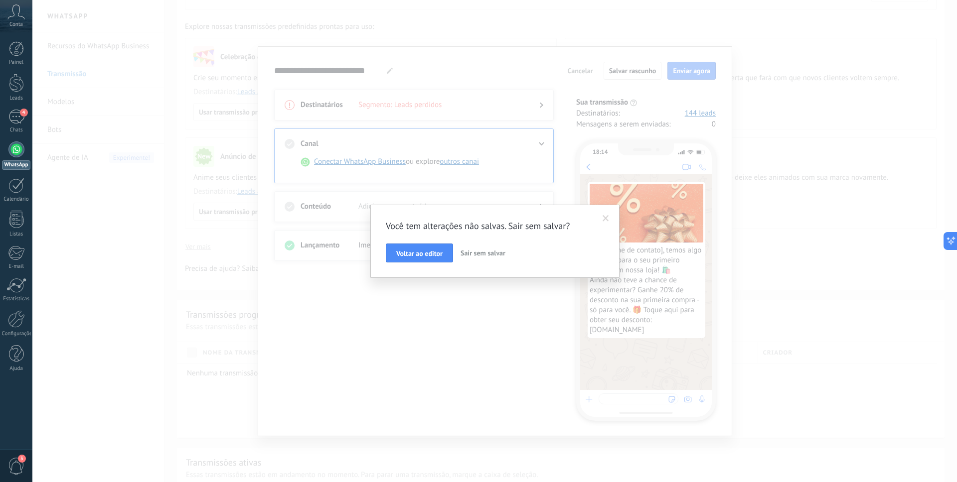
click at [423, 258] on button "Voltar ao editor" at bounding box center [419, 253] width 67 height 19
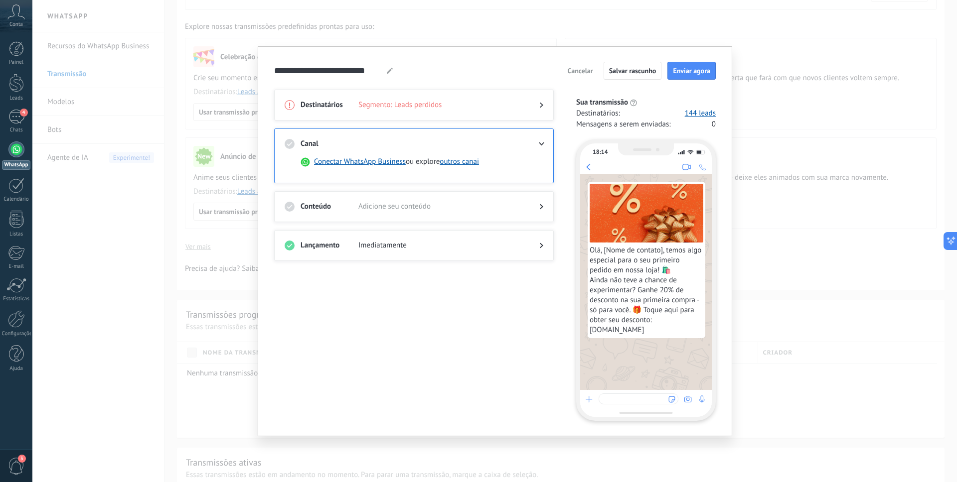
click at [592, 74] on span "Cancelar" at bounding box center [580, 70] width 25 height 7
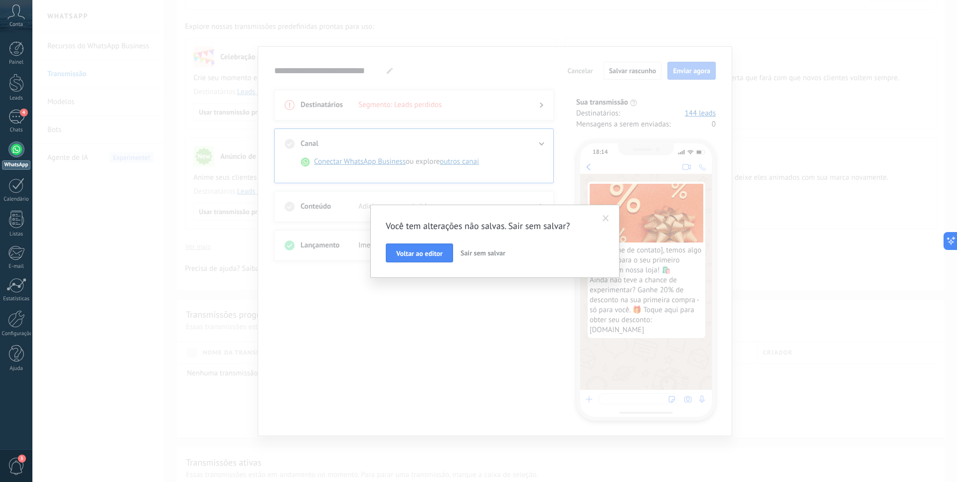
click at [471, 259] on button "Sair sem salvar" at bounding box center [483, 253] width 53 height 19
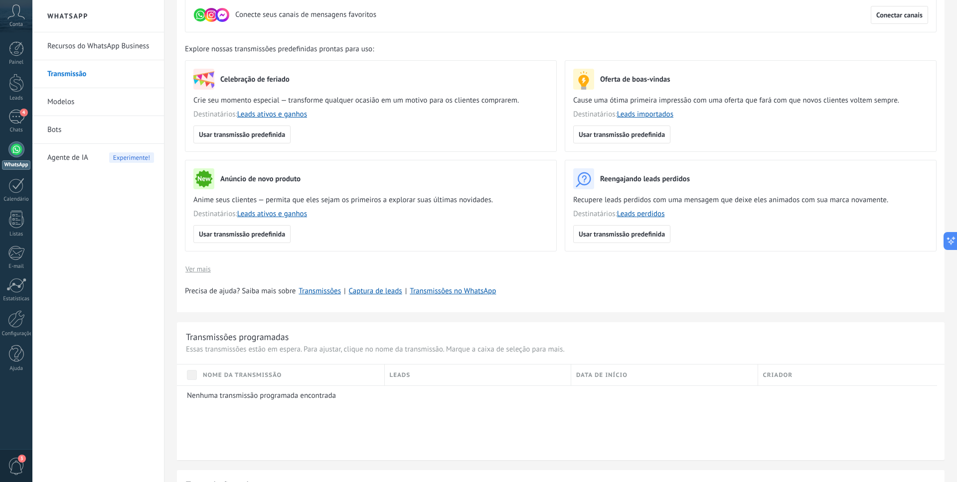
scroll to position [0, 0]
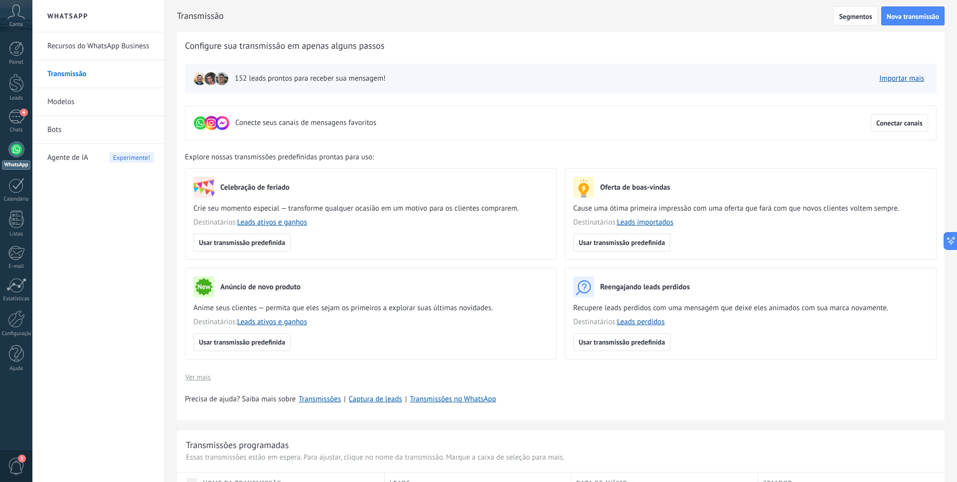
click at [71, 155] on span "Agente de IA" at bounding box center [67, 158] width 41 height 28
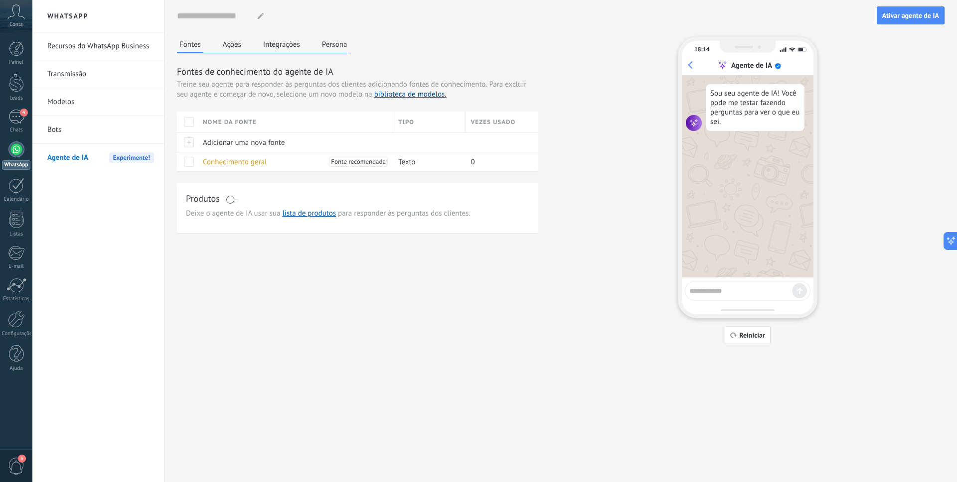
click at [74, 107] on link "Modelos" at bounding box center [100, 102] width 107 height 28
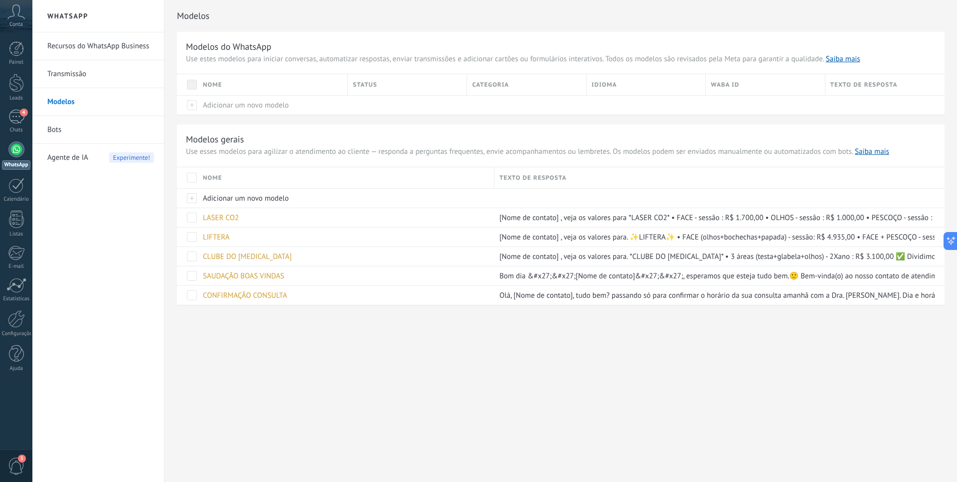
click at [64, 133] on link "Bots" at bounding box center [100, 130] width 107 height 28
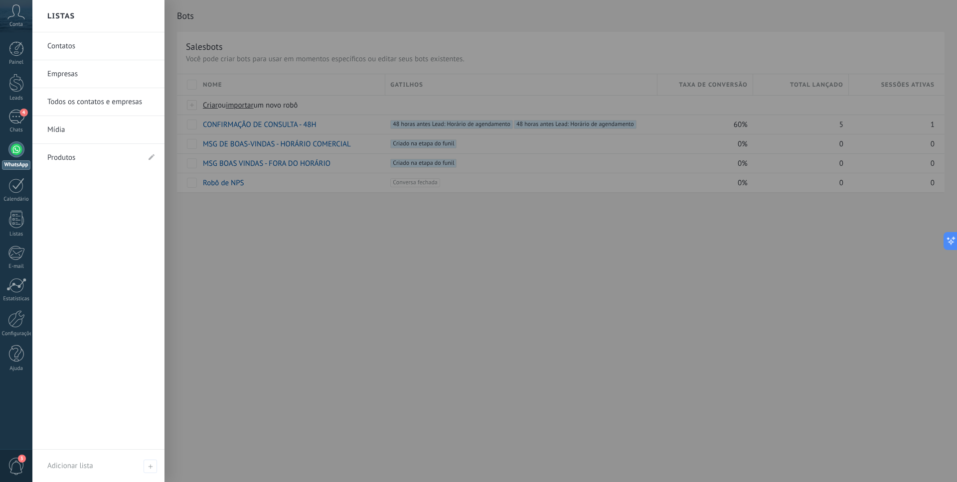
click at [122, 160] on link "Produtos" at bounding box center [93, 158] width 92 height 28
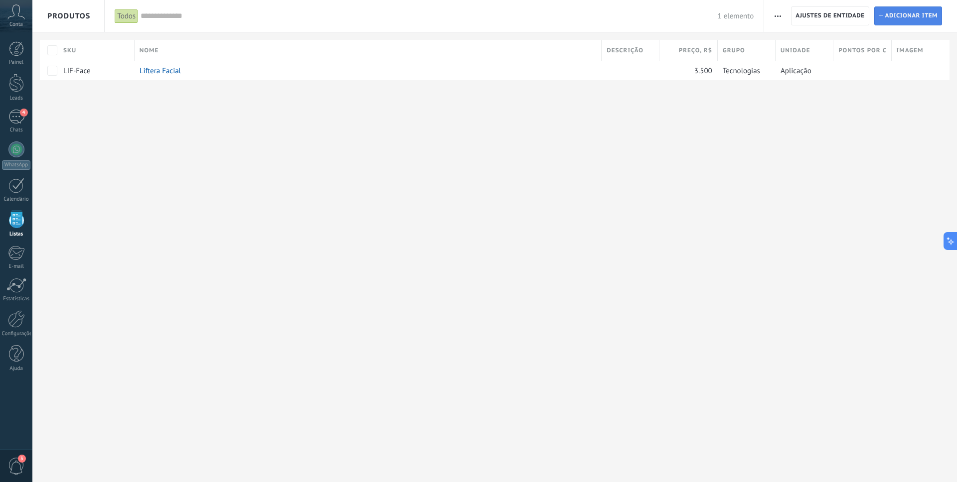
click at [882, 13] on icon at bounding box center [881, 15] width 4 height 4
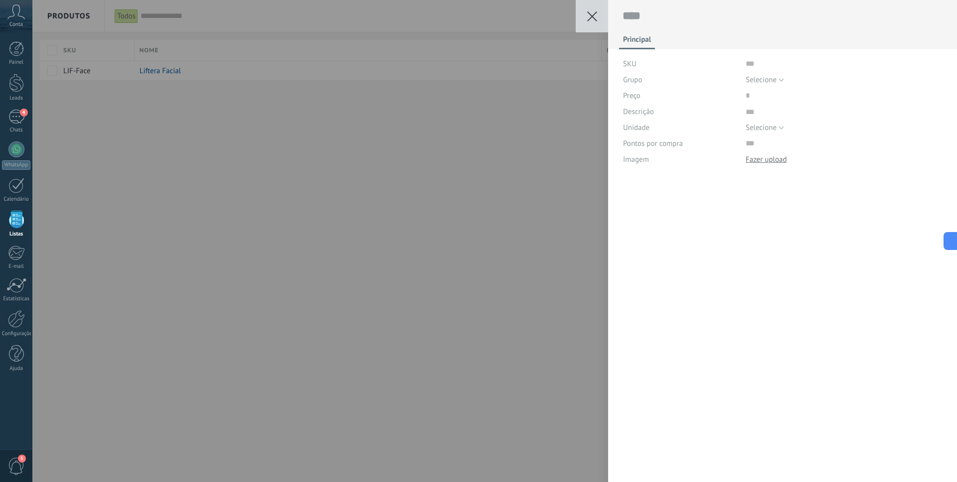
scroll to position [10, 0]
drag, startPoint x: 592, startPoint y: 15, endPoint x: 660, endPoint y: 15, distance: 67.8
click at [593, 15] on use at bounding box center [592, 16] width 10 height 10
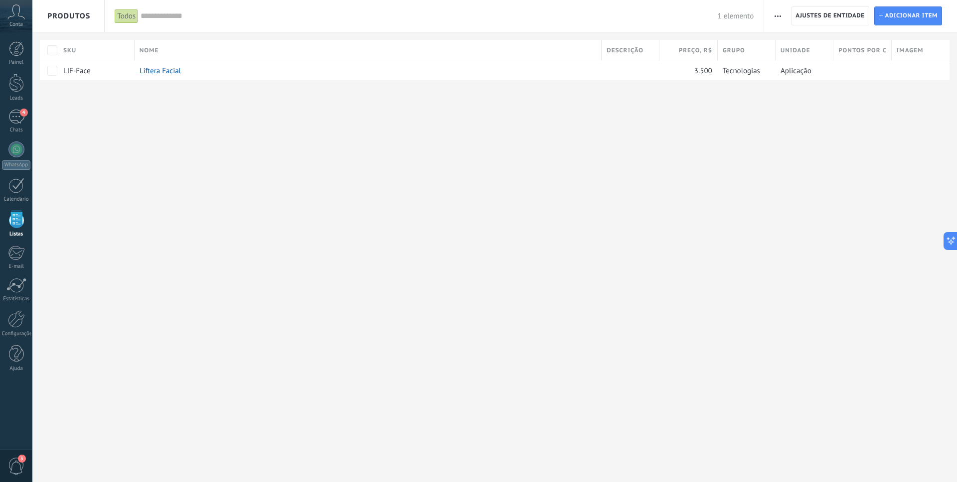
click at [782, 13] on button "button" at bounding box center [778, 15] width 14 height 19
click at [794, 44] on span "Importar" at bounding box center [797, 42] width 28 height 20
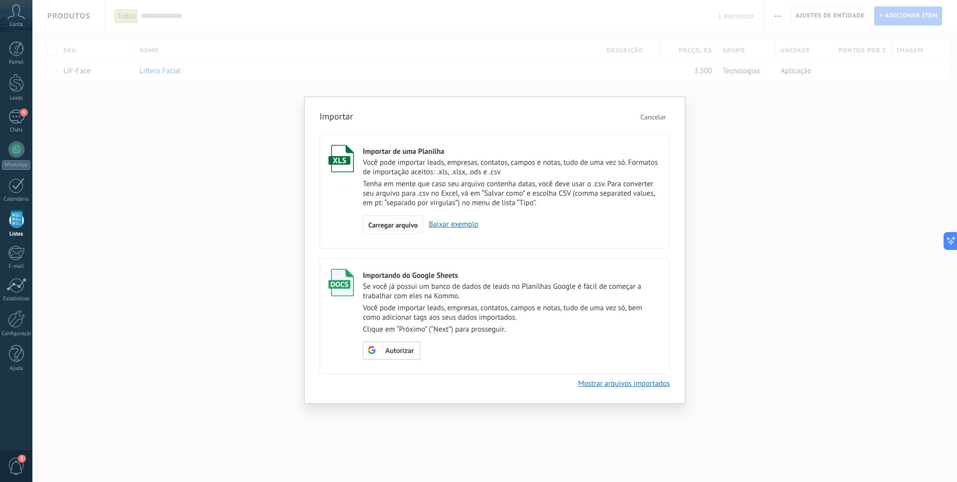
click at [404, 227] on span "Carregar arquivo" at bounding box center [392, 225] width 49 height 7
click at [0, 0] on input "Importar de uma Planilha Você pode importar leads, empresas, contatos, campos e…" at bounding box center [0, 0] width 0 height 0
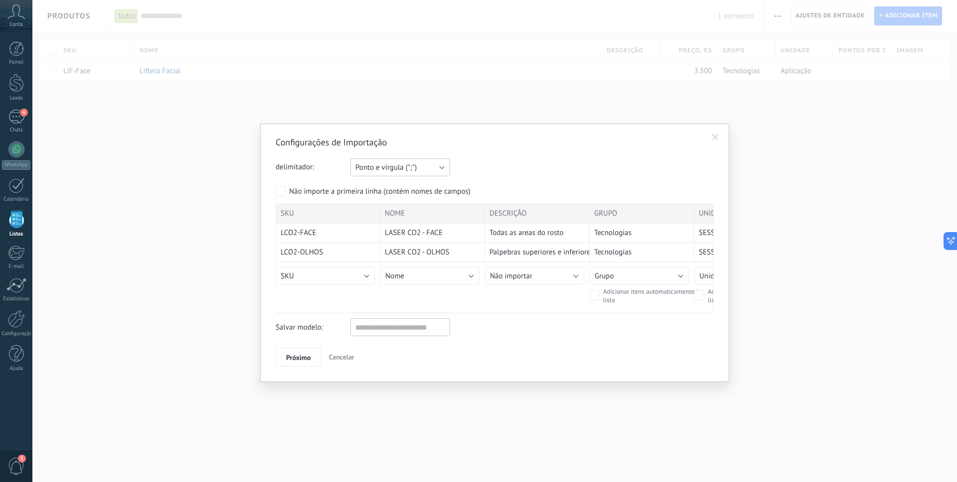
click at [387, 168] on span "Ponto e vírgula (";")" at bounding box center [385, 167] width 61 height 9
click at [477, 169] on div "delimitador: Ponto e vírgula (";") Vírgula (",") Tabulação (" ") Ponto e vírgul…" at bounding box center [495, 167] width 438 height 18
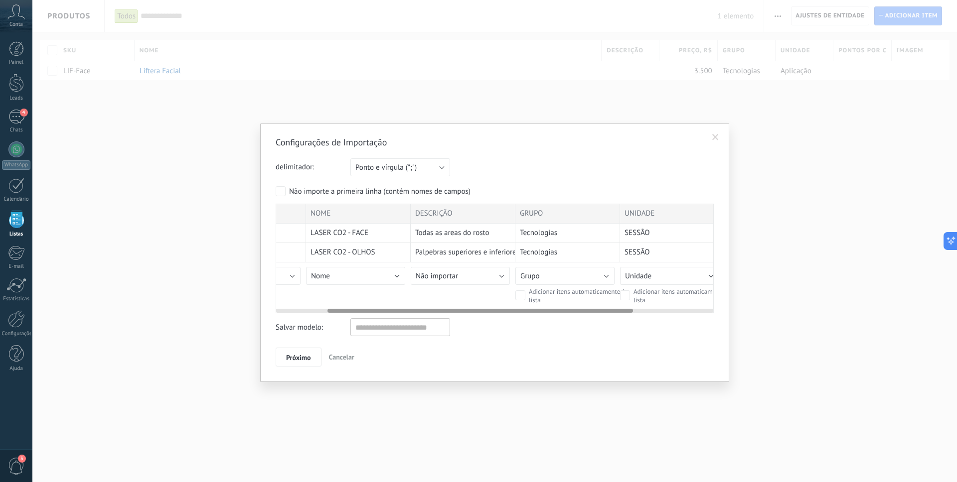
scroll to position [0, 76]
click at [425, 272] on span "Não importar" at bounding box center [435, 276] width 42 height 9
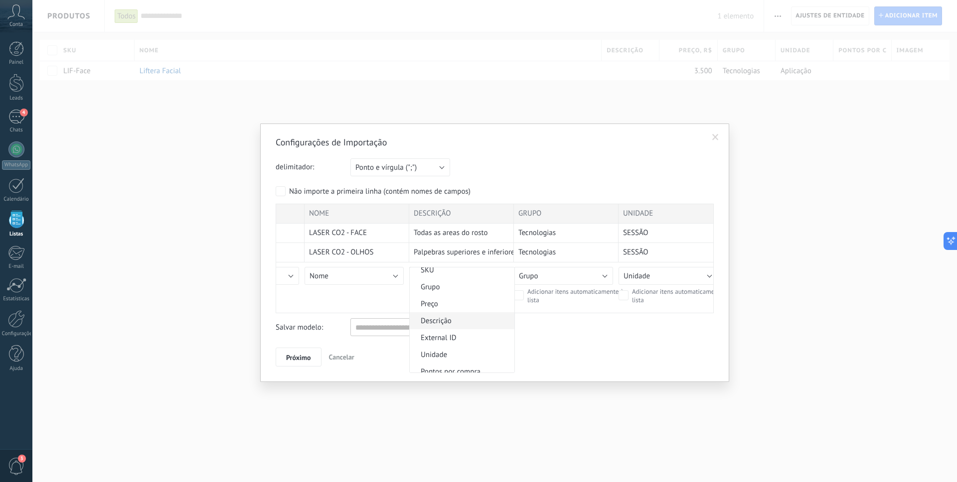
scroll to position [60, 0]
click at [446, 318] on span "Descrição" at bounding box center [461, 318] width 102 height 9
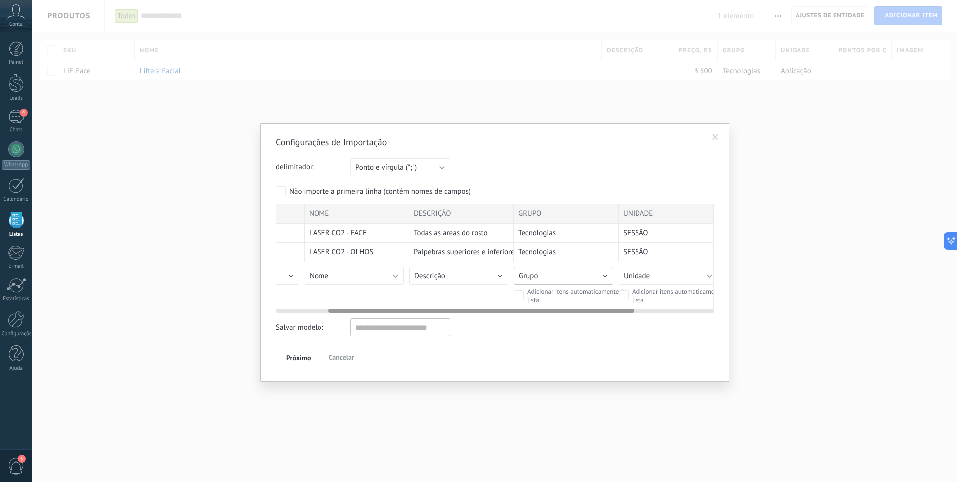
click at [564, 278] on button "Grupo" at bounding box center [563, 276] width 99 height 18
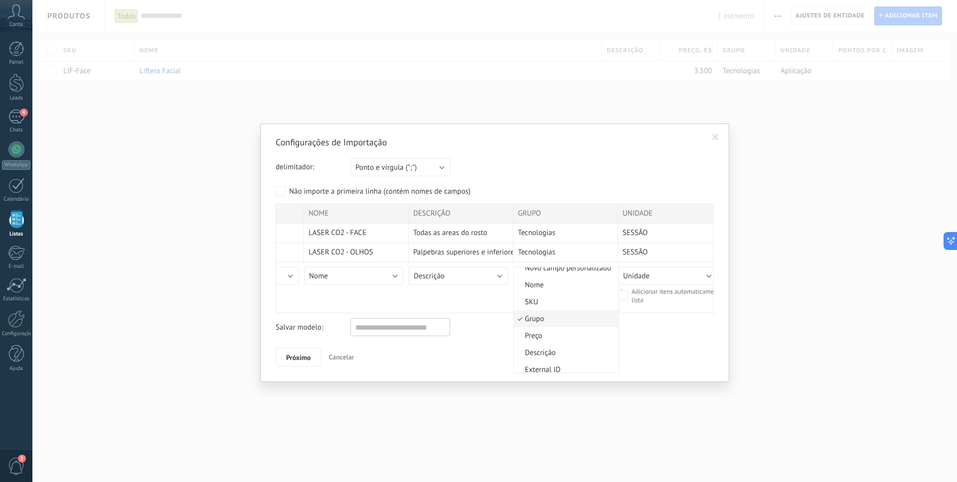
click at [555, 318] on span "Grupo" at bounding box center [565, 319] width 102 height 9
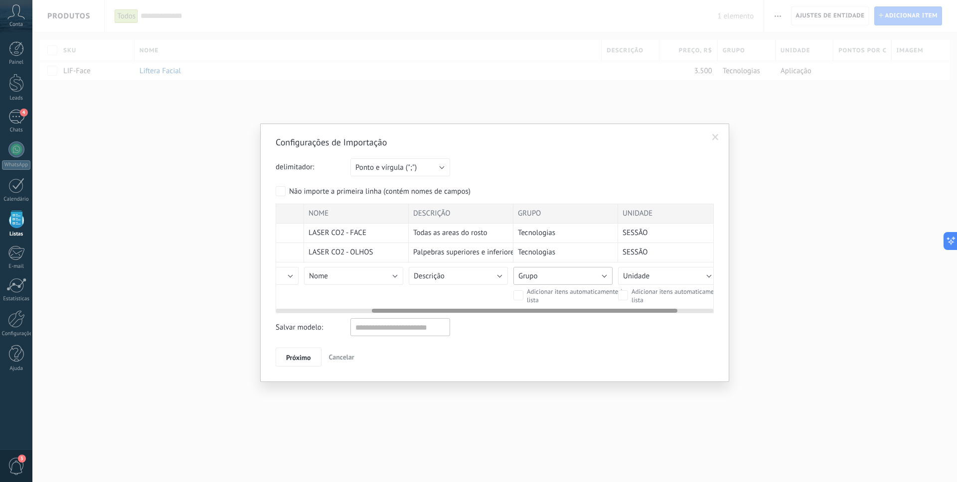
scroll to position [0, 190]
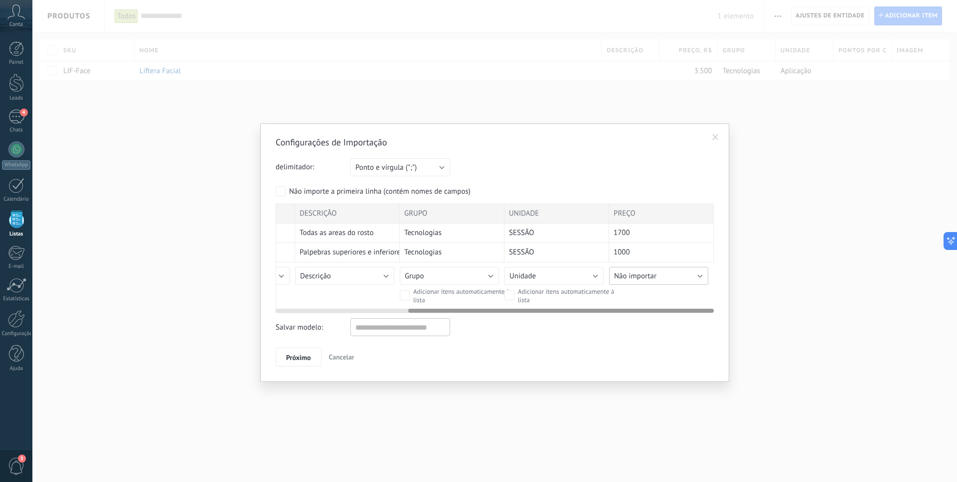
click at [649, 277] on span "Não importar" at bounding box center [635, 276] width 42 height 9
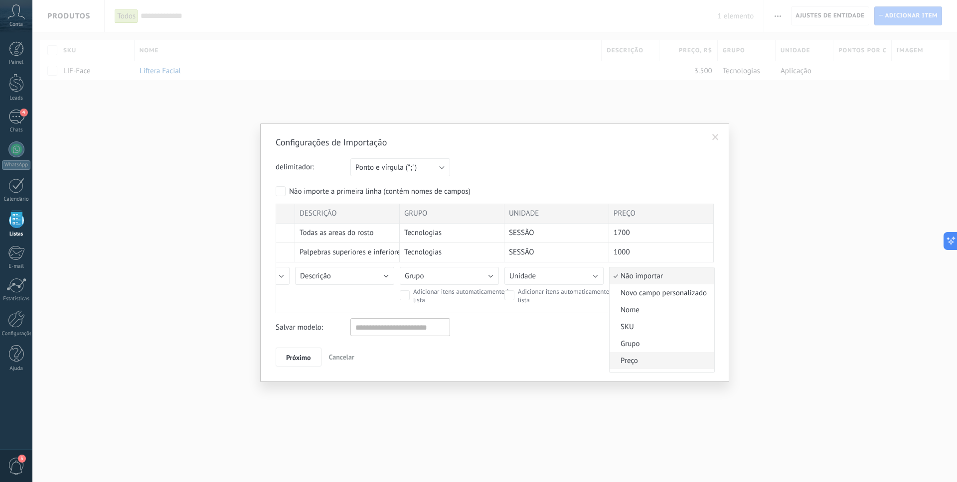
scroll to position [18, 0]
click at [649, 345] on span "Preço" at bounding box center [661, 342] width 102 height 9
click at [397, 326] on input "text" at bounding box center [400, 327] width 100 height 18
type input "**********"
click at [287, 358] on span "Próximo" at bounding box center [298, 357] width 25 height 7
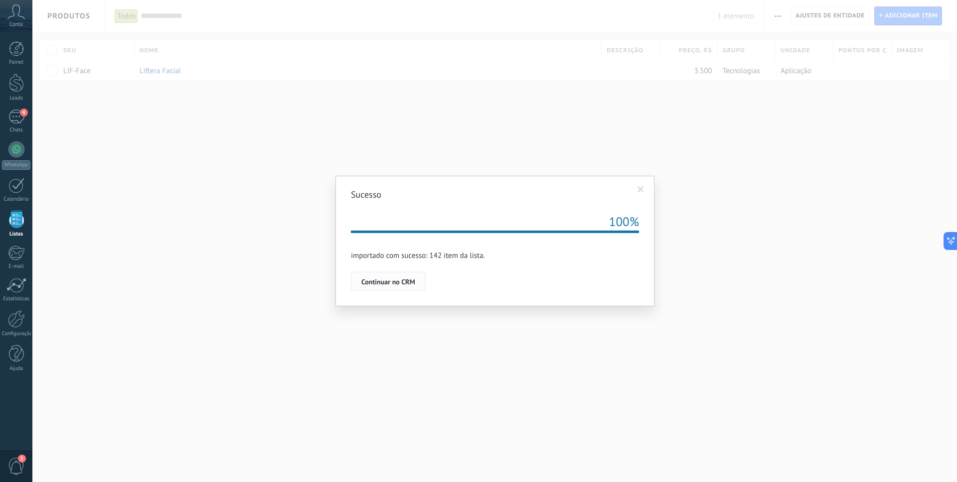
click at [371, 283] on span "Continuar no CRM" at bounding box center [388, 282] width 54 height 7
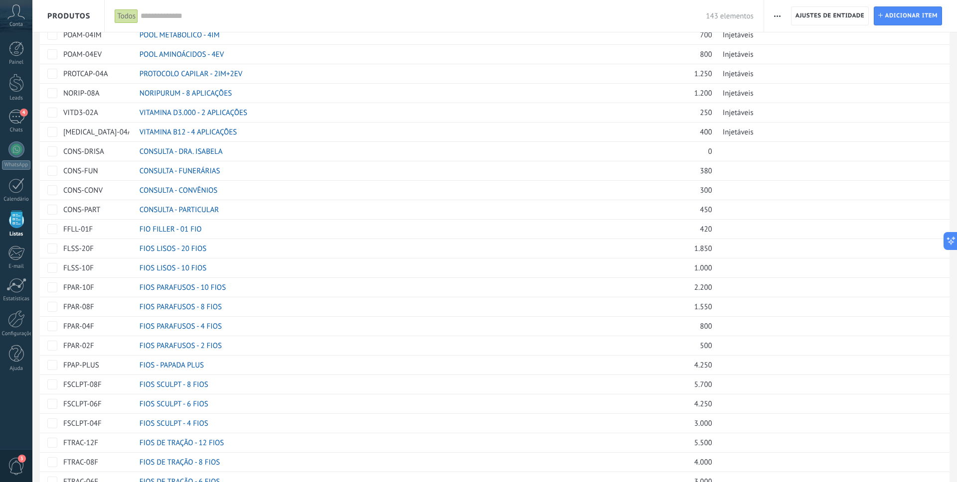
scroll to position [583, 0]
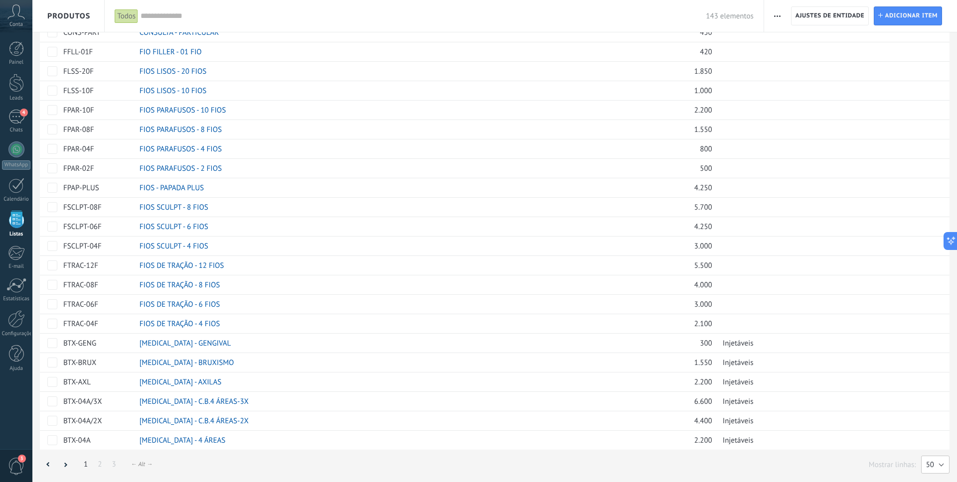
click at [935, 462] on button "50" at bounding box center [935, 465] width 28 height 18
click at [934, 451] on span "100" at bounding box center [930, 448] width 31 height 9
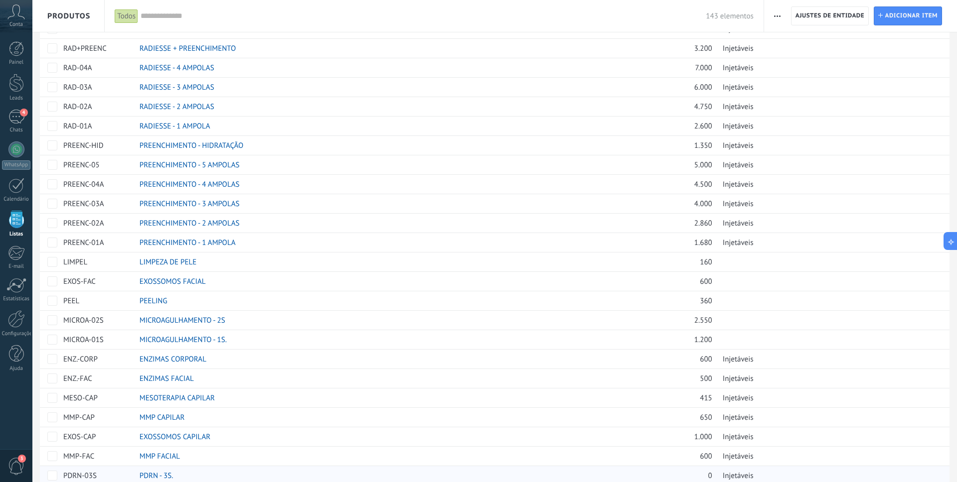
scroll to position [1555, 0]
